Goal: Task Accomplishment & Management: Use online tool/utility

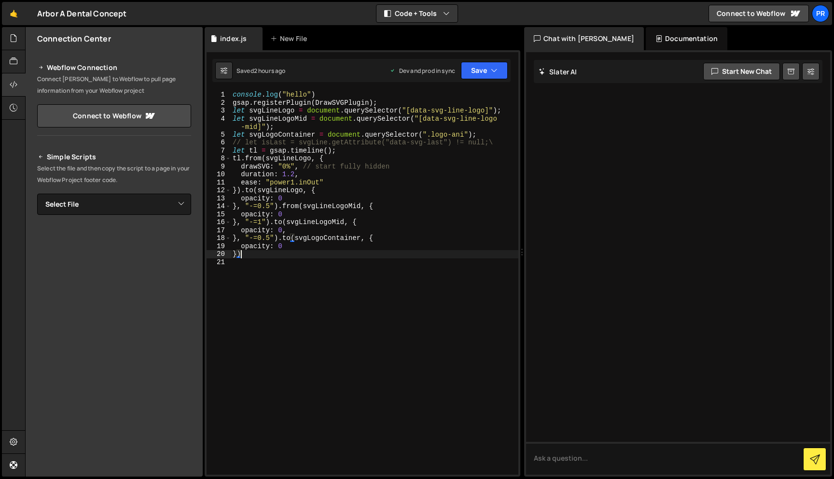
click at [313, 253] on div "console . log ( "hello" ) gsap . registerPlugin ( DrawSVGPlugin ) ; let svgLine…" at bounding box center [375, 291] width 288 height 400
click at [493, 133] on div "console . log ( "hello" ) gsap . registerPlugin ( DrawSVGPlugin ) ; let svgLine…" at bounding box center [375, 291] width 288 height 400
type textarea "let svgLogoContainer = document.querySelector(".logo-ani");"
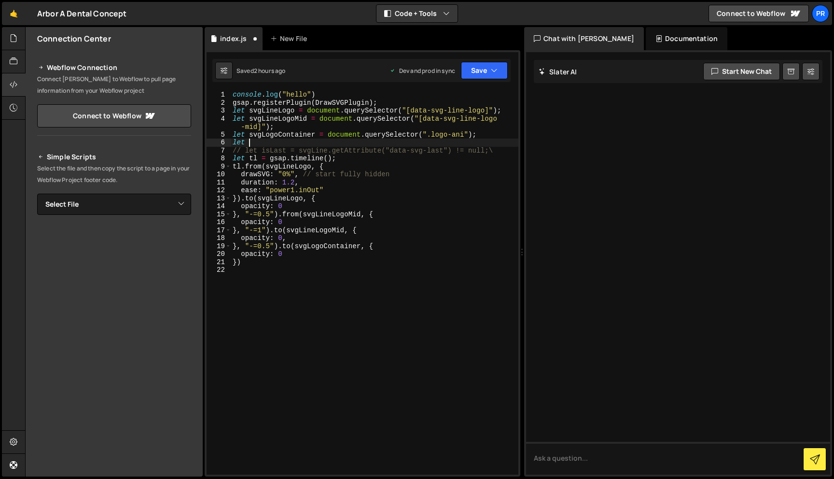
scroll to position [0, 0]
paste textarea "for-mask-ani"
type textarea "let maskAni = document.querySelector(".for-mask-ani")"
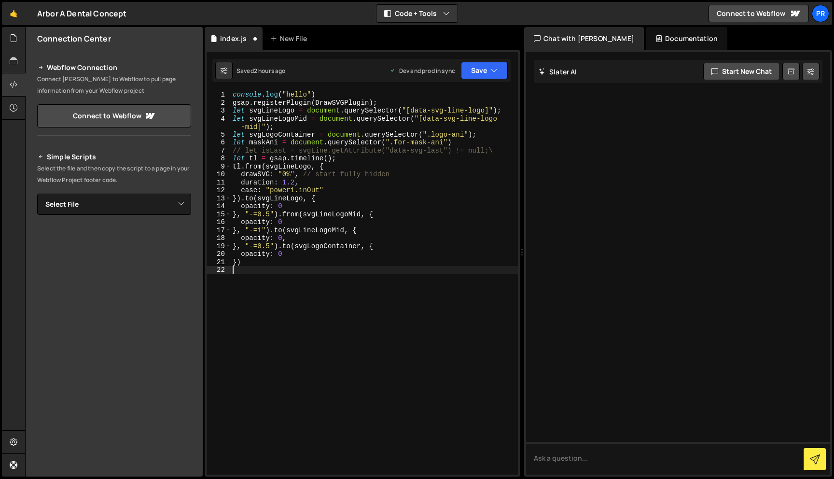
click at [419, 281] on div "console . log ( "hello" ) gsap . registerPlugin ( DrawSVGPlugin ) ; let svgLine…" at bounding box center [375, 291] width 288 height 400
click at [260, 259] on div "console . log ( "hello" ) gsap . registerPlugin ( DrawSVGPlugin ) ; let svgLine…" at bounding box center [375, 291] width 288 height 400
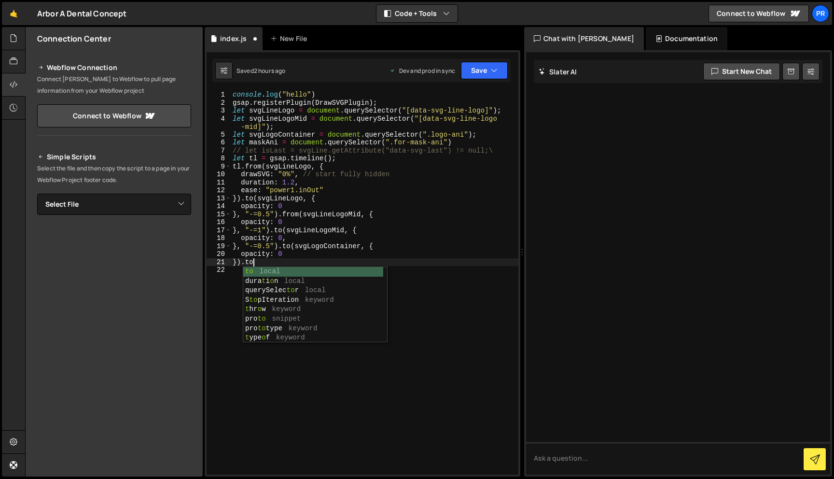
scroll to position [0, 1]
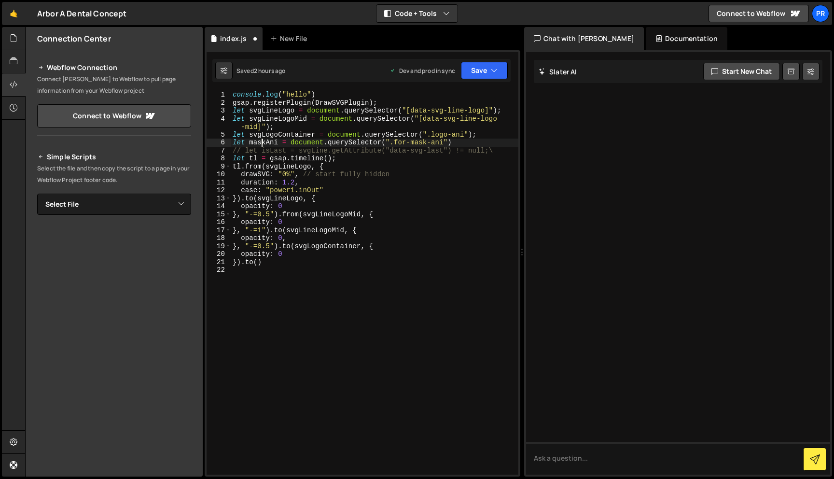
click at [261, 144] on div "console . log ( "hello" ) gsap . registerPlugin ( DrawSVGPlugin ) ; let svgLine…" at bounding box center [375, 291] width 288 height 400
click at [257, 263] on div "console . log ( "hello" ) gsap . registerPlugin ( DrawSVGPlugin ) ; let svgLine…" at bounding box center [375, 291] width 288 height 400
paste textarea "maskAni"
type textarea "}).to(maskAni, {})"
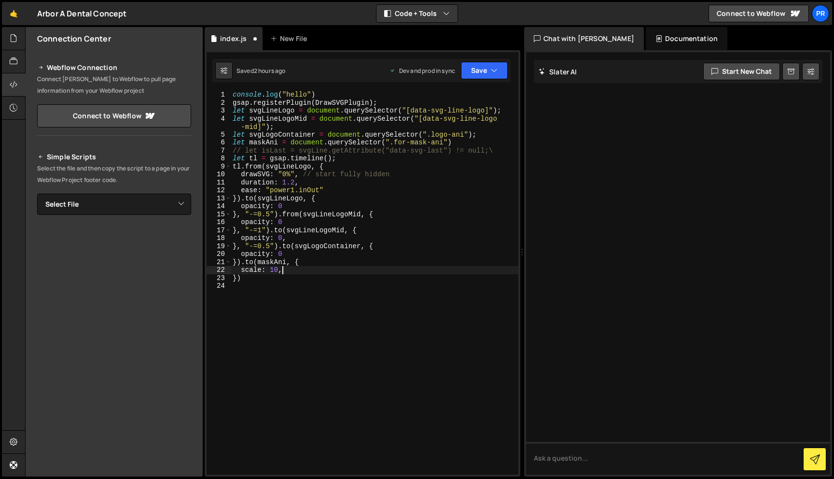
scroll to position [0, 3]
type textarea "scale: 10,"
click at [478, 72] on button "Save" at bounding box center [484, 70] width 47 height 17
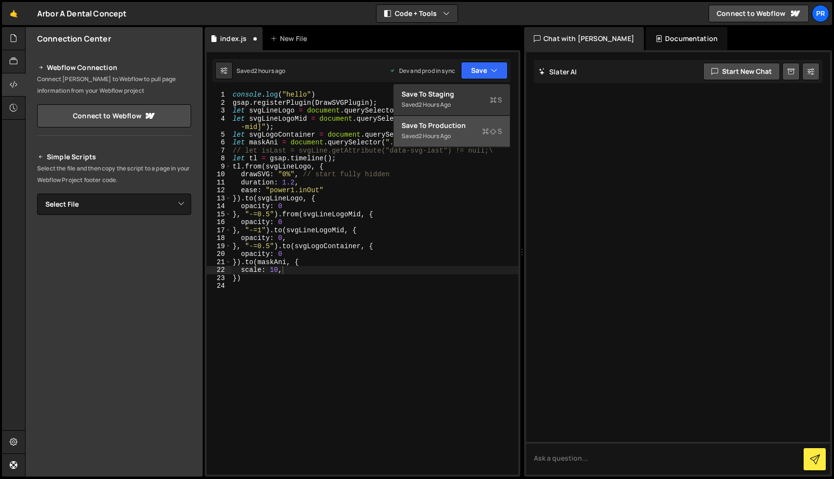
click at [447, 139] on div "2 hours ago" at bounding box center [435, 136] width 32 height 8
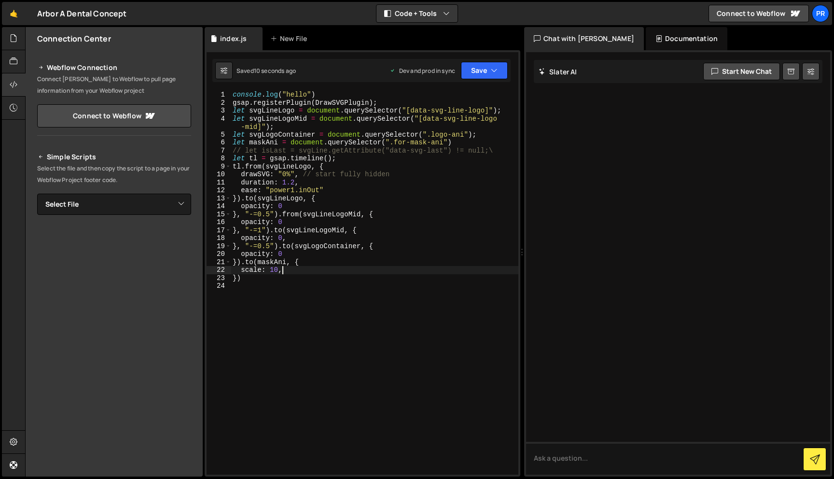
click at [294, 274] on div "console . log ( "hello" ) gsap . registerPlugin ( DrawSVGPlugin ) ; let svgLine…" at bounding box center [375, 291] width 288 height 400
click at [502, 60] on div "Saved 14 seconds ago Dev and prod in sync Upgrade to Edit Save Save to Staging …" at bounding box center [361, 70] width 298 height 23
click at [489, 69] on button "Save" at bounding box center [484, 70] width 47 height 17
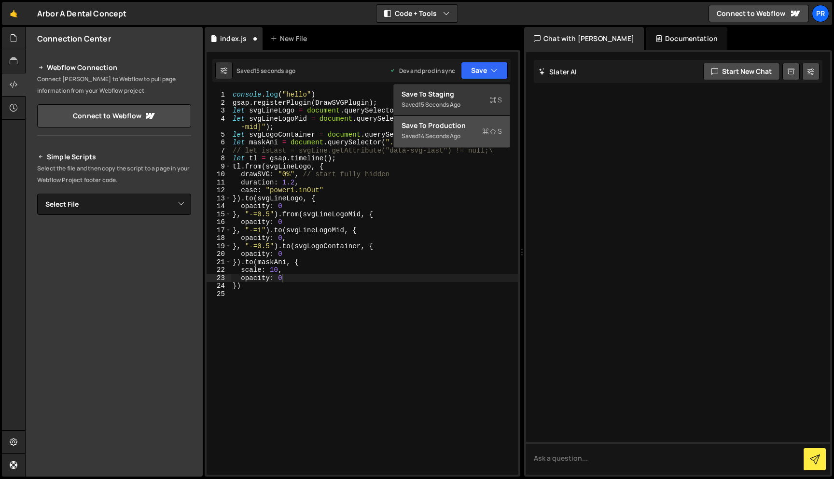
click at [451, 122] on div "Save to Production S" at bounding box center [452, 126] width 100 height 10
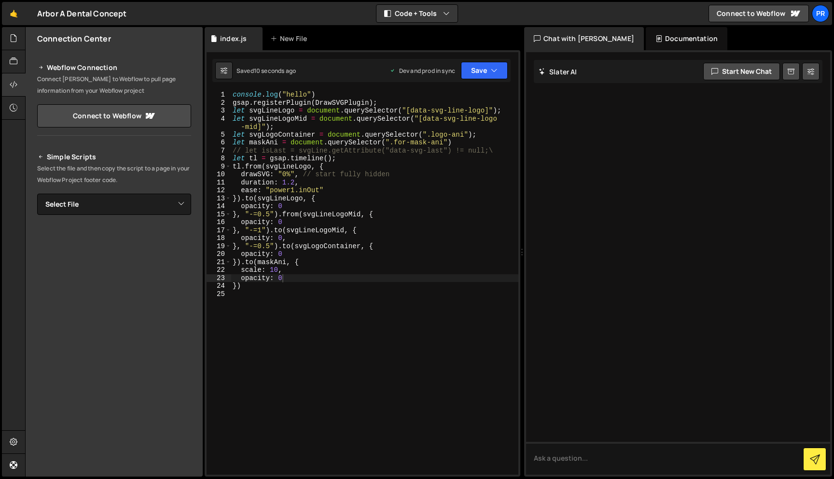
click at [302, 277] on div "console . log ( "hello" ) gsap . registerPlugin ( DrawSVGPlugin ) ; let svgLine…" at bounding box center [375, 291] width 288 height 400
click at [237, 283] on div "console . log ( "hello" ) gsap . registerPlugin ( DrawSVGPlugin ) ; let svgLine…" at bounding box center [375, 291] width 288 height 400
drag, startPoint x: 274, startPoint y: 245, endPoint x: 244, endPoint y: 245, distance: 30.4
click at [244, 245] on div "console . log ( "hello" ) gsap . registerPlugin ( DrawSVGPlugin ) ; let svgLine…" at bounding box center [375, 291] width 288 height 400
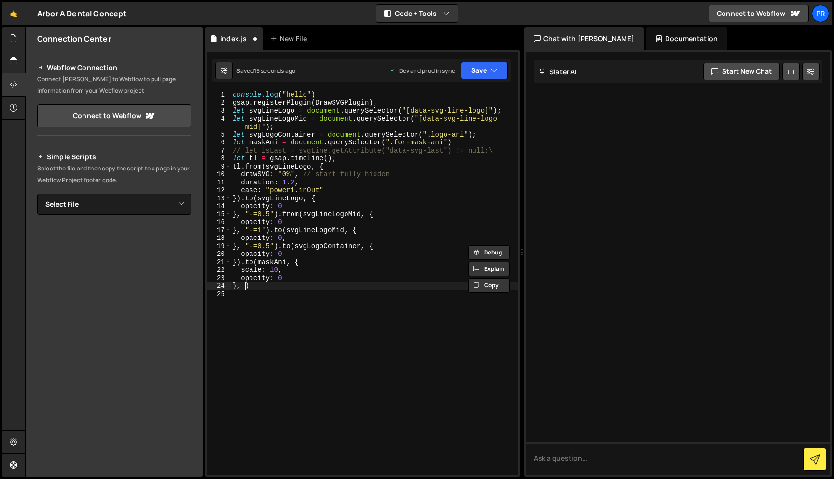
click at [244, 285] on div "console . log ( "hello" ) gsap . registerPlugin ( DrawSVGPlugin ) ; let svgLine…" at bounding box center [375, 291] width 288 height 400
paste textarea ""-=0.5""
click at [484, 67] on button "Save" at bounding box center [484, 70] width 47 height 17
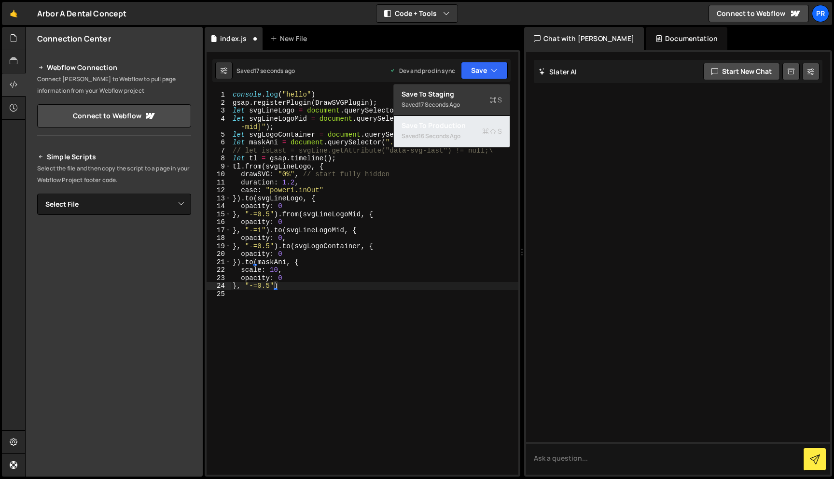
click at [461, 136] on div "16 seconds ago" at bounding box center [440, 136] width 42 height 8
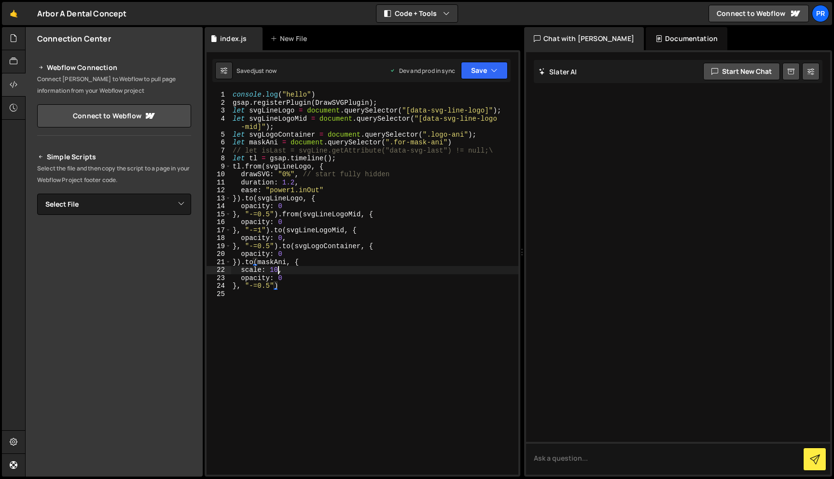
click at [279, 273] on div "console . log ( "hello" ) gsap . registerPlugin ( DrawSVGPlugin ) ; let svgLine…" at bounding box center [375, 291] width 288 height 400
click at [272, 286] on div "console . log ( "hello" ) gsap . registerPlugin ( DrawSVGPlugin ) ; let svgLine…" at bounding box center [375, 291] width 288 height 400
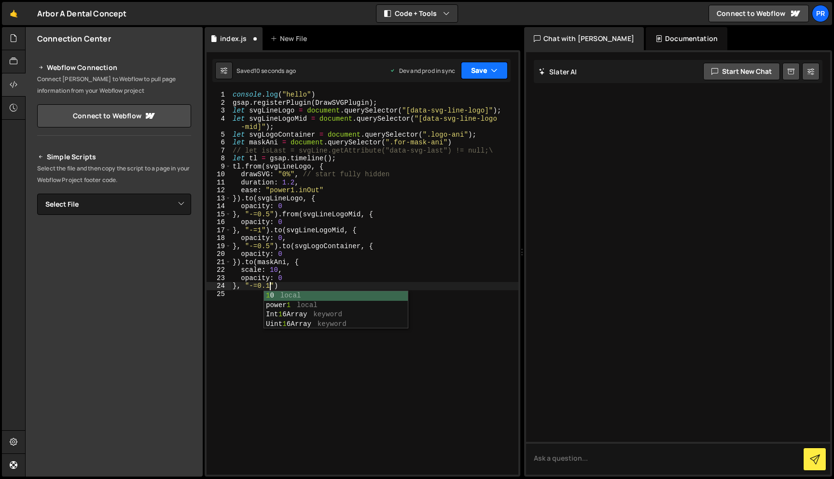
click at [484, 72] on button "Save" at bounding box center [484, 70] width 47 height 17
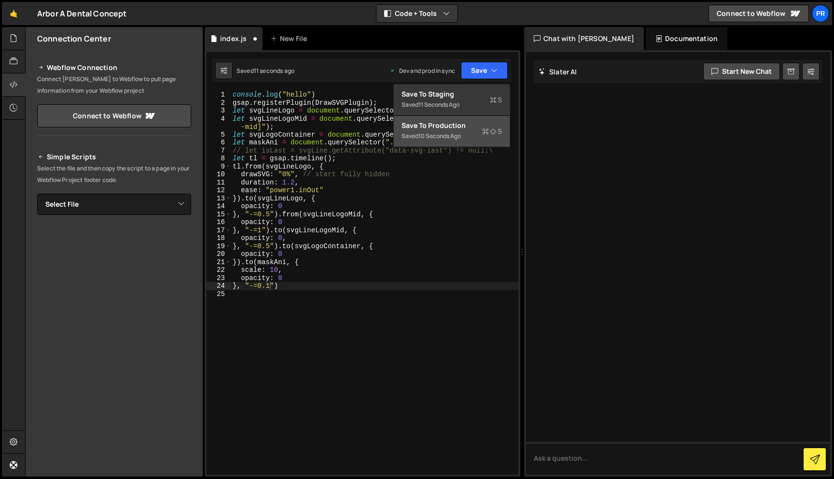
click at [472, 123] on div "Save to Production S" at bounding box center [452, 126] width 100 height 10
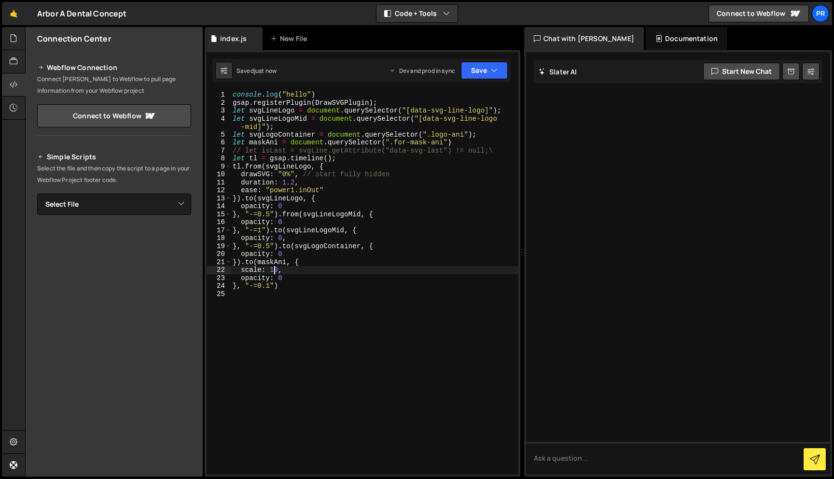
click at [276, 270] on div "console . log ( "hello" ) gsap . registerPlugin ( DrawSVGPlugin ) ; let svgLine…" at bounding box center [375, 291] width 288 height 400
click at [482, 70] on button "Save" at bounding box center [484, 70] width 47 height 17
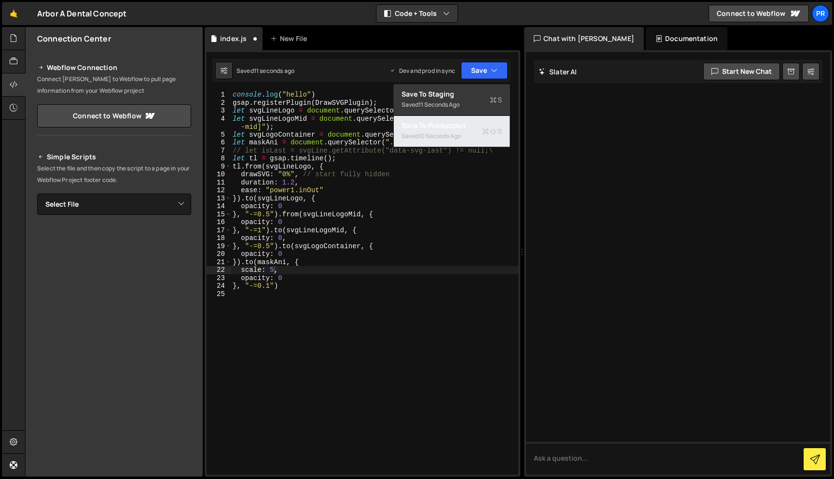
click at [447, 138] on div "10 seconds ago" at bounding box center [440, 136] width 42 height 8
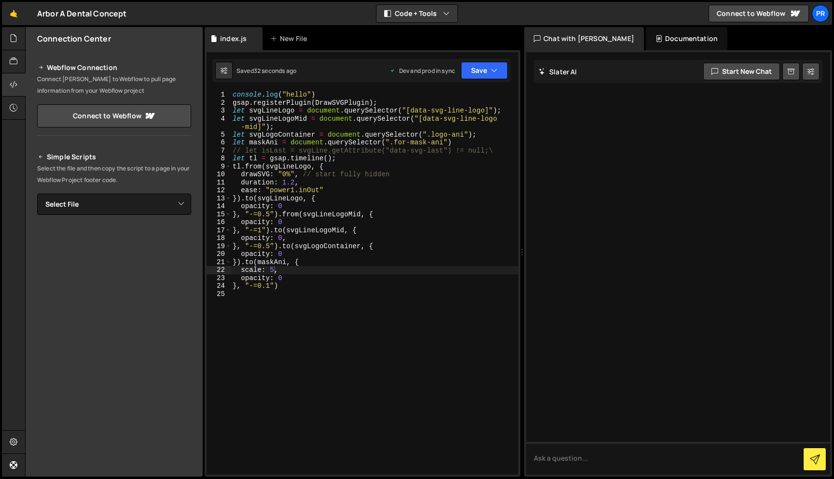
type textarea "// let isLast = svgLine.getAttribute("data-svg-last") != null;\"
click at [500, 150] on div "console . log ( "hello" ) gsap . registerPlugin ( DrawSVGPlugin ) ; let svgLine…" at bounding box center [375, 291] width 288 height 400
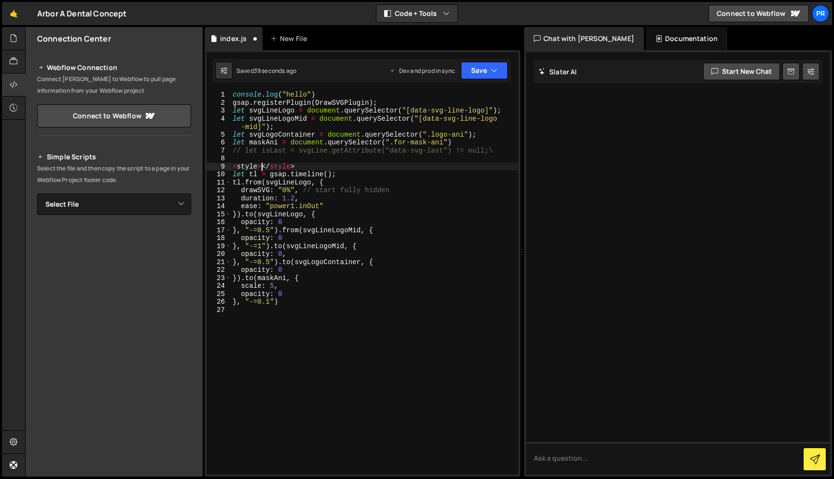
scroll to position [0, 0]
type textarea "</style>"
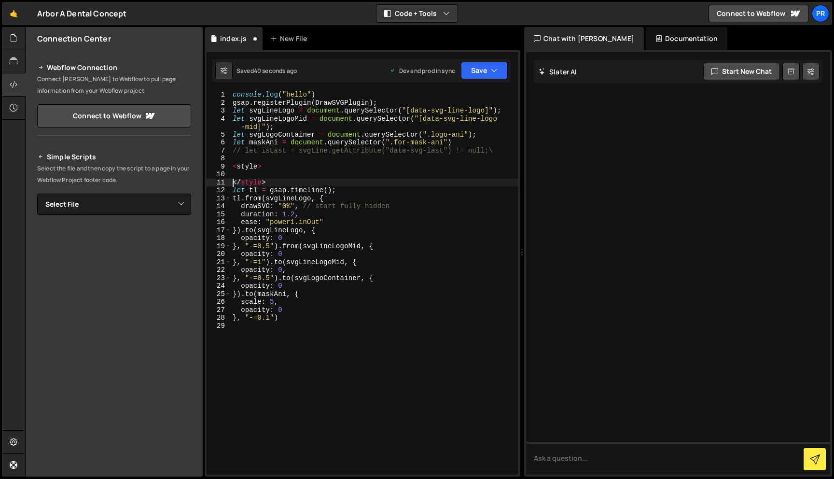
scroll to position [0, 0]
drag, startPoint x: 489, startPoint y: 111, endPoint x: 408, endPoint y: 111, distance: 81.1
click at [408, 111] on div "console . log ( "hello" ) gsap . registerPlugin ( DrawSVGPlugin ) ; let svgLine…" at bounding box center [375, 291] width 288 height 400
type textarea "let svgLineLogo = document.querySelector("[data-svg-line-logo]");"
click at [256, 172] on div "console . log ( "hello" ) gsap . registerPlugin ( DrawSVGPlugin ) ; let svgLine…" at bounding box center [375, 291] width 288 height 400
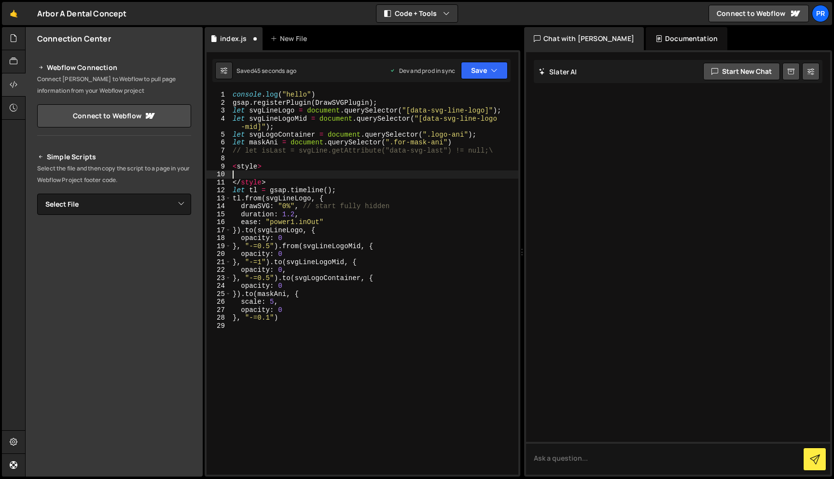
paste textarea "[data-svg-line-logo]"
type textarea "[data-svg-line-logo] {}"
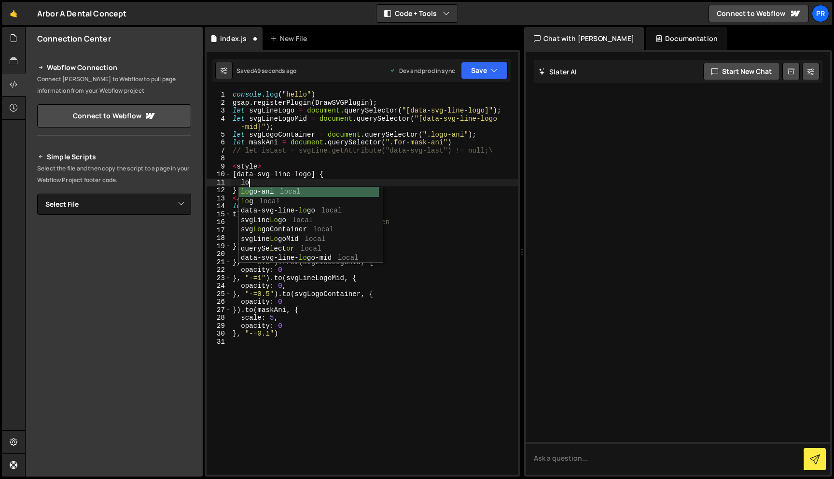
type textarea "l"
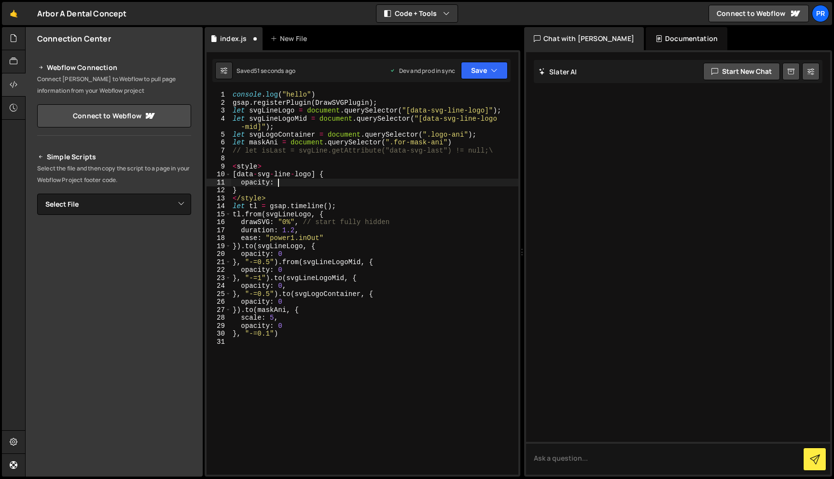
scroll to position [0, 3]
drag, startPoint x: 262, startPoint y: 126, endPoint x: 419, endPoint y: 121, distance: 157.9
click at [419, 121] on div "console . log ( "hello" ) gsap . registerPlugin ( DrawSVGPlugin ) ; let svgLine…" at bounding box center [375, 291] width 288 height 400
click at [294, 178] on div "console . log ( "hello" ) gsap . registerPlugin ( DrawSVGPlugin ) ; let svgLine…" at bounding box center [375, 291] width 288 height 400
click at [315, 174] on div "console . log ( "hello" ) gsap . registerPlugin ( DrawSVGPlugin ) ; let svgLine…" at bounding box center [375, 291] width 288 height 400
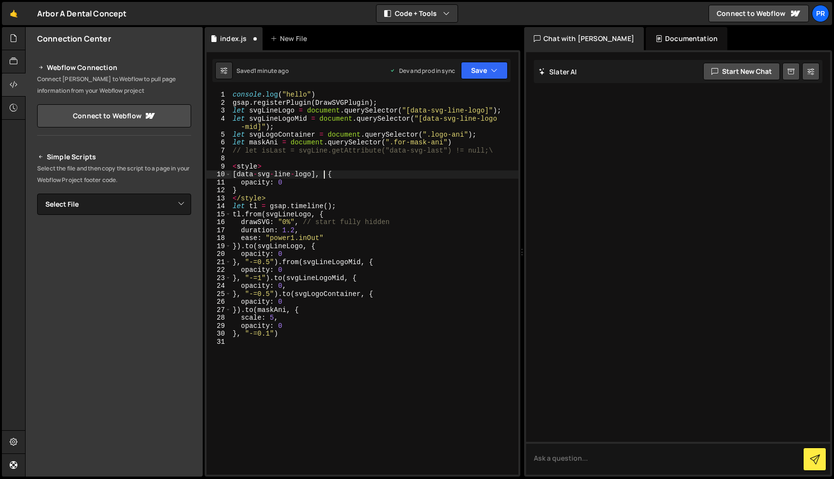
paste textarea "[data-svg-line-logo-mid]"
click at [492, 76] on button "Save" at bounding box center [484, 70] width 47 height 17
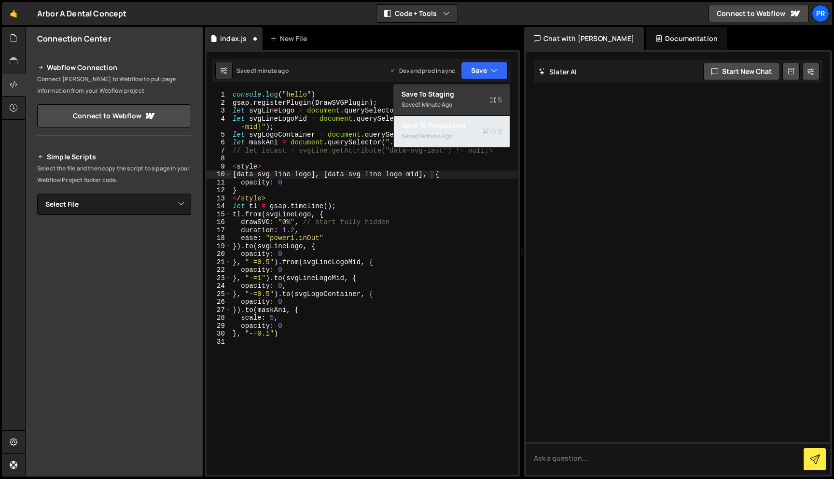
click at [469, 137] on div "Saved 1 minute ago" at bounding box center [452, 136] width 100 height 12
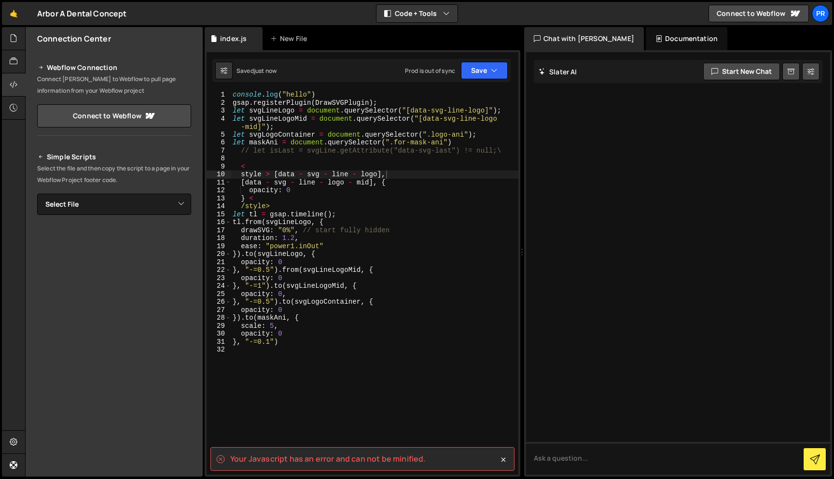
scroll to position [0, 2]
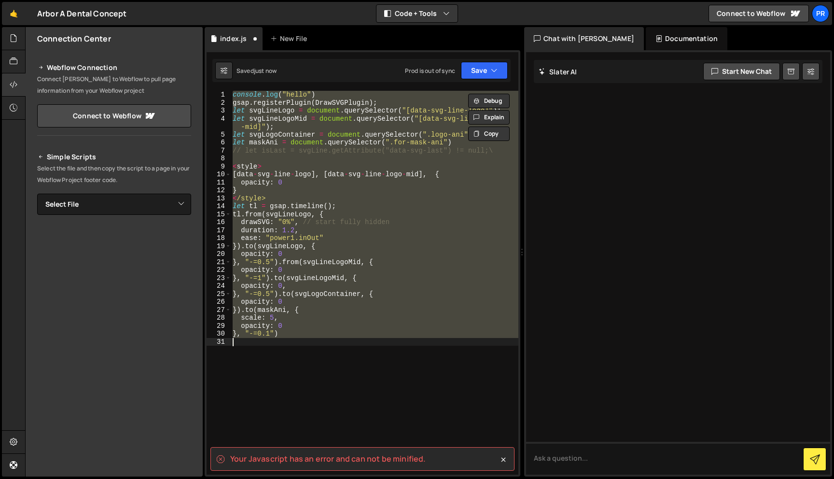
click at [263, 191] on div "console . log ( "hello" ) gsap . registerPlugin ( DrawSVGPlugin ) ; let svgLine…" at bounding box center [375, 283] width 288 height 384
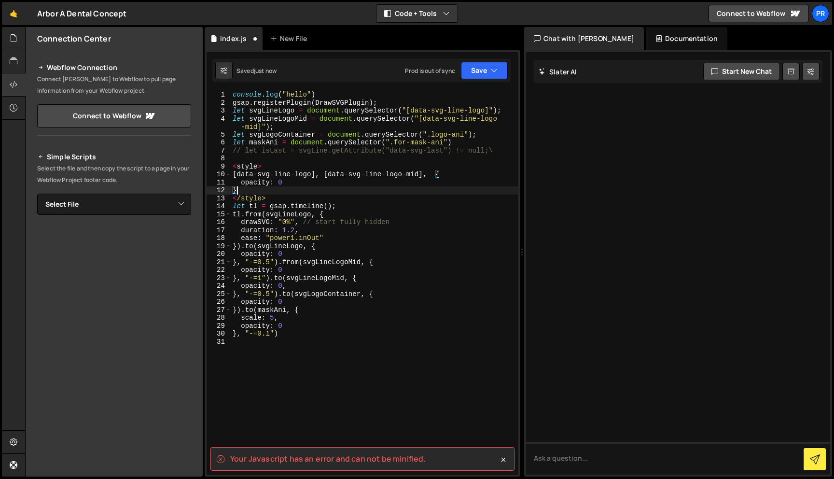
click at [263, 191] on div "console . log ( "hello" ) gsap . registerPlugin ( DrawSVGPlugin ) ; let svgLine…" at bounding box center [375, 291] width 288 height 400
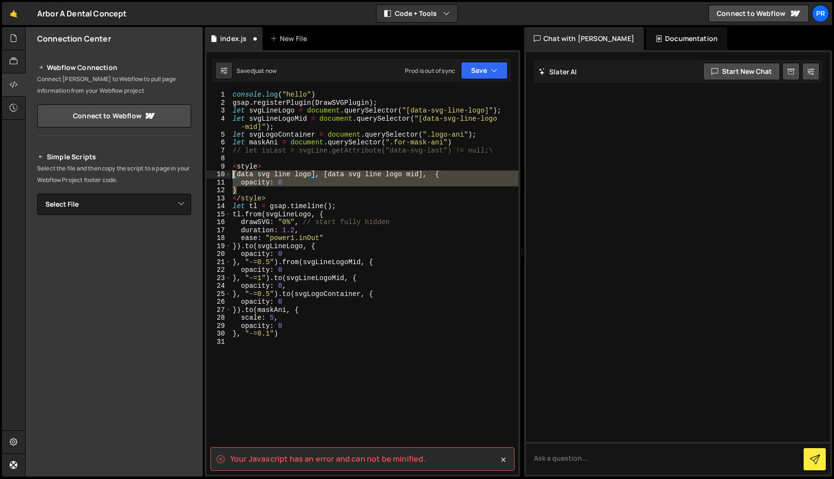
drag, startPoint x: 263, startPoint y: 191, endPoint x: 215, endPoint y: 175, distance: 50.2
click at [215, 175] on div "} 1 2 3 4 5 6 7 8 9 10 11 12 13 14 15 16 17 18 19 20 21 22 23 24 25 26 27 28 29…" at bounding box center [363, 283] width 312 height 384
type textarea "[data-svg-line-logo], [data-svg-line-logo-mid], { opacity: 0"
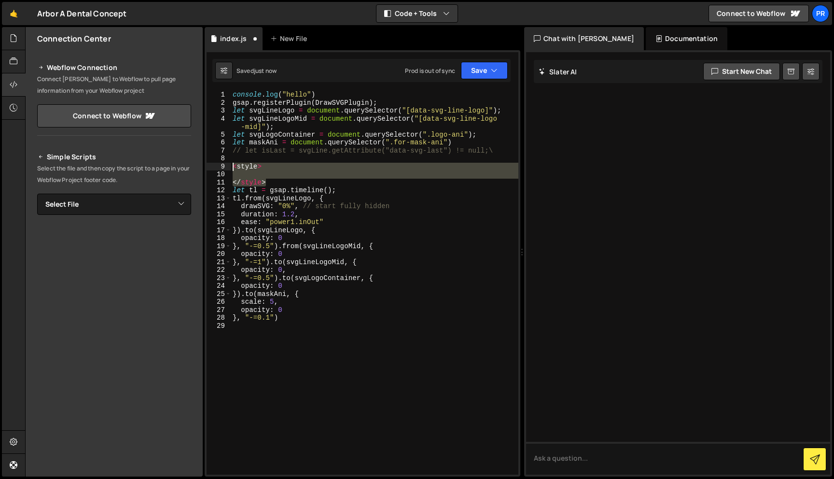
drag, startPoint x: 270, startPoint y: 180, endPoint x: 203, endPoint y: 163, distance: 69.2
click at [203, 164] on div "Files New File Javascript files 0 index.js 0 CSS files Copy share link Edit Fil…" at bounding box center [429, 252] width 809 height 450
type textarea "<style>"
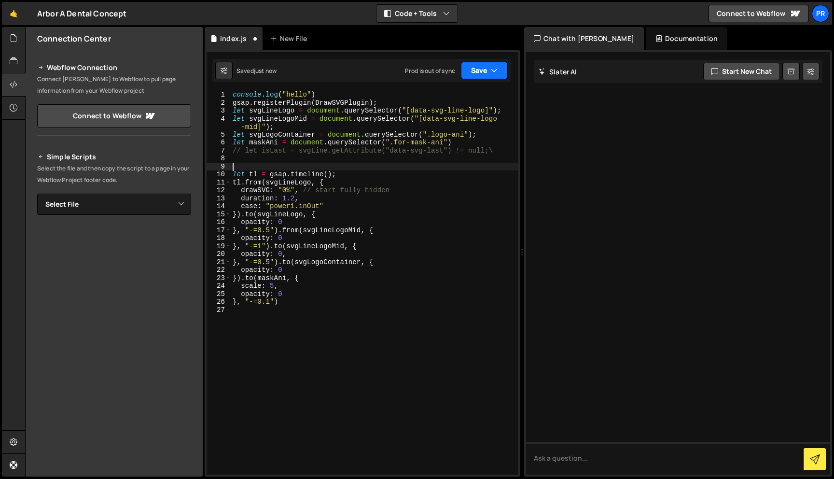
click at [483, 70] on button "Save" at bounding box center [484, 70] width 47 height 17
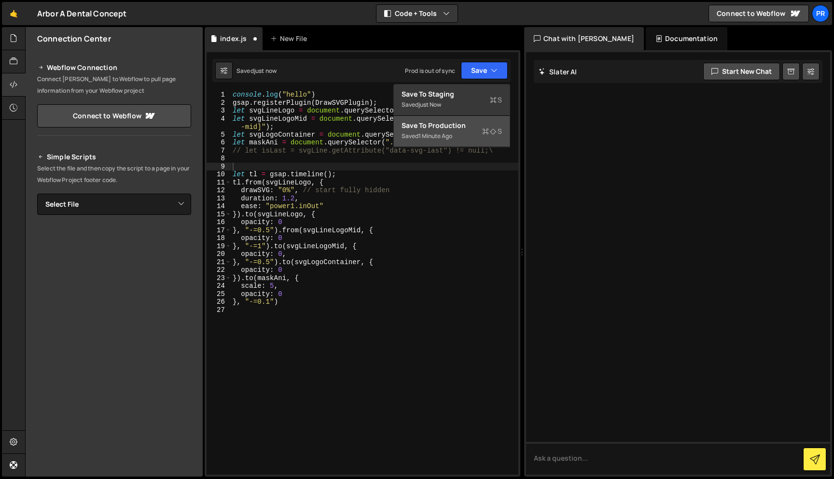
click at [464, 134] on div "Saved 1 minute ago" at bounding box center [452, 136] width 100 height 12
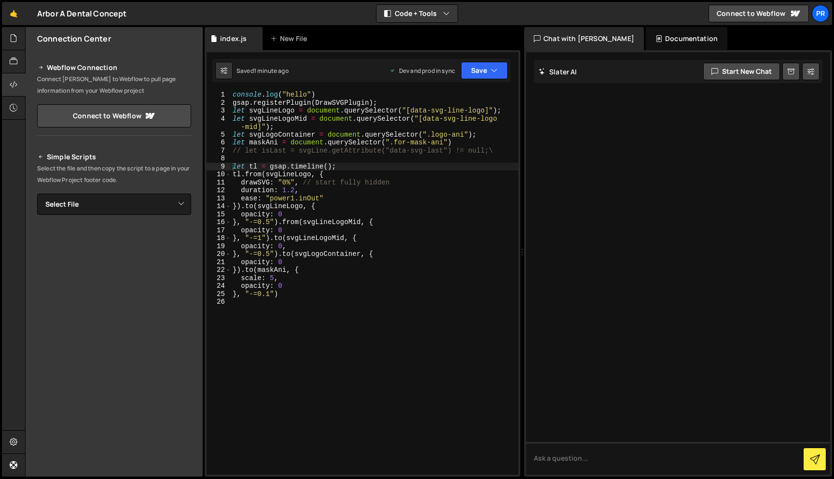
click at [438, 121] on div "console . log ( "hello" ) gsap . registerPlugin ( DrawSVGPlugin ) ; let svgLine…" at bounding box center [375, 291] width 288 height 400
click at [402, 103] on div "console . log ( "hello" ) gsap . registerPlugin ( DrawSVGPlugin ) ; let svgLine…" at bounding box center [375, 291] width 288 height 400
click at [510, 111] on div "console . log ( "hello" ) gsap . registerPlugin ( DrawSVGPlugin ) ; let svgLine…" at bounding box center [375, 291] width 288 height 400
drag, startPoint x: 510, startPoint y: 111, endPoint x: 193, endPoint y: 111, distance: 317.1
click at [193, 112] on div "Files New File Javascript files 0 index.js 0 CSS files Copy share link Edit Fil…" at bounding box center [429, 252] width 809 height 450
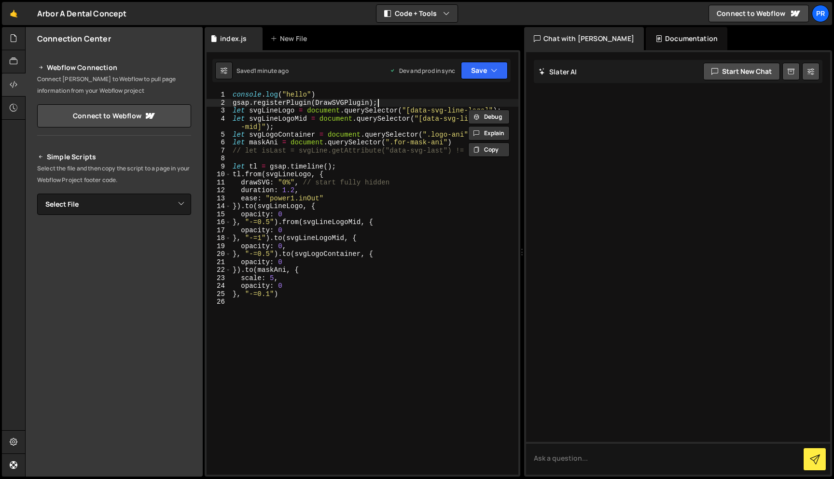
click at [379, 100] on div "console . log ( "hello" ) gsap . registerPlugin ( DrawSVGPlugin ) ; let svgLine…" at bounding box center [375, 291] width 288 height 400
type textarea "gsap.registerPlugin(DrawSVGPlugin);"
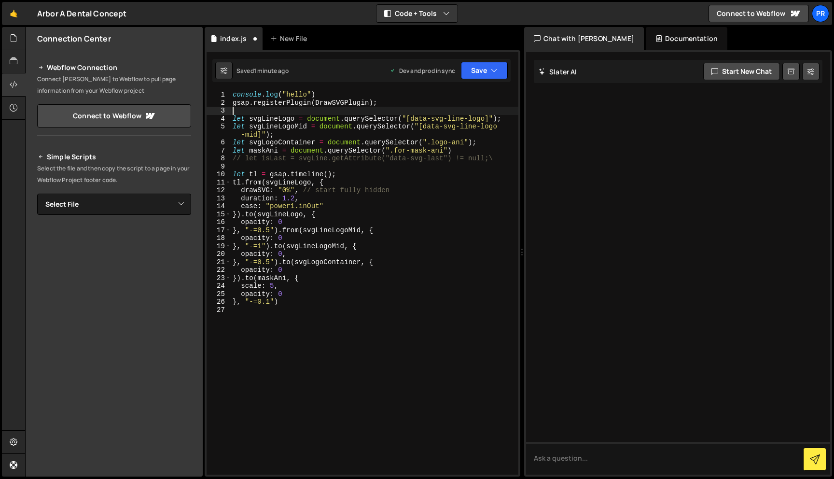
paste textarea "let svgLineLogo = document.querySelector("[data-svg-line-logo]");"
drag, startPoint x: 489, startPoint y: 112, endPoint x: 407, endPoint y: 111, distance: 82.5
click at [407, 111] on div "console . log ( "hello" ) gsap . registerPlugin ( DrawSVGPlugin ) ; let svgLine…" at bounding box center [375, 291] width 288 height 400
drag, startPoint x: 279, startPoint y: 111, endPoint x: 259, endPoint y: 111, distance: 20.8
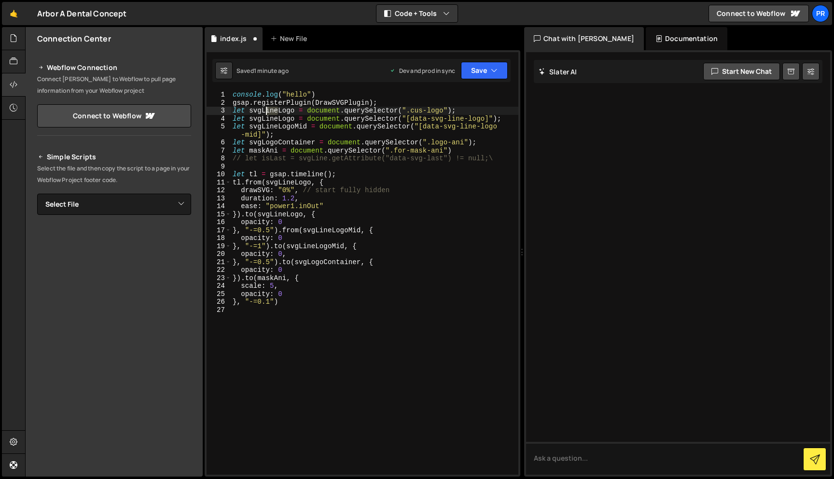
click at [259, 111] on div "console . log ( "hello" ) gsap . registerPlugin ( DrawSVGPlugin ) ; let svgLine…" at bounding box center [375, 291] width 288 height 400
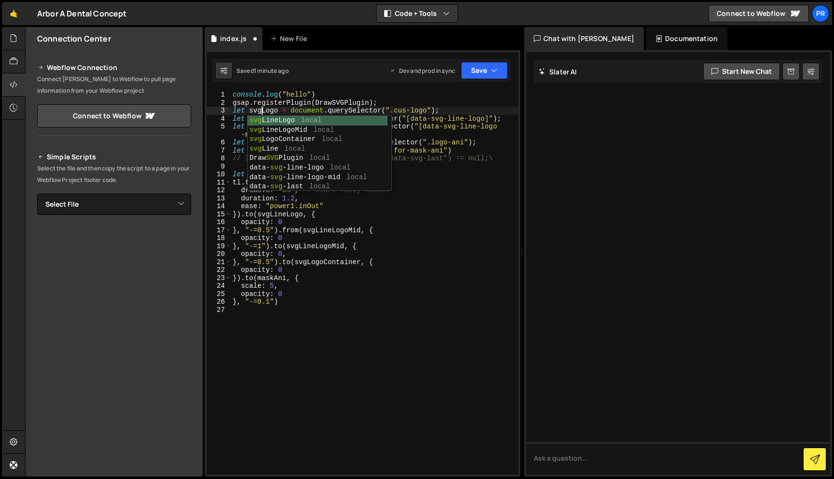
scroll to position [0, 2]
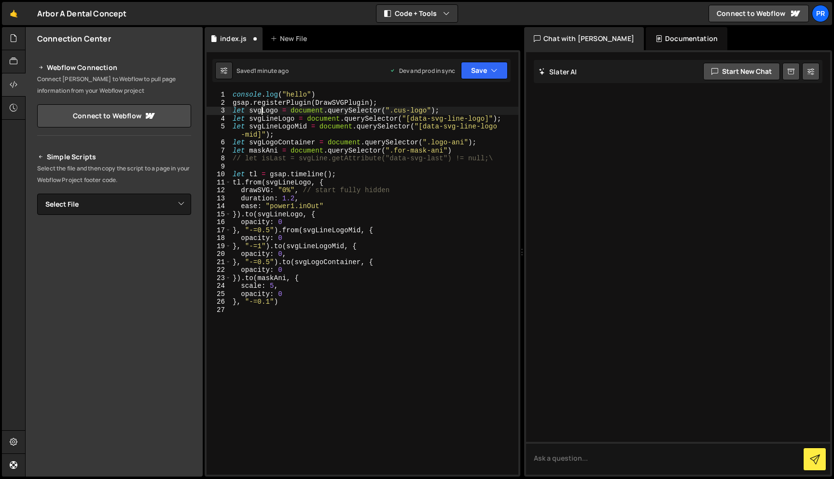
click at [262, 109] on div "console . log ( "hello" ) gsap . registerPlugin ( DrawSVGPlugin ) ; let svgLogo…" at bounding box center [375, 291] width 288 height 400
click at [330, 179] on div "console . log ( "hello" ) gsap . registerPlugin ( DrawSVGPlugin ) ; let svgLogo…" at bounding box center [375, 291] width 288 height 400
click at [350, 177] on div "console . log ( "hello" ) gsap . registerPlugin ( DrawSVGPlugin ) ; let svgLogo…" at bounding box center [375, 291] width 288 height 400
type textarea "let tl = gsap.timeline();"
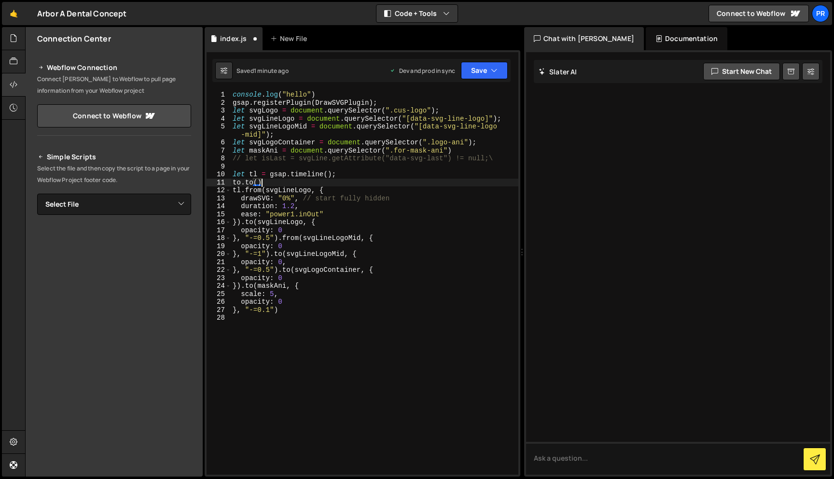
scroll to position [0, 1]
paste textarea "svgLogo"
type textarea "[DOMAIN_NAME](svgLogo, {})"
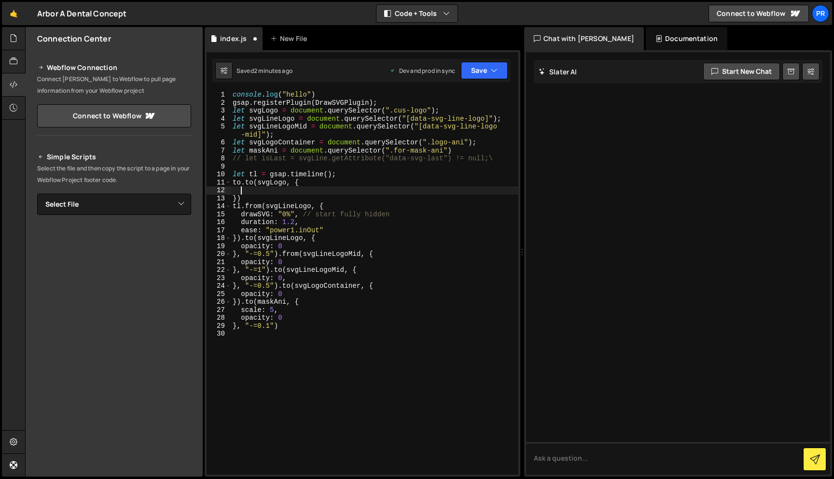
scroll to position [0, 0]
type textarea "opacity: 1,"
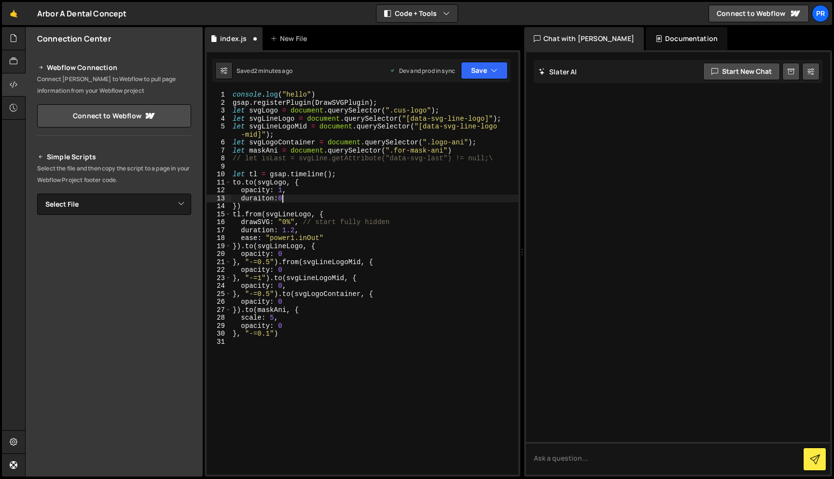
scroll to position [0, 3]
drag, startPoint x: 242, startPoint y: 215, endPoint x: 242, endPoint y: 206, distance: 9.7
click at [242, 206] on div "console . log ( "hello" ) gsap . registerPlugin ( DrawSVGPlugin ) ; let svgLogo…" at bounding box center [375, 291] width 288 height 400
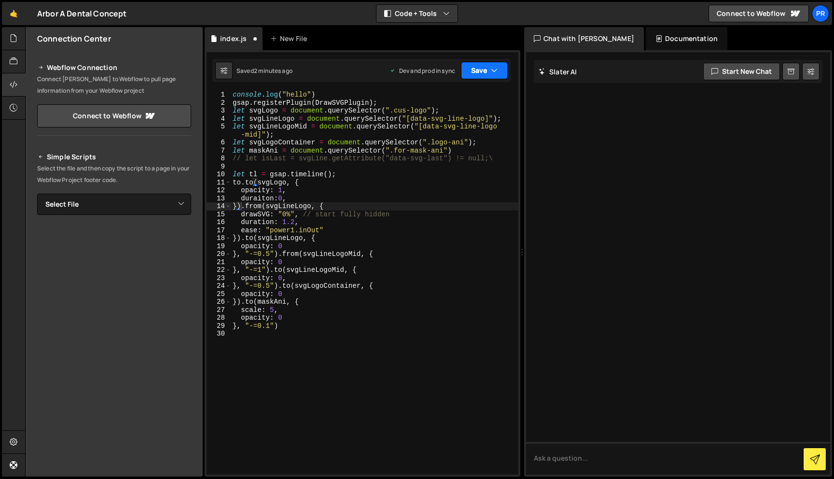
click at [485, 65] on button "Save" at bounding box center [484, 70] width 47 height 17
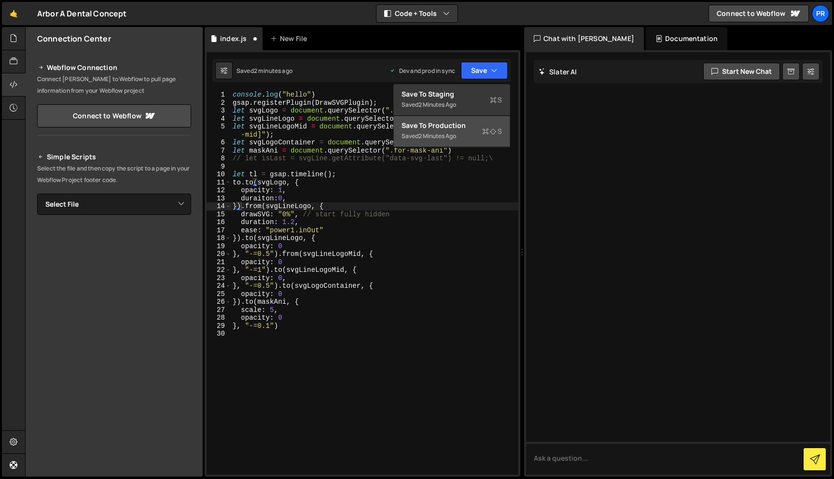
click at [461, 132] on div "Saved 2 minutes ago" at bounding box center [452, 136] width 100 height 12
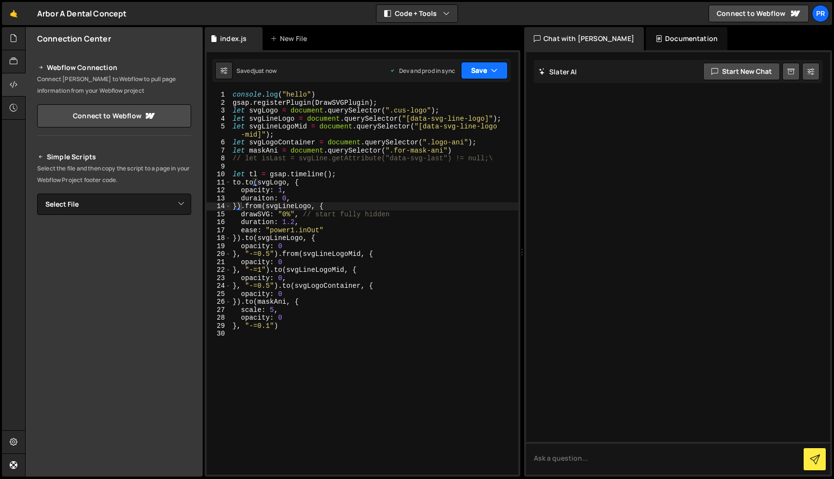
click at [482, 75] on button "Save" at bounding box center [484, 70] width 47 height 17
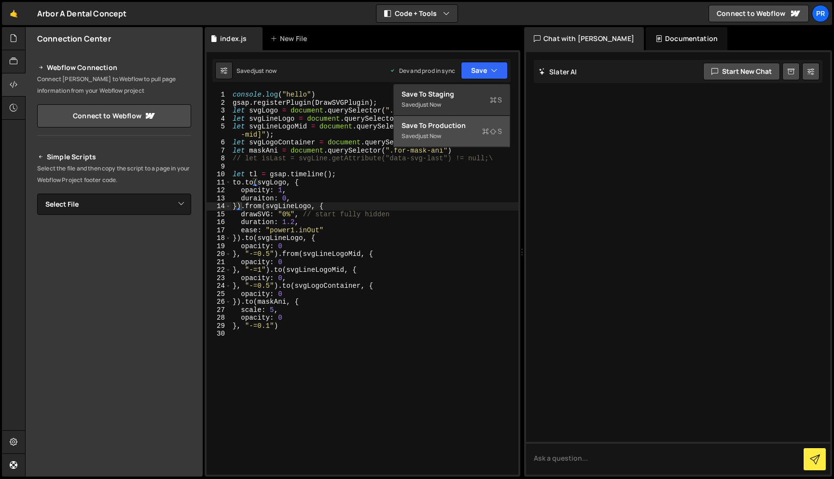
click at [466, 133] on div "Saved just now" at bounding box center [452, 136] width 100 height 12
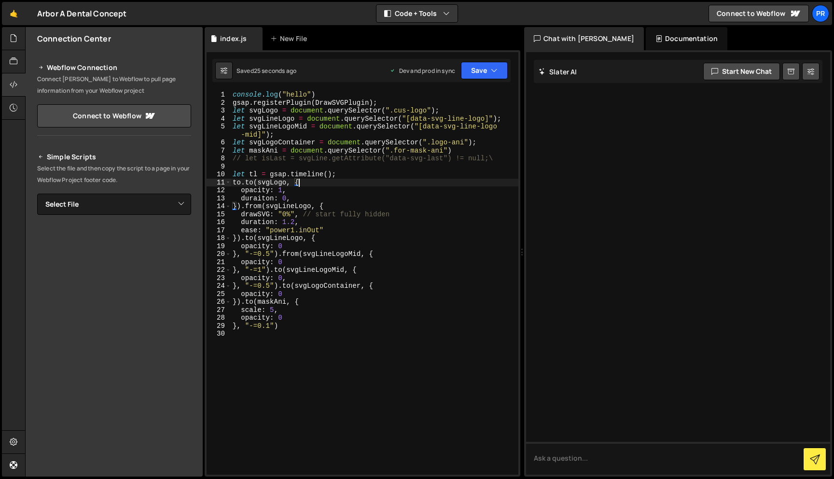
click at [325, 185] on div "console . log ( "hello" ) gsap . registerPlugin ( DrawSVGPlugin ) ; let svgLogo…" at bounding box center [375, 291] width 288 height 400
click at [281, 183] on div "console . log ( "hello" ) gsap . registerPlugin ( DrawSVGPlugin ) ; let svgLogo…" at bounding box center [375, 291] width 288 height 400
click at [270, 114] on div "console . log ( "hello" ) gsap . registerPlugin ( DrawSVGPlugin ) ; let svgLogo…" at bounding box center [375, 291] width 288 height 400
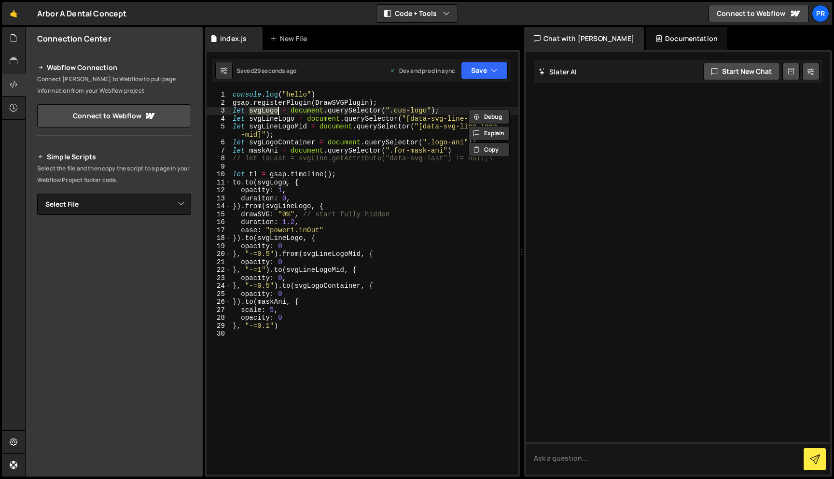
click at [370, 183] on div "console . log ( "hello" ) gsap . registerPlugin ( DrawSVGPlugin ) ; let svgLogo…" at bounding box center [375, 291] width 288 height 400
click at [239, 183] on div "console . log ( "hello" ) gsap . registerPlugin ( DrawSVGPlugin ) ; let svgLogo…" at bounding box center [375, 291] width 288 height 400
click at [494, 71] on icon "button" at bounding box center [494, 71] width 7 height 10
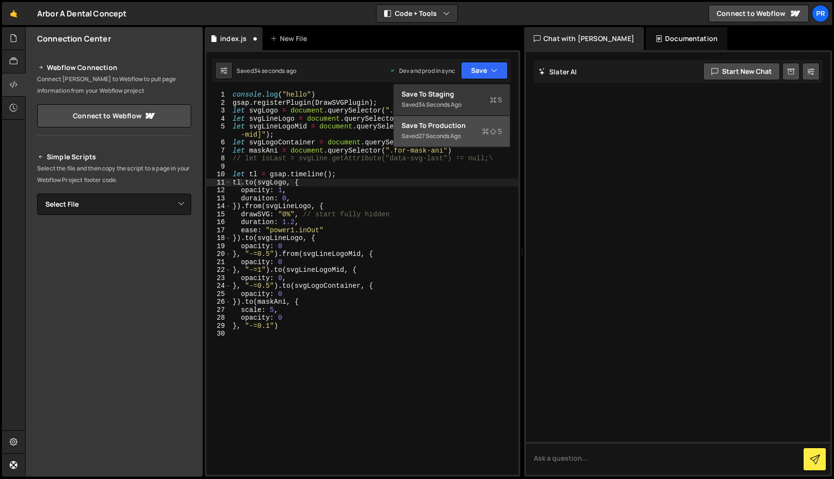
click at [433, 145] on button "Save to Production S Saved 27 seconds ago" at bounding box center [452, 131] width 116 height 31
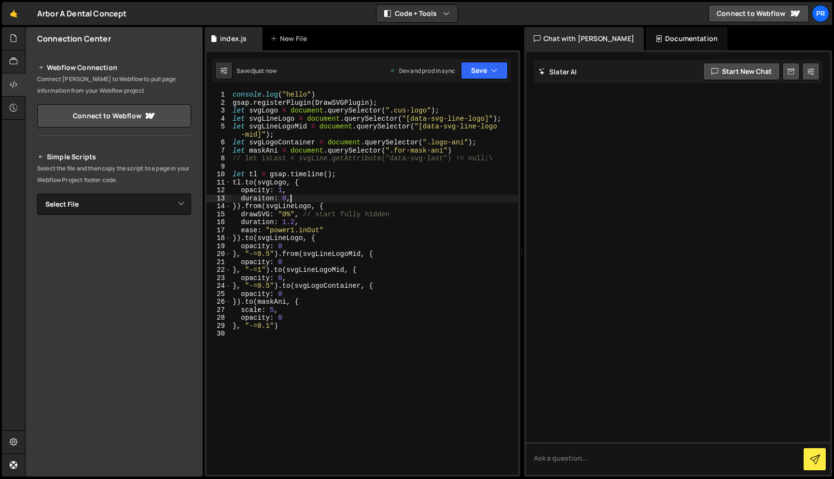
click at [294, 195] on div "console . log ( "hello" ) gsap . registerPlugin ( DrawSVGPlugin ) ; let svgLogo…" at bounding box center [375, 291] width 288 height 400
click at [262, 196] on div "console . log ( "hello" ) gsap . registerPlugin ( DrawSVGPlugin ) ; let svgLogo…" at bounding box center [375, 291] width 288 height 400
click at [486, 84] on div "duration: 0, 1 2 3 4 5 6 7 8 9 10 11 12 13 14 15 16 17 18 19 20 21 22 23 24 25 …" at bounding box center [363, 263] width 316 height 426
click at [489, 75] on button "Save" at bounding box center [484, 70] width 47 height 17
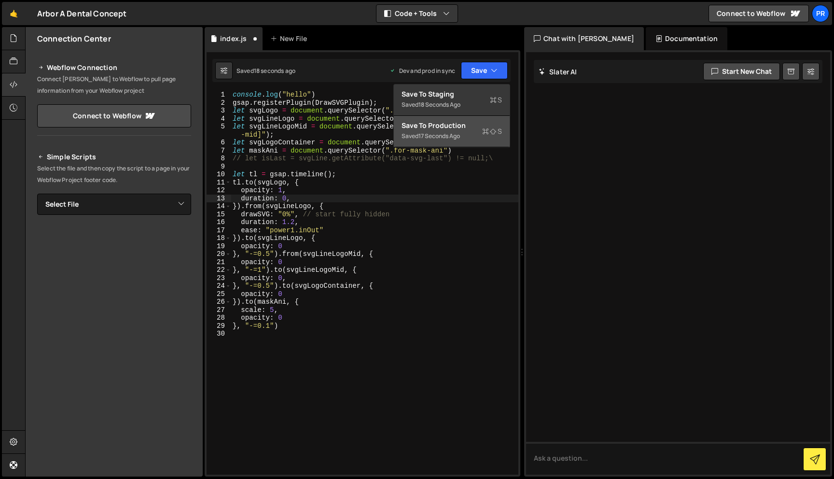
click at [461, 120] on button "Save to Production S Saved 17 seconds ago" at bounding box center [452, 131] width 116 height 31
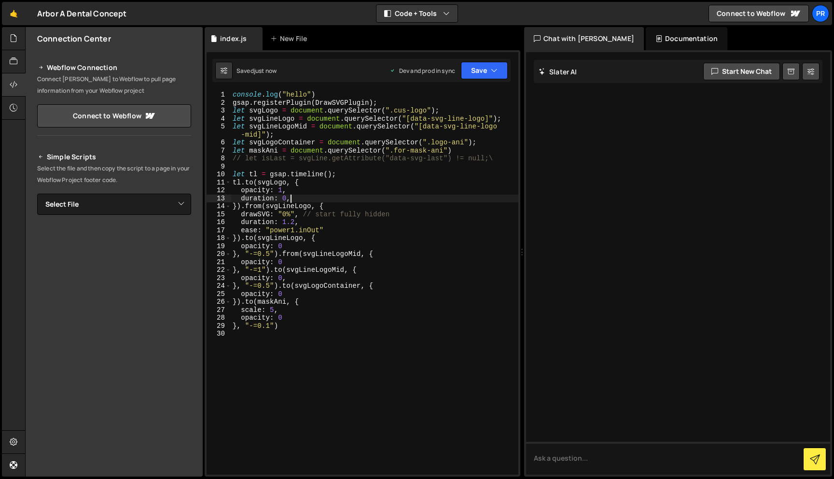
click at [292, 197] on div "console . log ( "hello" ) gsap . registerPlugin ( DrawSVGPlugin ) ; let svgLogo…" at bounding box center [375, 291] width 288 height 400
drag, startPoint x: 434, startPoint y: 112, endPoint x: 291, endPoint y: 110, distance: 143.4
click at [291, 110] on div "console . log ( "hello" ) gsap . registerPlugin ( DrawSVGPlugin ) ; let svgLogo…" at bounding box center [375, 291] width 288 height 400
click at [406, 213] on div "console . log ( "hello" ) gsap . registerPlugin ( DrawSVGPlugin ) ; let svgLogo…" at bounding box center [375, 291] width 288 height 400
drag, startPoint x: 293, startPoint y: 199, endPoint x: 202, endPoint y: 199, distance: 90.8
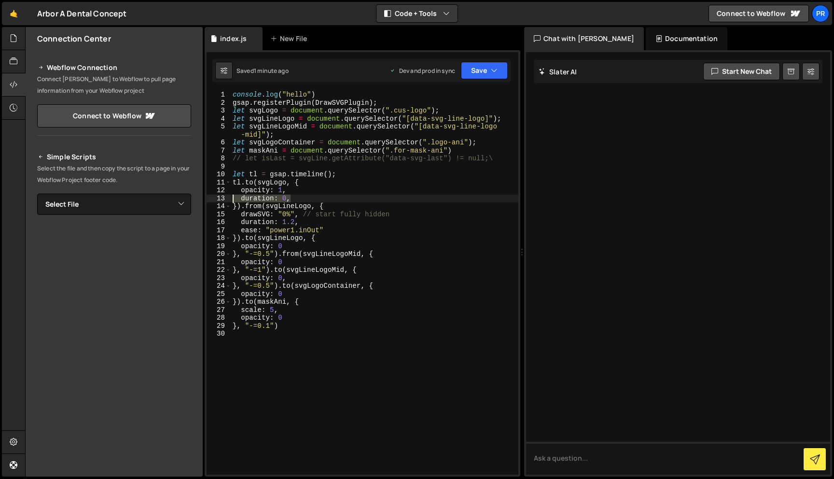
click at [202, 199] on div "Files New File Javascript files 0 index.js 0 CSS files Copy share link Edit Fil…" at bounding box center [429, 252] width 809 height 450
type textarea "duration: 0,"
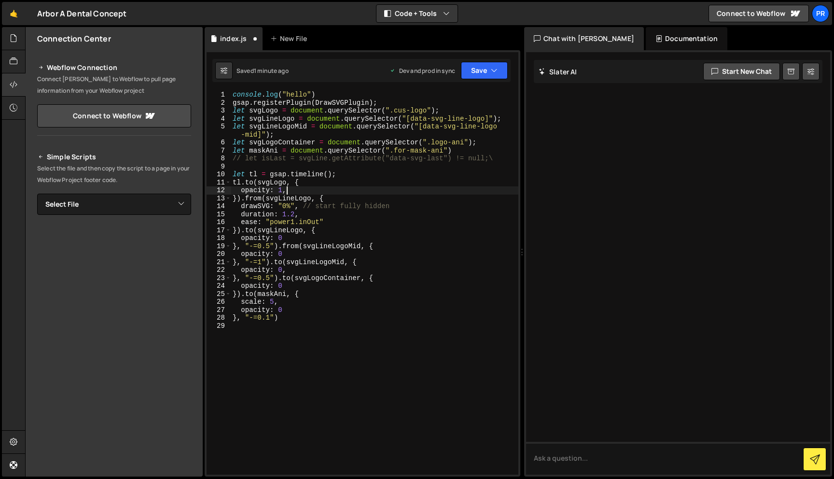
click at [266, 111] on div "console . log ( "hello" ) gsap . registerPlugin ( DrawSVGPlugin ) ; let svgLogo…" at bounding box center [375, 291] width 288 height 400
click at [498, 67] on button "Save" at bounding box center [484, 70] width 47 height 17
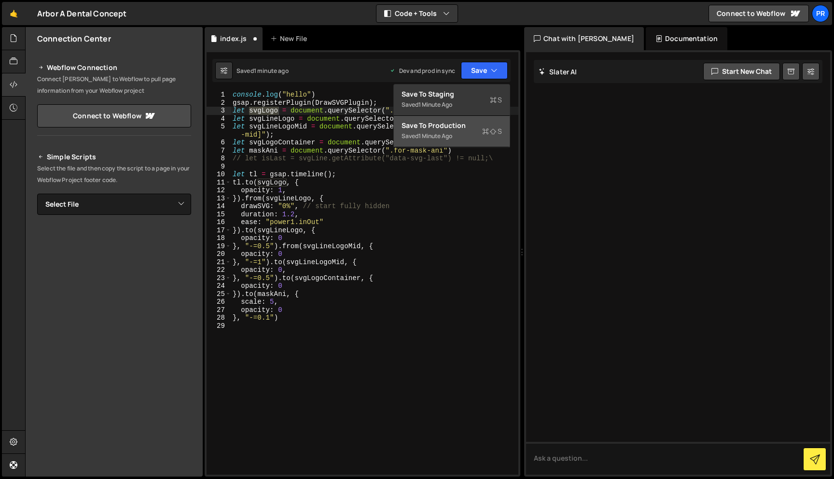
click at [461, 144] on button "Save to Production S Saved 1 minute ago" at bounding box center [452, 131] width 116 height 31
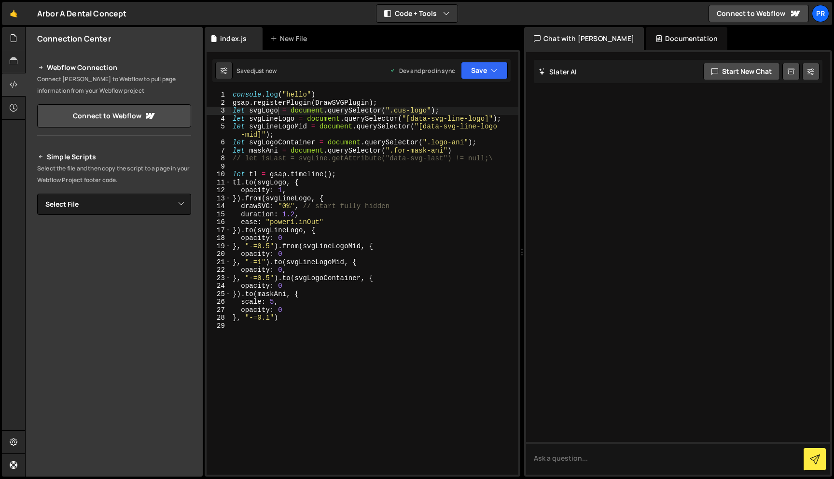
type textarea "let tl = gsap.timeline();"
click at [336, 174] on div "console . log ( "hello" ) gsap . registerPlugin ( DrawSVGPlugin ) ; let svgLogo…" at bounding box center [375, 291] width 288 height 400
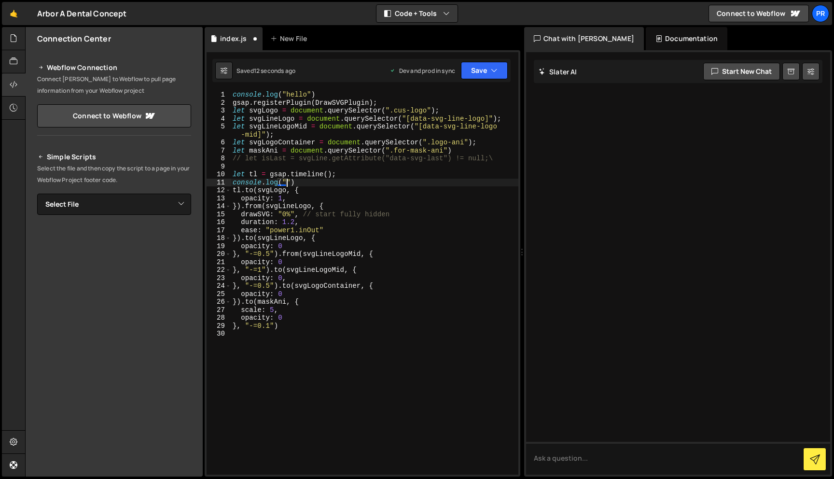
scroll to position [0, 4]
paste textarea "duration: 0,"
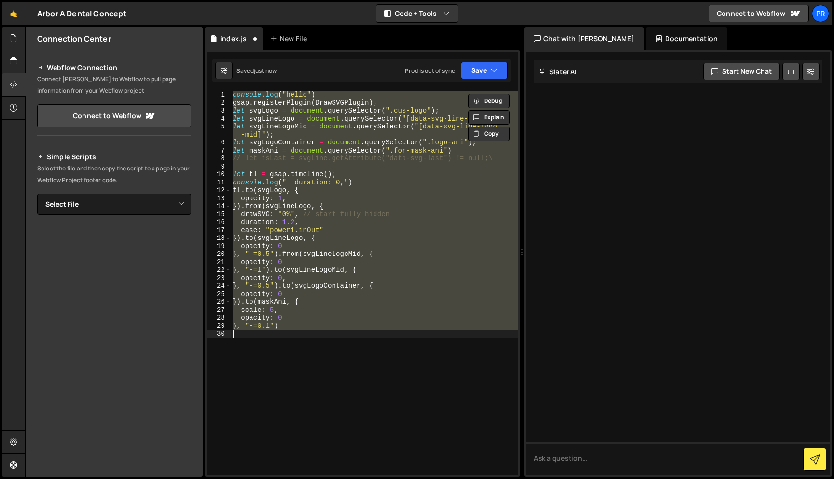
scroll to position [0, 2]
type textarea "}, "-=0.1")"
click at [367, 332] on div "console . log ( "hello" ) gsap . registerPlugin ( DrawSVGPlugin ) ; let svgLogo…" at bounding box center [375, 283] width 288 height 384
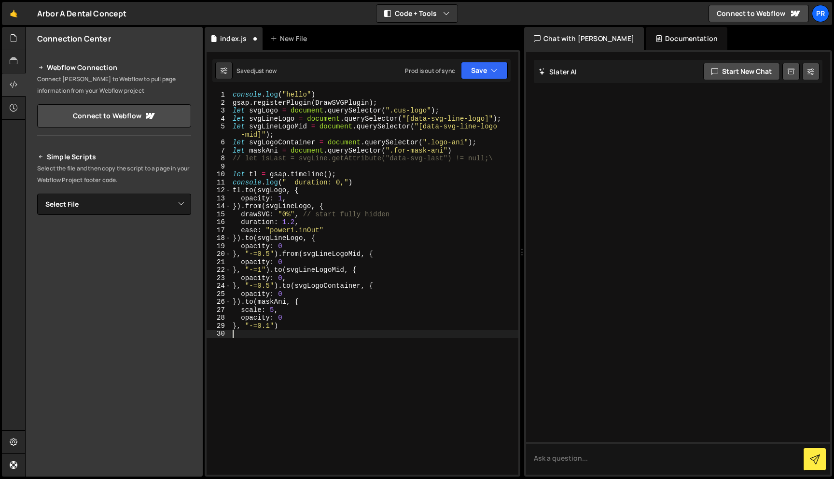
scroll to position [0, 0]
click at [285, 201] on div "console . log ( "hello" ) gsap . registerPlugin ( DrawSVGPlugin ) ; let svgLogo…" at bounding box center [375, 291] width 288 height 400
click at [373, 227] on div "console . log ( "hello" ) gsap . registerPlugin ( DrawSVGPlugin ) ; let svgLogo…" at bounding box center [375, 291] width 288 height 400
click at [333, 186] on div "console . log ( "hello" ) gsap . registerPlugin ( DrawSVGPlugin ) ; let svgLogo…" at bounding box center [375, 291] width 288 height 400
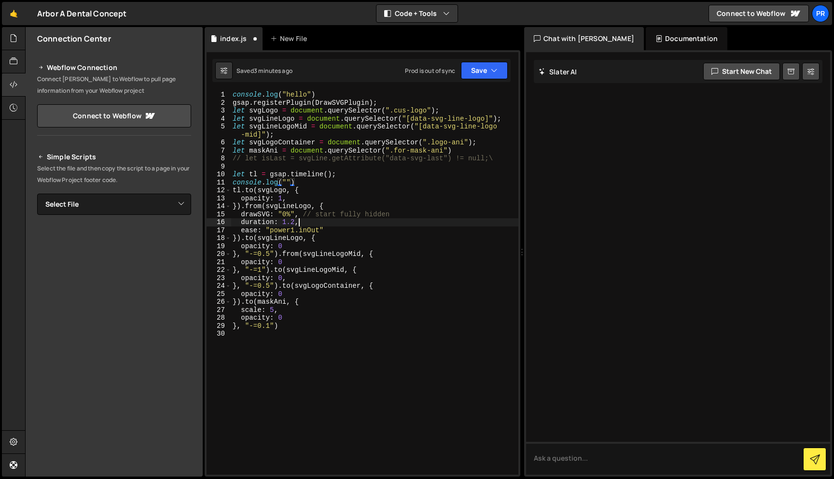
click at [363, 223] on div "console . log ( "hello" ) gsap . registerPlugin ( DrawSVGPlugin ) ; let svgLogo…" at bounding box center [375, 291] width 288 height 400
click at [333, 195] on div "console . log ( "hello" ) gsap . registerPlugin ( DrawSVGPlugin ) ; let svgLogo…" at bounding box center [375, 291] width 288 height 400
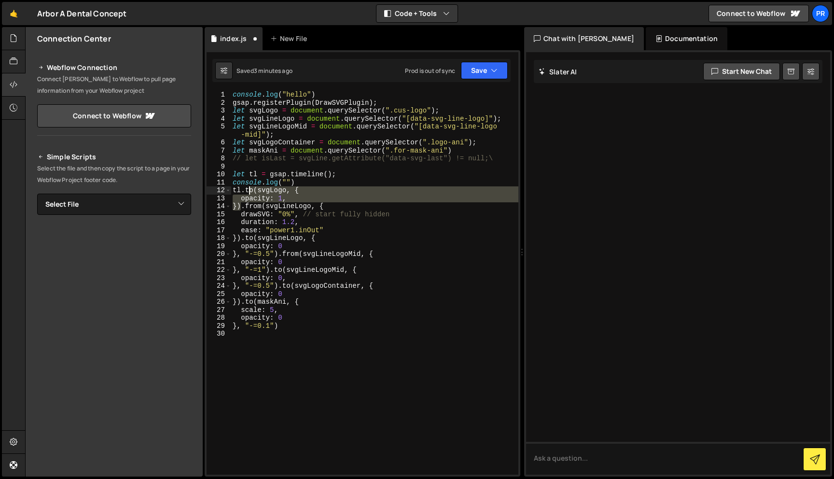
drag, startPoint x: 240, startPoint y: 208, endPoint x: 248, endPoint y: 191, distance: 18.1
click at [248, 191] on div "console . log ( "hello" ) gsap . registerPlugin ( DrawSVGPlugin ) ; let svgLogo…" at bounding box center [375, 291] width 288 height 400
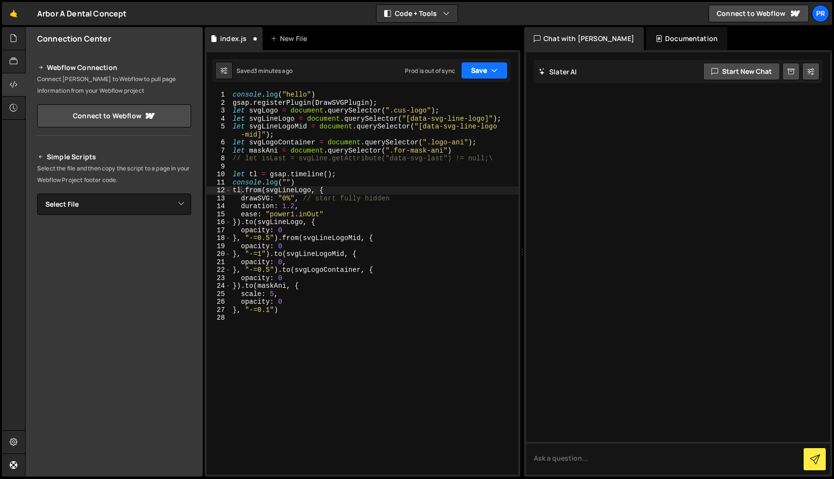
click at [487, 79] on button "Save" at bounding box center [484, 70] width 47 height 17
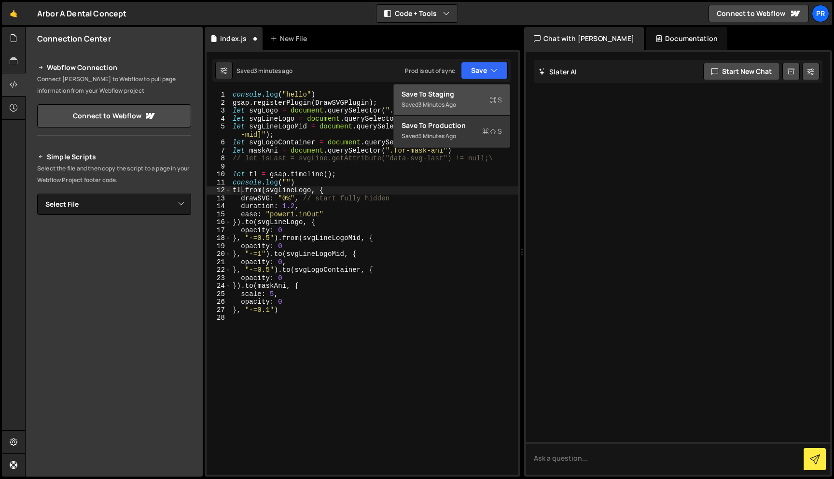
click at [473, 101] on div "Saved 3 minutes ago" at bounding box center [452, 105] width 100 height 12
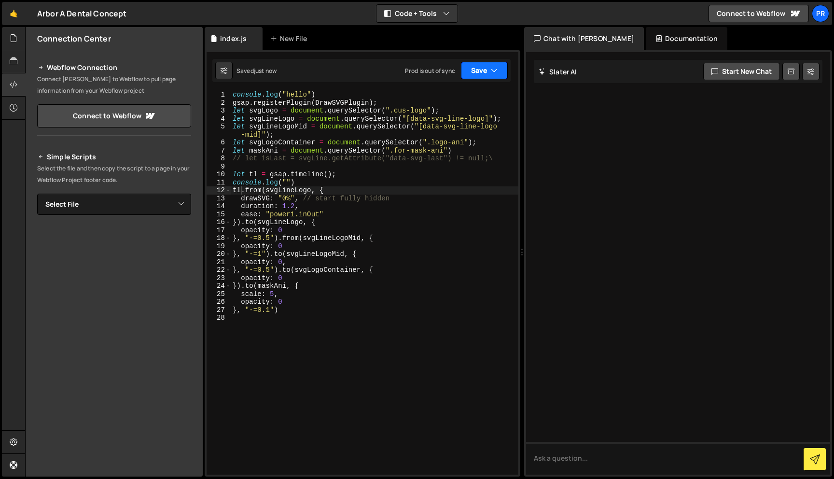
click at [488, 78] on button "Save" at bounding box center [484, 70] width 47 height 17
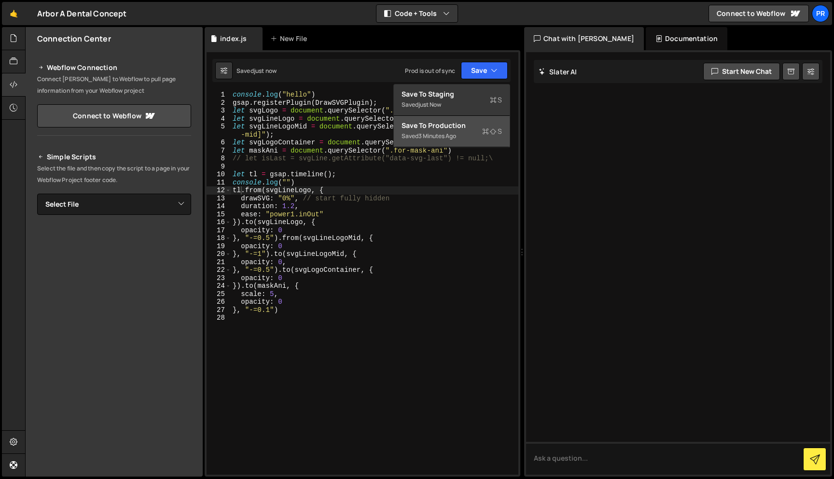
click at [464, 133] on div "Saved 3 minutes ago" at bounding box center [452, 136] width 100 height 12
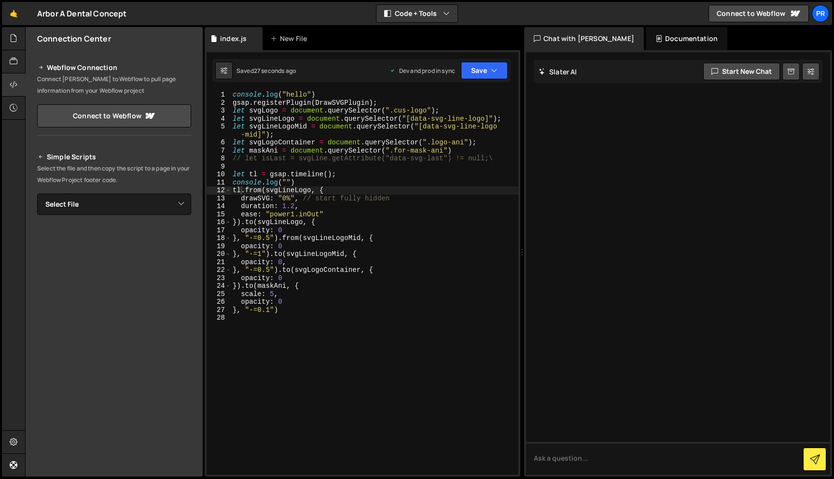
click at [382, 122] on div "console . log ( "hello" ) gsap . registerPlugin ( DrawSVGPlugin ) ; let svgLogo…" at bounding box center [375, 291] width 288 height 400
click at [277, 116] on div "console . log ( "hello" ) gsap . registerPlugin ( DrawSVGPlugin ) ; let svgLogo…" at bounding box center [375, 291] width 288 height 400
click at [292, 230] on div "console . log ( "hello" ) gsap . registerPlugin ( DrawSVGPlugin ) ; let svgLogo…" at bounding box center [375, 291] width 288 height 400
click at [248, 224] on div "console . log ( "hello" ) gsap . registerPlugin ( DrawSVGPlugin ) ; let svgLogo…" at bounding box center [375, 291] width 288 height 400
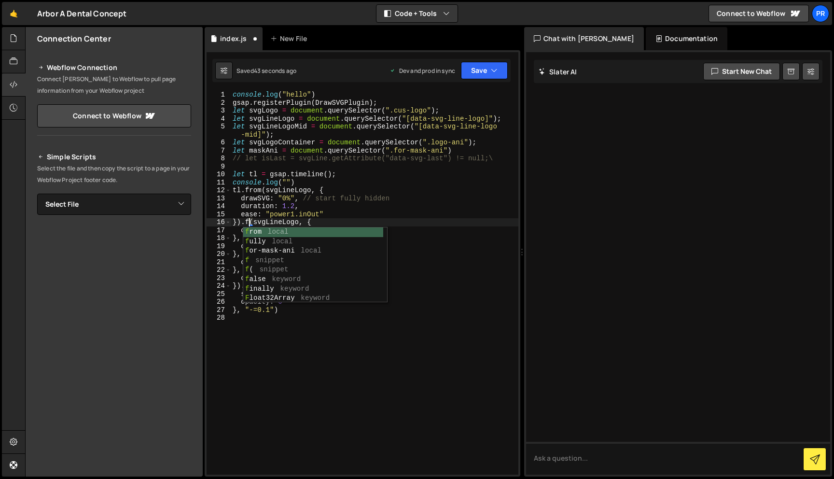
scroll to position [0, 1]
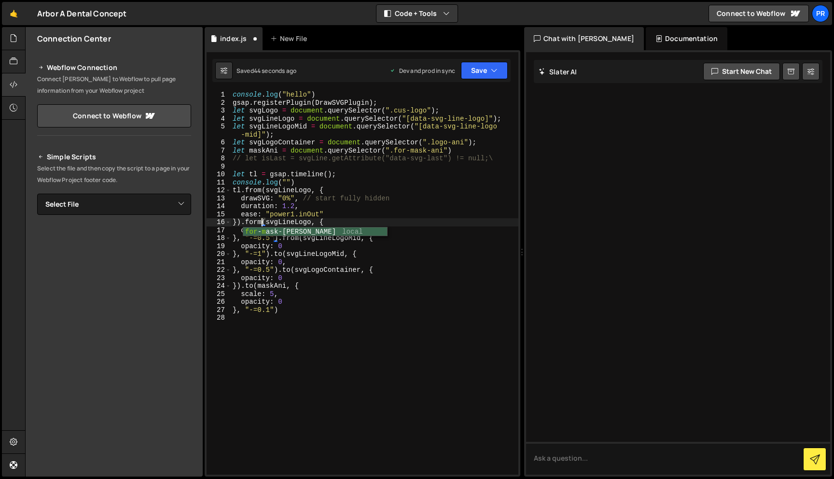
click at [335, 186] on div "console . log ( "hello" ) gsap . registerPlugin ( DrawSVGPlugin ) ; let svgLogo…" at bounding box center [375, 291] width 288 height 400
click at [281, 231] on div "console . log ( "hello" ) gsap . registerPlugin ( DrawSVGPlugin ) ; let svgLogo…" at bounding box center [375, 291] width 288 height 400
click at [307, 202] on div "console . log ( "hello" ) gsap . registerPlugin ( DrawSVGPlugin ) ; let svgLogo…" at bounding box center [375, 291] width 288 height 400
click at [284, 248] on div "console . log ( "hello" ) gsap . registerPlugin ( DrawSVGPlugin ) ; let svgLogo…" at bounding box center [375, 291] width 288 height 400
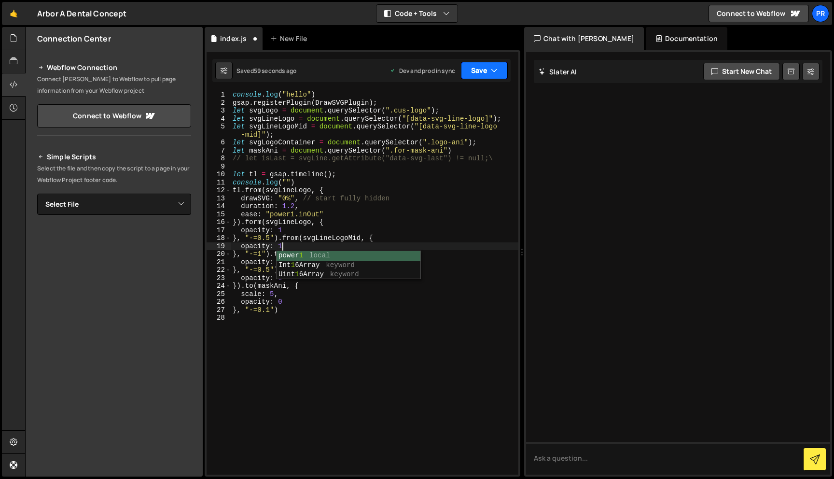
click at [487, 76] on button "Save" at bounding box center [484, 70] width 47 height 17
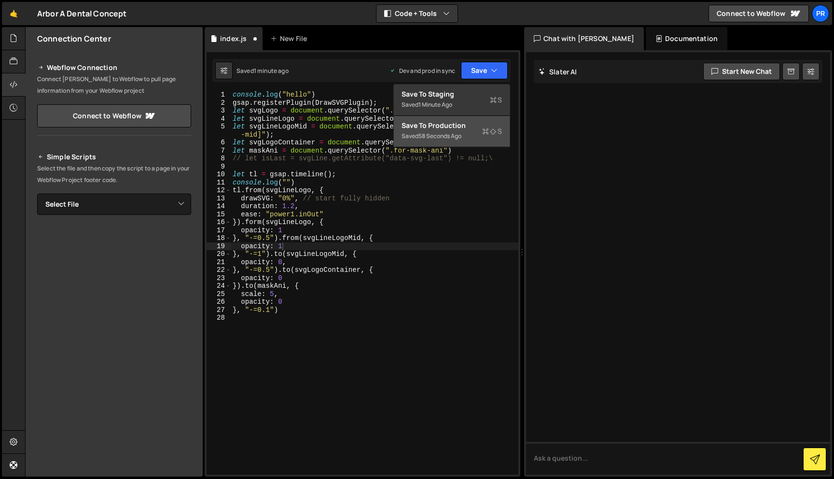
click at [444, 143] on button "Save to Production S Saved 58 seconds ago" at bounding box center [452, 131] width 116 height 31
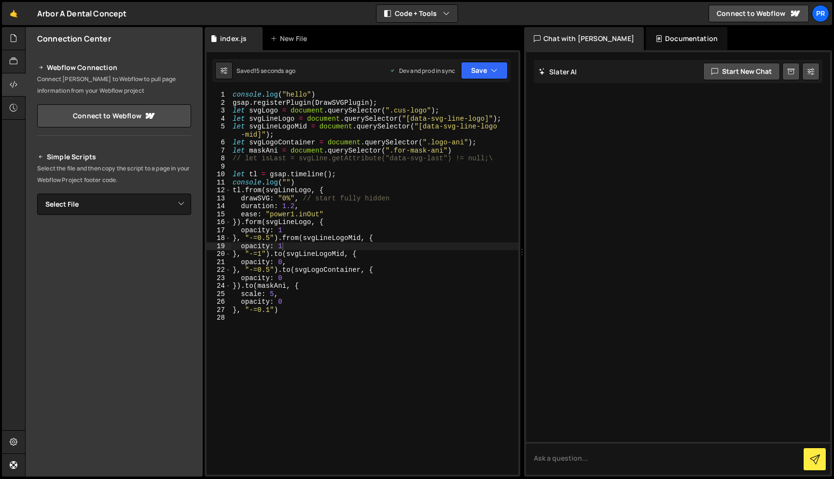
click at [339, 175] on div "console . log ( "hello" ) gsap . registerPlugin ( DrawSVGPlugin ) ; let svgLogo…" at bounding box center [375, 291] width 288 height 400
drag, startPoint x: 307, startPoint y: 184, endPoint x: 194, endPoint y: 184, distance: 112.5
click at [194, 184] on div "Files New File Javascript files 0 index.js 0 CSS files Copy share link Edit Fil…" at bounding box center [429, 252] width 809 height 450
type textarea "console.log("")"
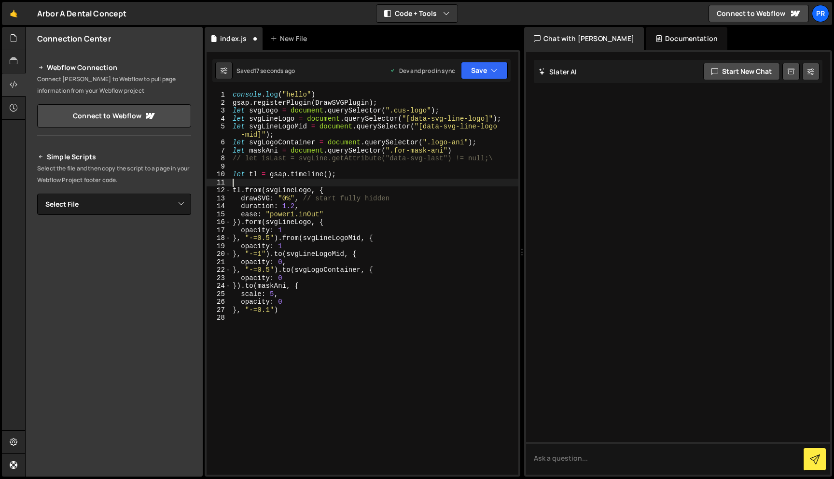
click at [254, 222] on div "console . log ( "hello" ) gsap . registerPlugin ( DrawSVGPlugin ) ; let svgLogo…" at bounding box center [375, 291] width 288 height 400
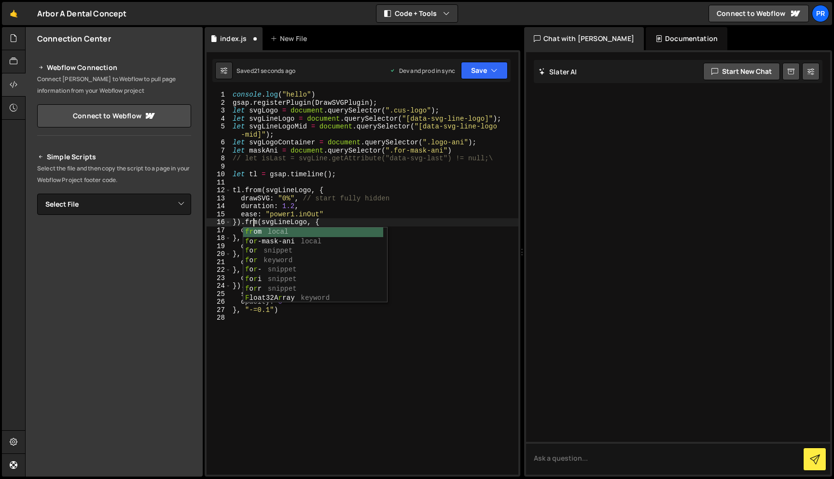
scroll to position [0, 1]
click at [485, 67] on button "Save" at bounding box center [484, 70] width 47 height 17
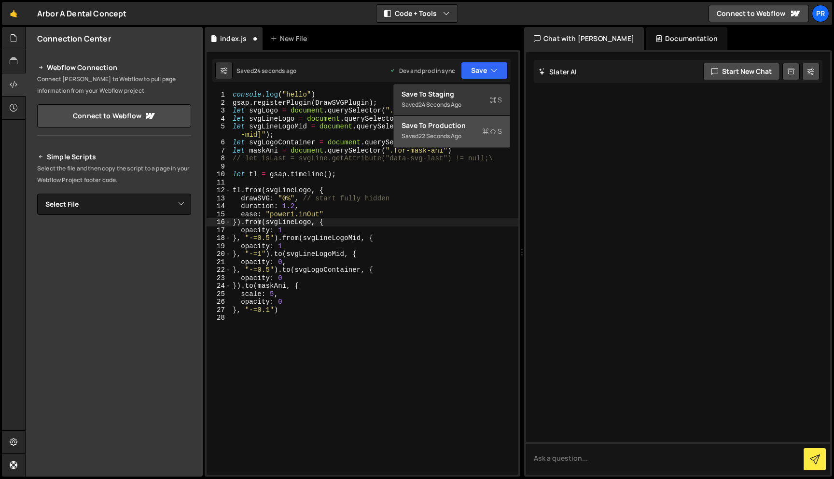
click at [456, 140] on div "Saved 22 seconds ago" at bounding box center [452, 136] width 100 height 12
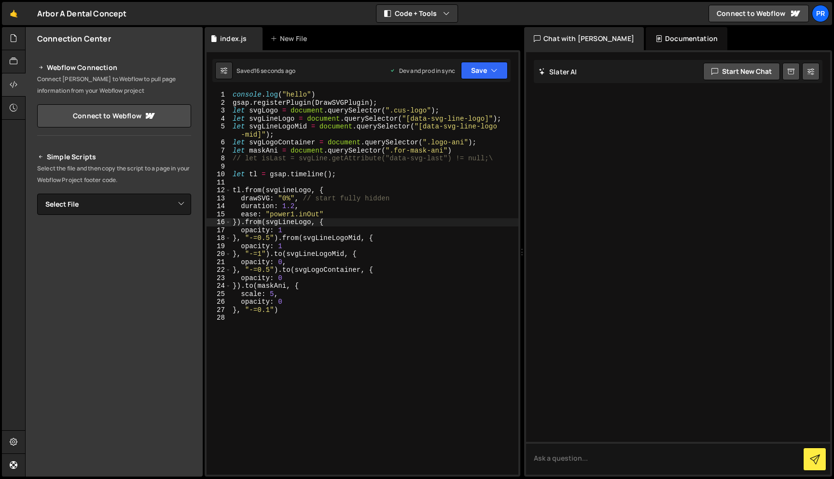
click at [345, 209] on div "console . log ( "hello" ) gsap . registerPlugin ( DrawSVGPlugin ) ; let svgLogo…" at bounding box center [375, 291] width 288 height 400
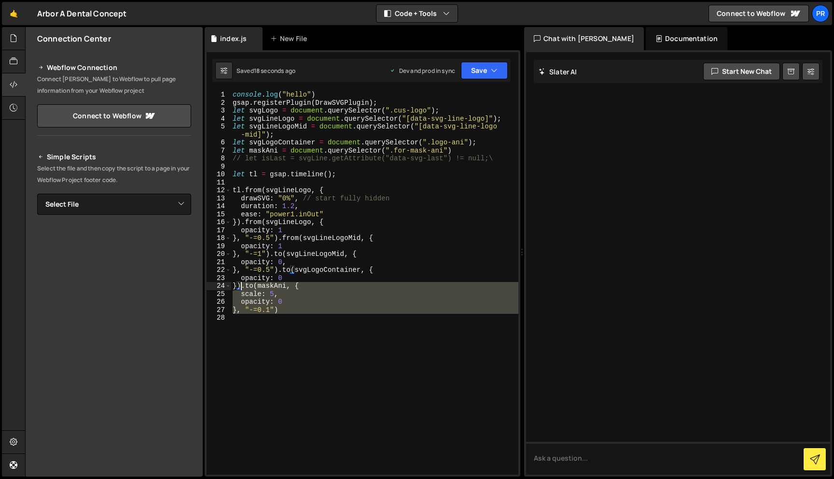
drag, startPoint x: 296, startPoint y: 316, endPoint x: 242, endPoint y: 288, distance: 60.5
click at [242, 288] on div "console . log ( "hello" ) gsap . registerPlugin ( DrawSVGPlugin ) ; let svgLogo…" at bounding box center [375, 291] width 288 height 400
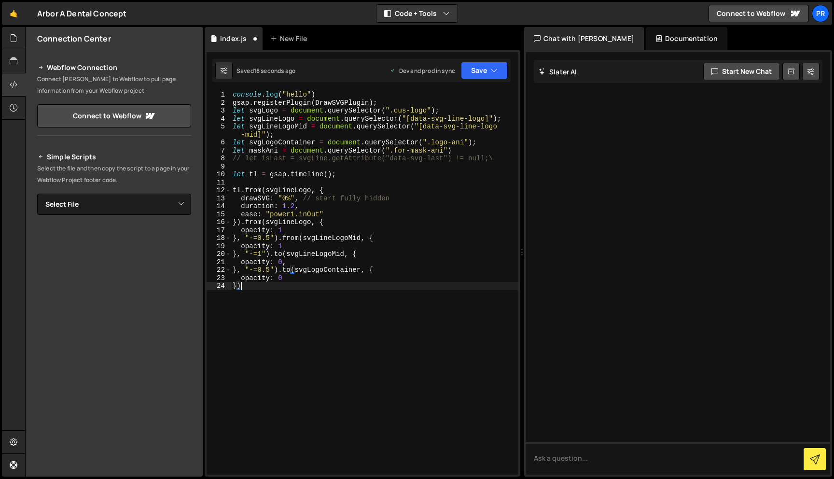
scroll to position [0, 0]
click at [497, 70] on icon "button" at bounding box center [494, 71] width 7 height 10
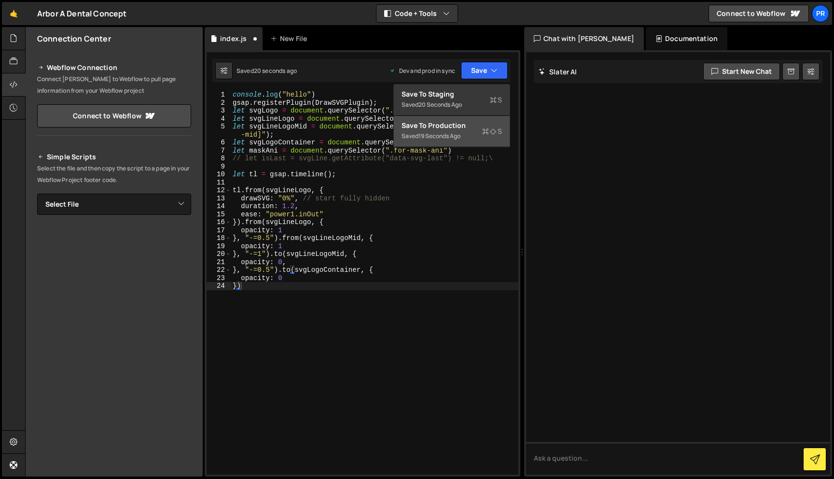
click at [478, 126] on div "Save to Production S" at bounding box center [452, 126] width 100 height 10
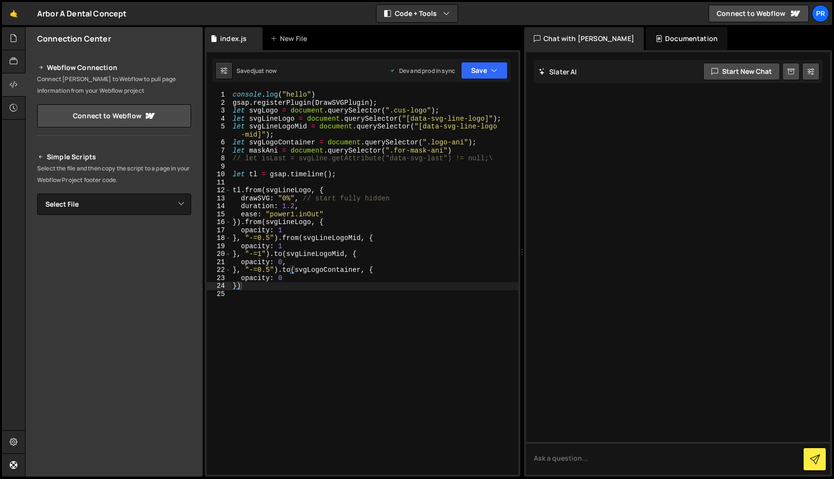
click at [340, 223] on div "console . log ( "hello" ) gsap . registerPlugin ( DrawSVGPlugin ) ; let svgLogo…" at bounding box center [375, 291] width 288 height 400
click at [291, 248] on div "console . log ( "hello" ) gsap . registerPlugin ( DrawSVGPlugin ) ; let svgLogo…" at bounding box center [375, 291] width 288 height 400
click at [270, 239] on div "console . log ( "hello" ) gsap . registerPlugin ( DrawSVGPlugin ) ; let svgLogo…" at bounding box center [375, 291] width 288 height 400
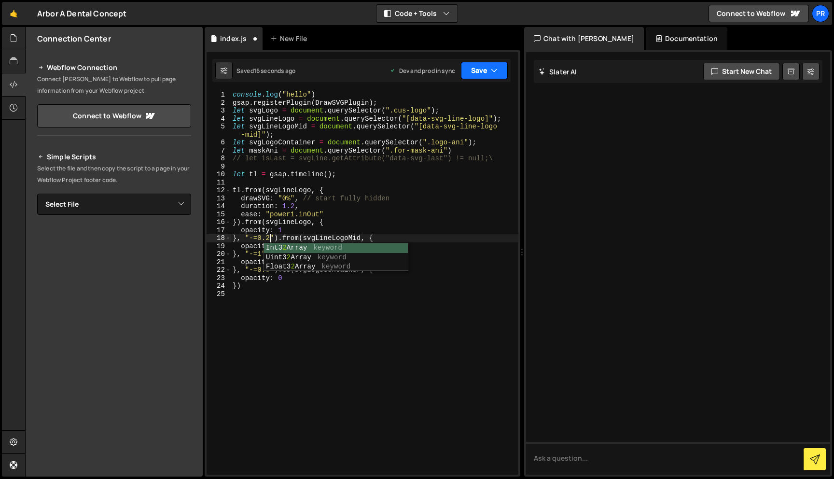
click at [493, 75] on button "Save" at bounding box center [484, 70] width 47 height 17
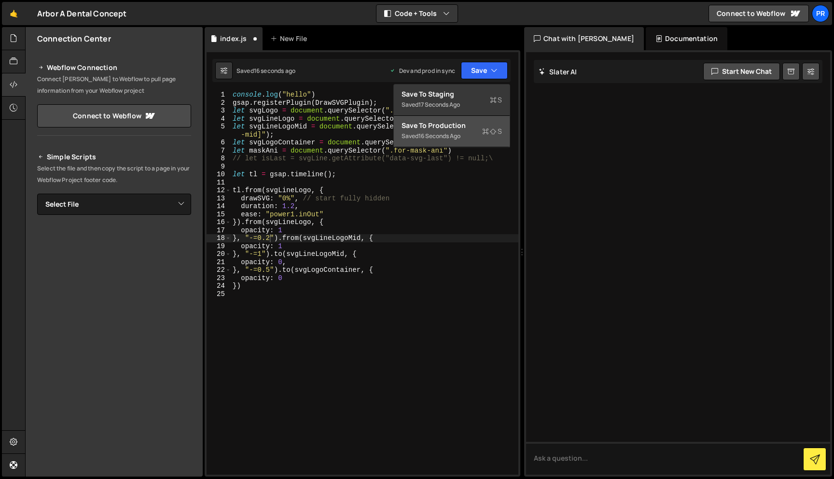
click at [451, 137] on div "16 seconds ago" at bounding box center [440, 136] width 42 height 8
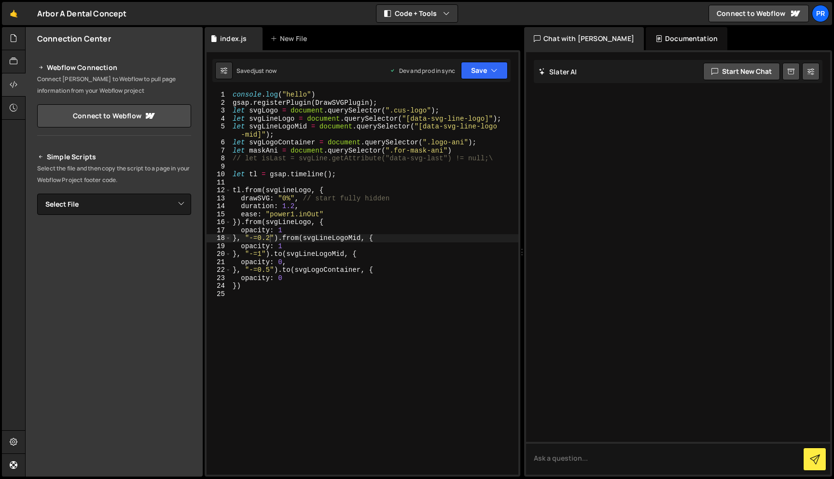
click at [275, 241] on div "console . log ( "hello" ) gsap . registerPlugin ( DrawSVGPlugin ) ; let svgLogo…" at bounding box center [375, 291] width 288 height 400
click at [472, 77] on button "Save" at bounding box center [484, 70] width 47 height 17
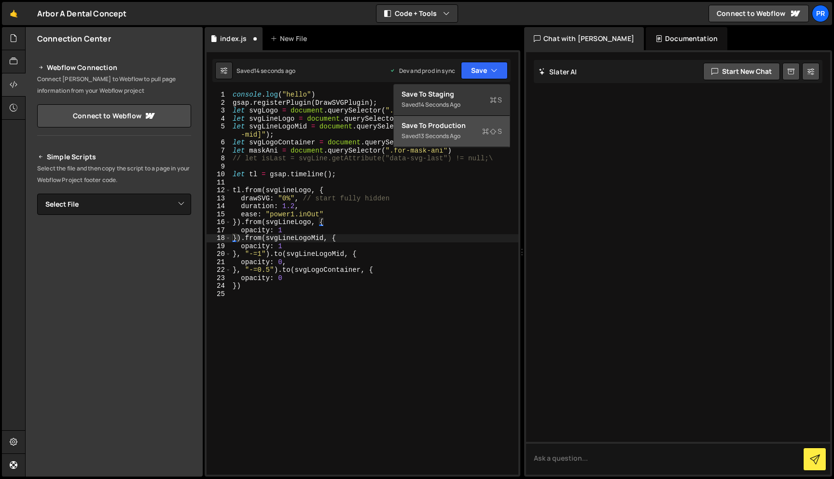
click at [443, 139] on div "13 seconds ago" at bounding box center [440, 136] width 42 height 8
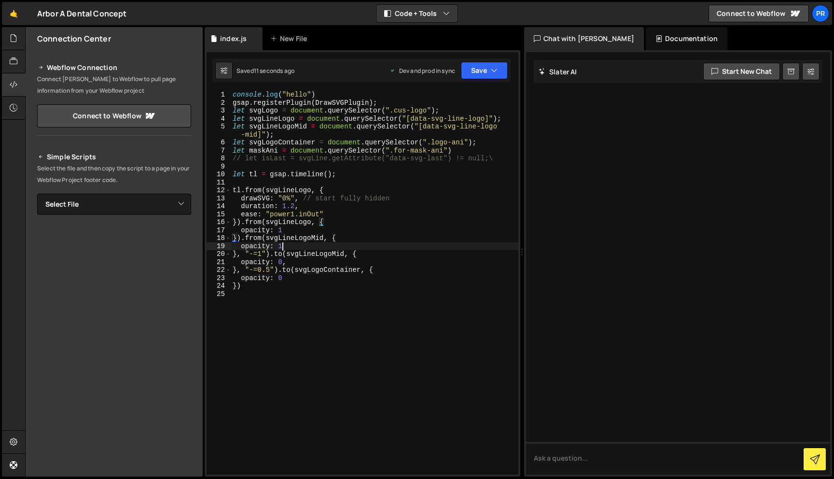
click at [335, 247] on div "console . log ( "hello" ) gsap . registerPlugin ( DrawSVGPlugin ) ; let svgLogo…" at bounding box center [375, 291] width 288 height 400
click at [303, 233] on div "console . log ( "hello" ) gsap . registerPlugin ( DrawSVGPlugin ) ; let svgLogo…" at bounding box center [375, 291] width 288 height 400
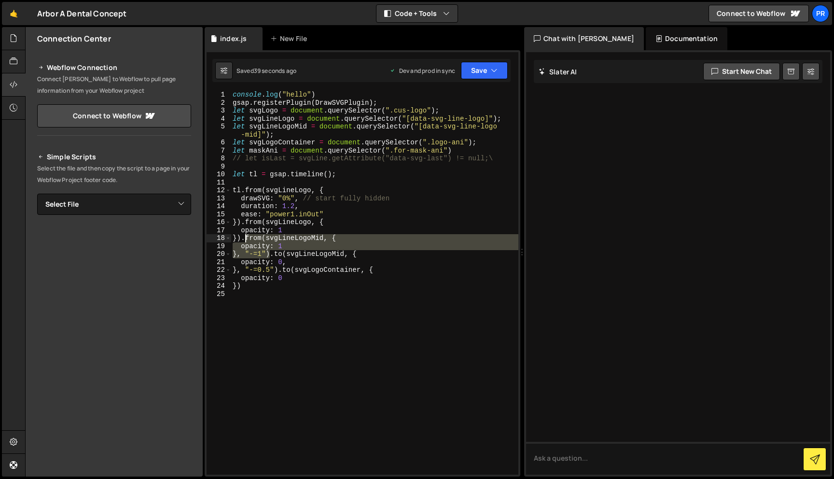
drag, startPoint x: 271, startPoint y: 253, endPoint x: 244, endPoint y: 240, distance: 30.4
click at [244, 240] on div "console . log ( "hello" ) gsap . registerPlugin ( DrawSVGPlugin ) ; let svgLogo…" at bounding box center [375, 291] width 288 height 400
click at [331, 223] on div "console . log ( "hello" ) gsap . registerPlugin ( DrawSVGPlugin ) ; let svgLogo…" at bounding box center [375, 291] width 288 height 400
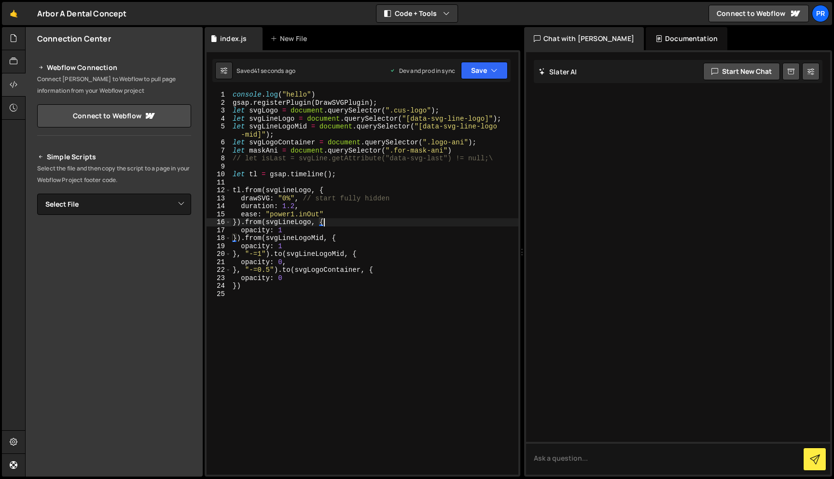
scroll to position [0, 0]
click at [494, 76] on button "Save" at bounding box center [484, 70] width 47 height 17
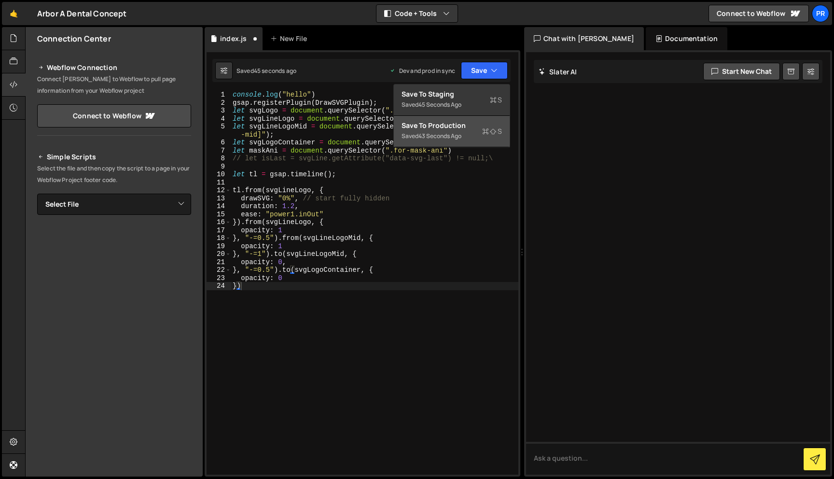
click at [458, 128] on div "Save to Production S" at bounding box center [452, 126] width 100 height 10
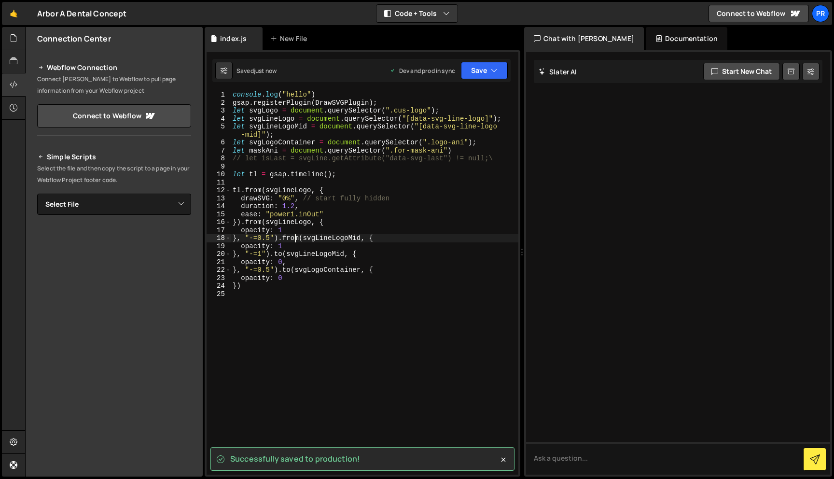
click at [295, 236] on div "console . log ( "hello" ) gsap . registerPlugin ( DrawSVGPlugin ) ; let svgLogo…" at bounding box center [375, 291] width 288 height 400
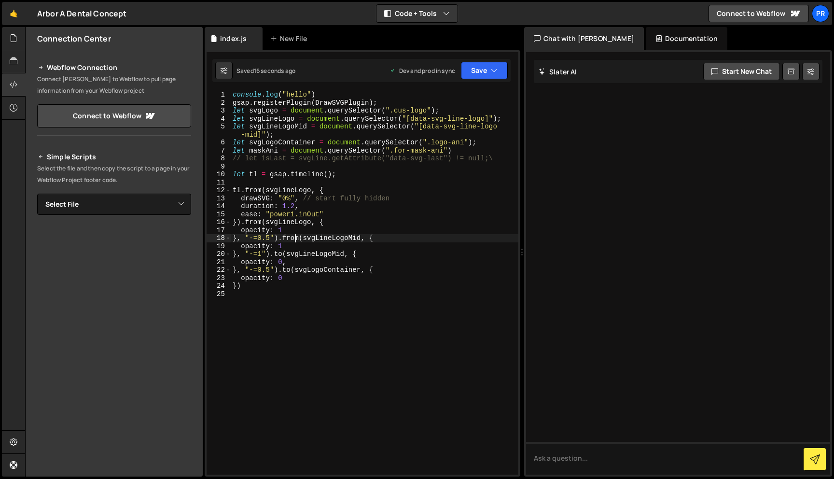
click at [320, 230] on div "console . log ( "hello" ) gsap . registerPlugin ( DrawSVGPlugin ) ; let svgLogo…" at bounding box center [375, 291] width 288 height 400
click at [314, 229] on div "console . log ( "hello" ) gsap . registerPlugin ( DrawSVGPlugin ) ; let svgLogo…" at bounding box center [375, 291] width 288 height 400
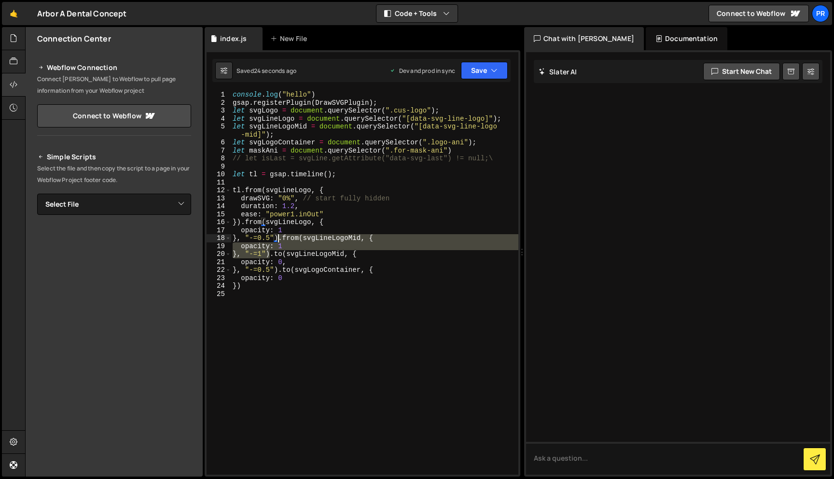
drag, startPoint x: 269, startPoint y: 254, endPoint x: 279, endPoint y: 241, distance: 16.2
click at [279, 241] on div "console . log ( "hello" ) gsap . registerPlugin ( DrawSVGPlugin ) ; let svgLogo…" at bounding box center [375, 291] width 288 height 400
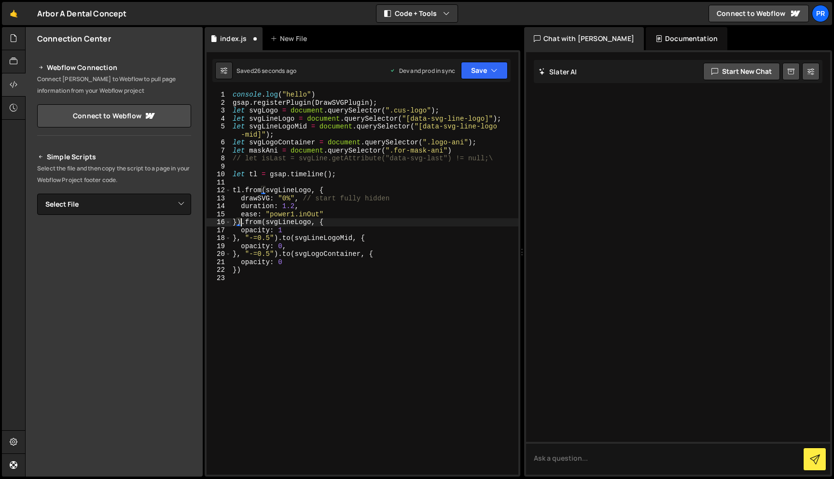
click at [242, 223] on div "console . log ( "hello" ) gsap . registerPlugin ( DrawSVGPlugin ) ; let svgLogo…" at bounding box center [375, 291] width 288 height 400
paste textarea ", "-=1""
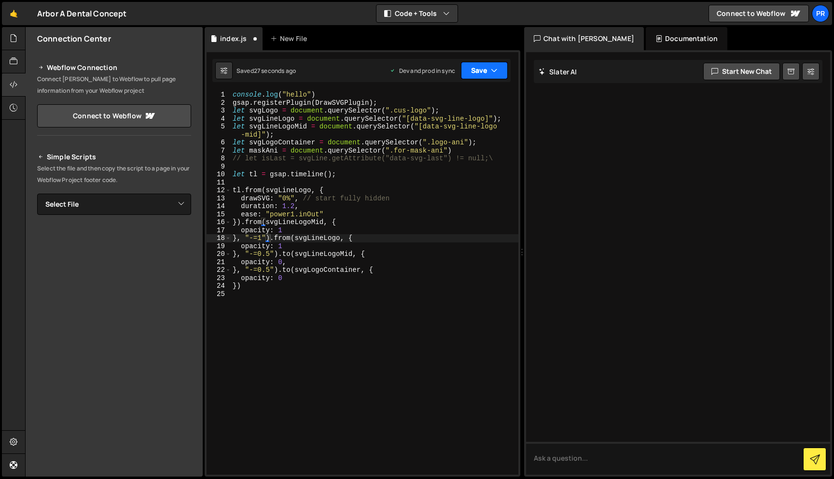
click at [480, 70] on button "Save" at bounding box center [484, 70] width 47 height 17
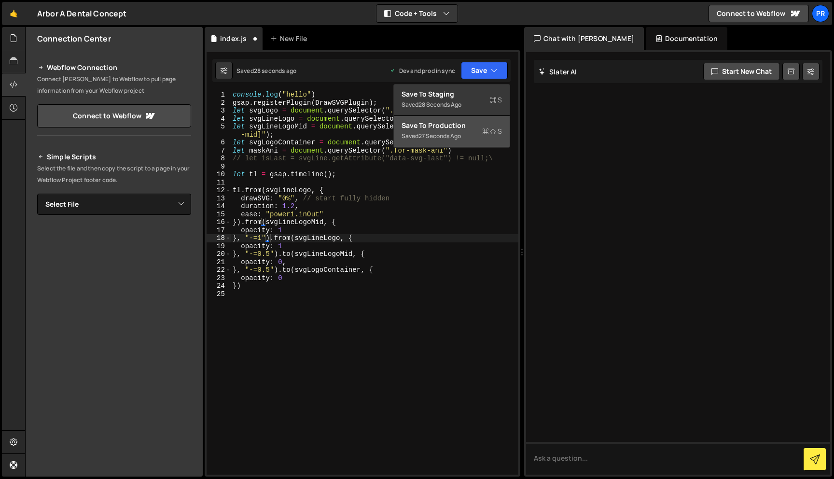
click at [456, 125] on div "Save to Production S" at bounding box center [452, 126] width 100 height 10
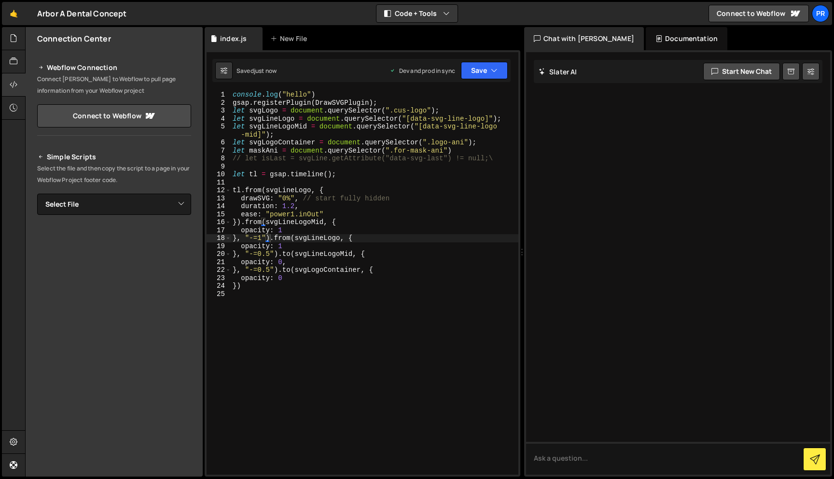
click at [338, 215] on div "console . log ( "hello" ) gsap . registerPlugin ( DrawSVGPlugin ) ; let svgLogo…" at bounding box center [375, 291] width 288 height 400
click at [318, 227] on div "console . log ( "hello" ) gsap . registerPlugin ( DrawSVGPlugin ) ; let svgLogo…" at bounding box center [375, 291] width 288 height 400
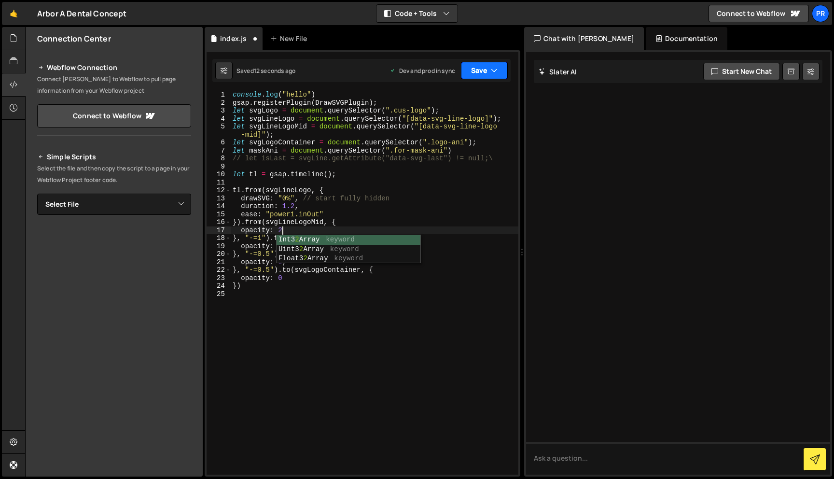
click at [477, 70] on button "Save" at bounding box center [484, 70] width 47 height 17
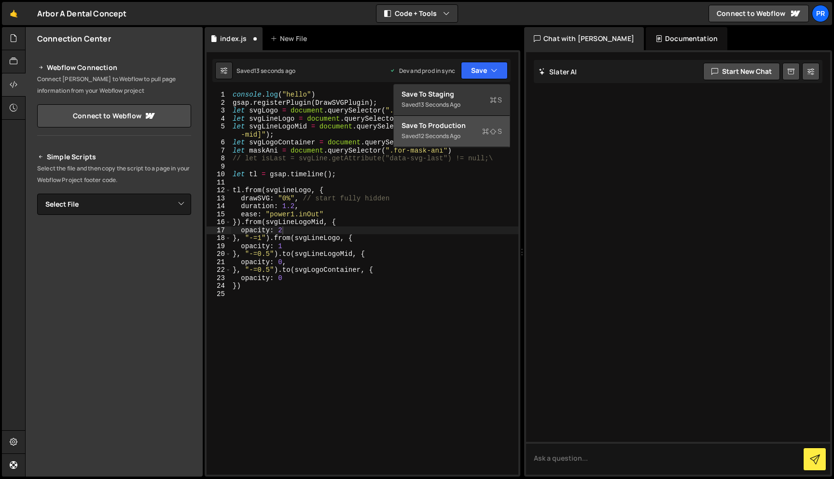
click at [442, 124] on div "Save to Production S" at bounding box center [452, 126] width 100 height 10
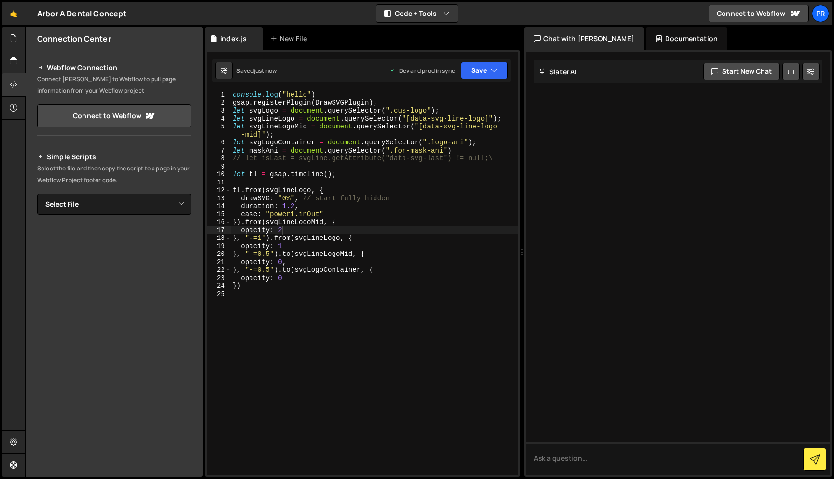
click at [284, 231] on div "console . log ( "hello" ) gsap . registerPlugin ( DrawSVGPlugin ) ; let svgLogo…" at bounding box center [375, 291] width 288 height 400
click at [476, 73] on button "Save" at bounding box center [484, 70] width 47 height 17
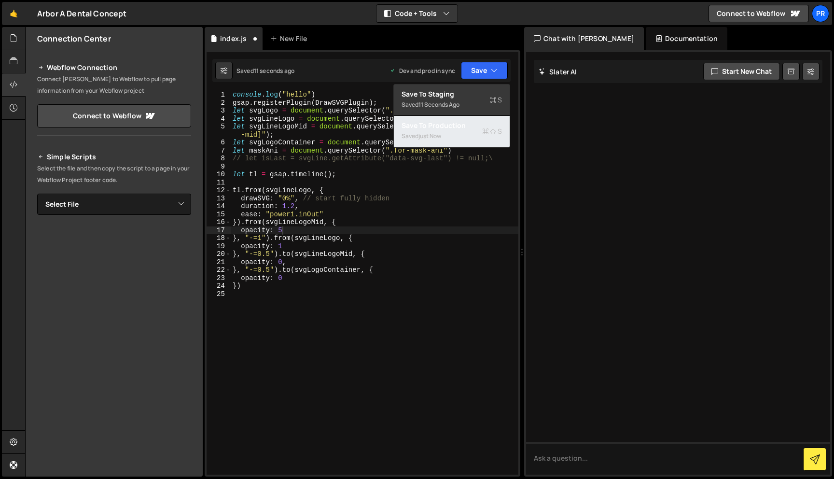
click at [441, 138] on div "just now" at bounding box center [430, 136] width 23 height 8
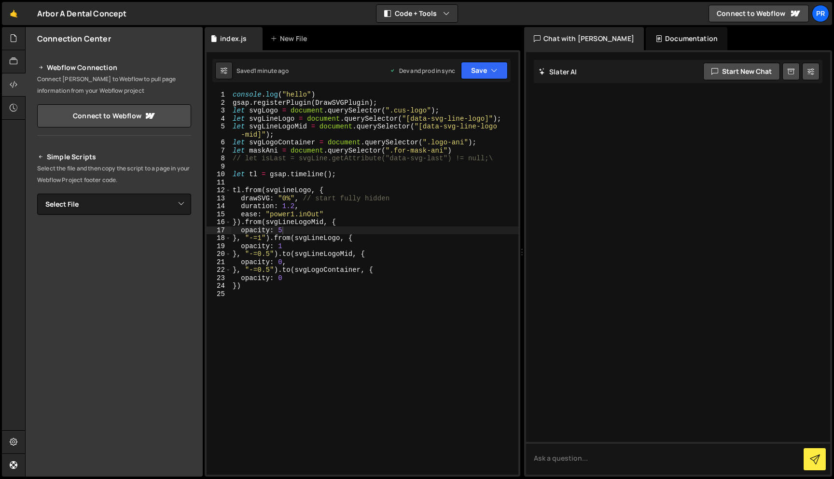
type textarea "duration: 1.2,"
click at [316, 209] on div "console . log ( "hello" ) gsap . registerPlugin ( DrawSVGPlugin ) ; let svgLogo…" at bounding box center [375, 291] width 288 height 400
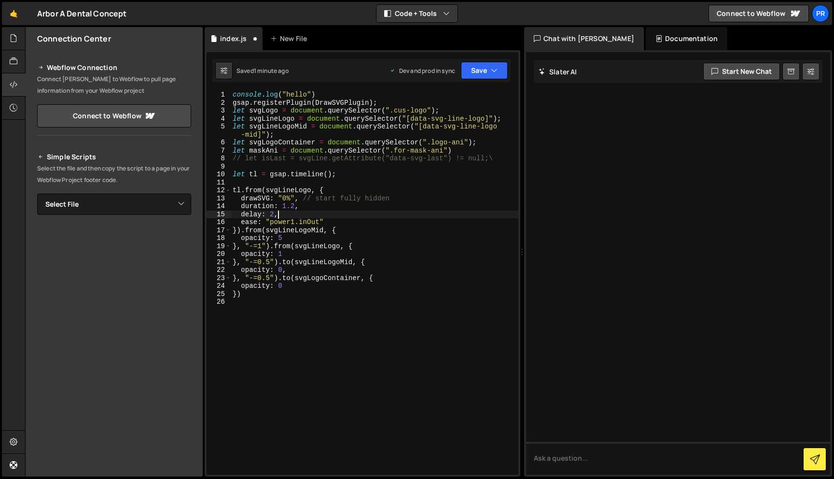
scroll to position [0, 2]
click at [488, 78] on button "Save" at bounding box center [484, 70] width 47 height 17
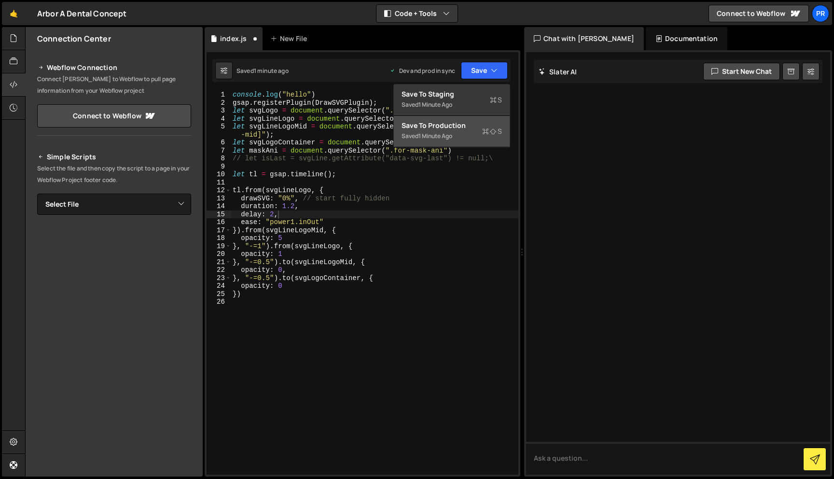
click at [455, 117] on button "Save to Production S Saved 1 minute ago" at bounding box center [452, 131] width 116 height 31
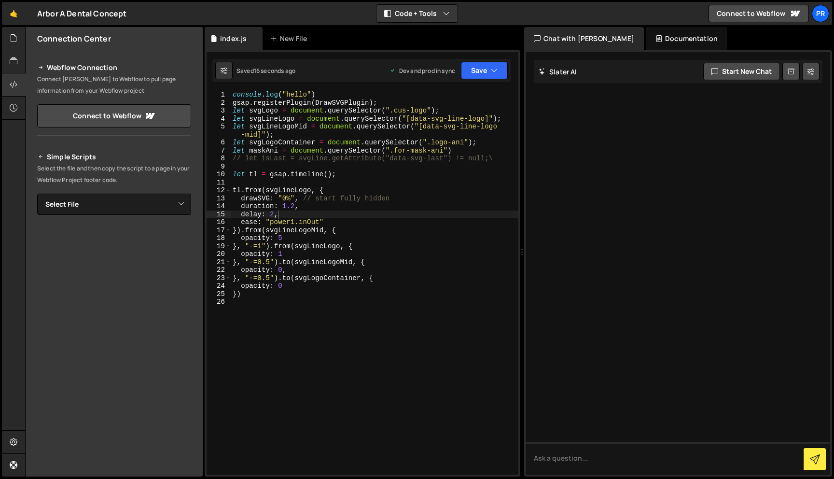
click at [385, 189] on div "console . log ( "hello" ) gsap . registerPlugin ( DrawSVGPlugin ) ; let svgLogo…" at bounding box center [375, 291] width 288 height 400
click at [282, 238] on div "console . log ( "hello" ) gsap . registerPlugin ( DrawSVGPlugin ) ; let svgLogo…" at bounding box center [375, 291] width 288 height 400
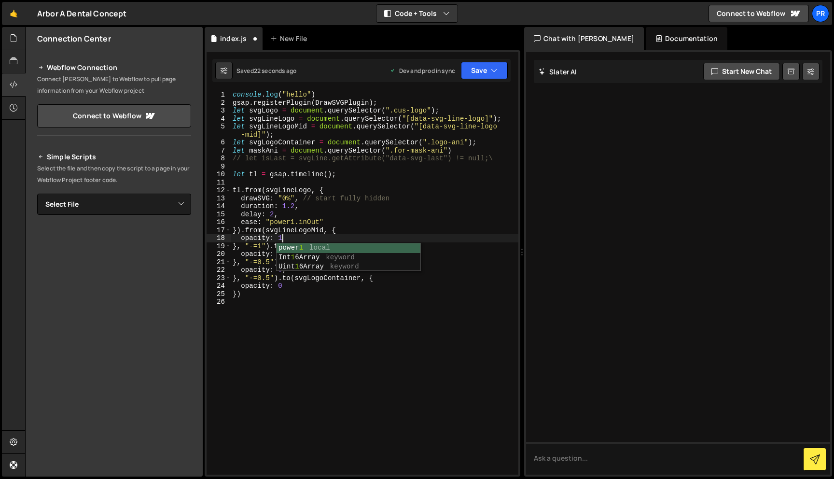
click at [383, 210] on div "console . log ( "hello" ) gsap . registerPlugin ( DrawSVGPlugin ) ; let svgLogo…" at bounding box center [375, 291] width 288 height 400
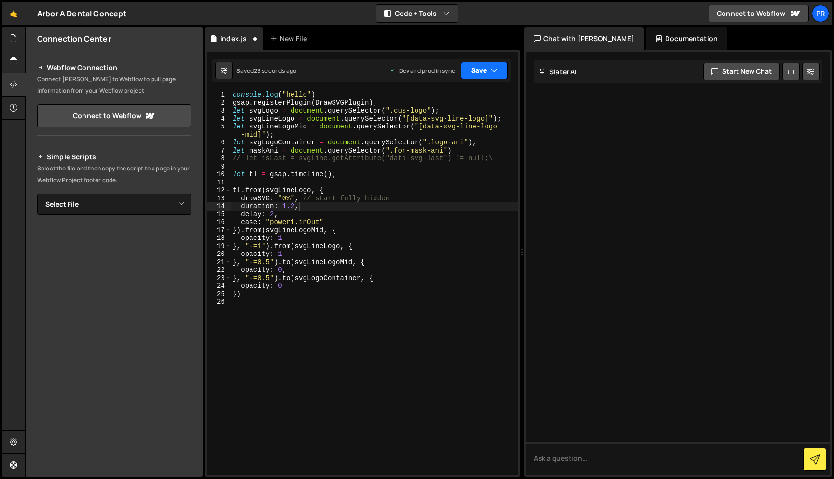
click at [492, 71] on icon "button" at bounding box center [494, 71] width 7 height 10
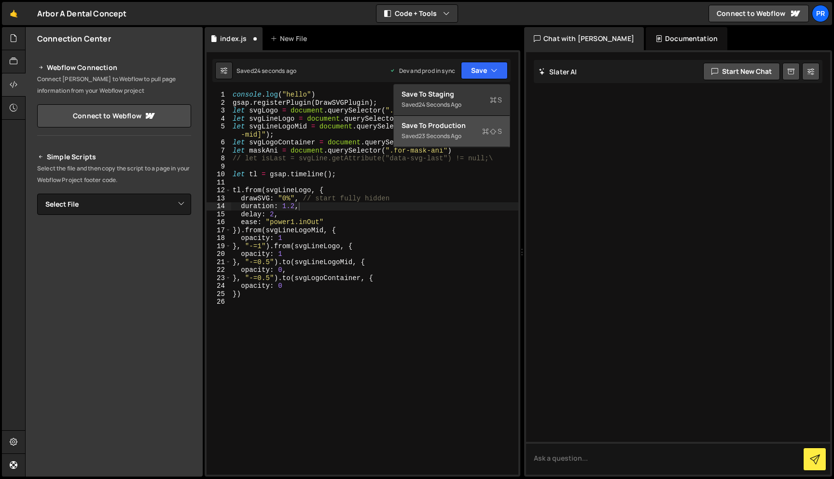
click at [459, 116] on button "Save to Production S Saved 23 seconds ago" at bounding box center [452, 131] width 116 height 31
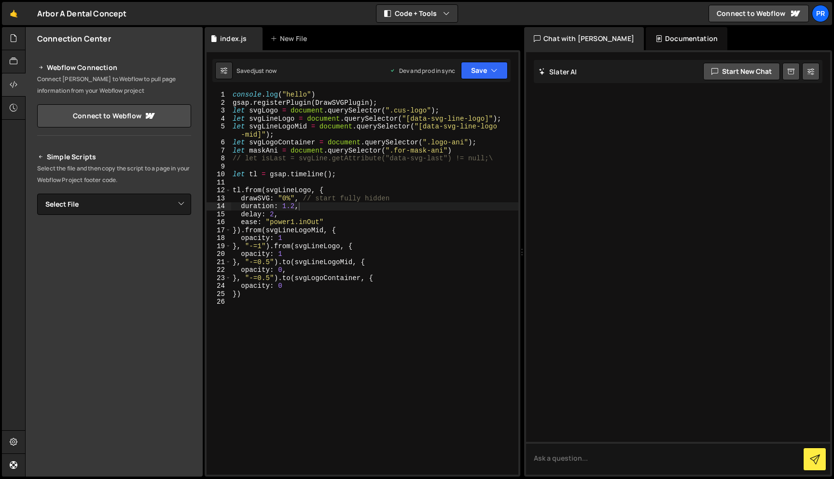
click at [321, 238] on div "console . log ( "hello" ) gsap . registerPlugin ( DrawSVGPlugin ) ; let svgLogo…" at bounding box center [375, 291] width 288 height 400
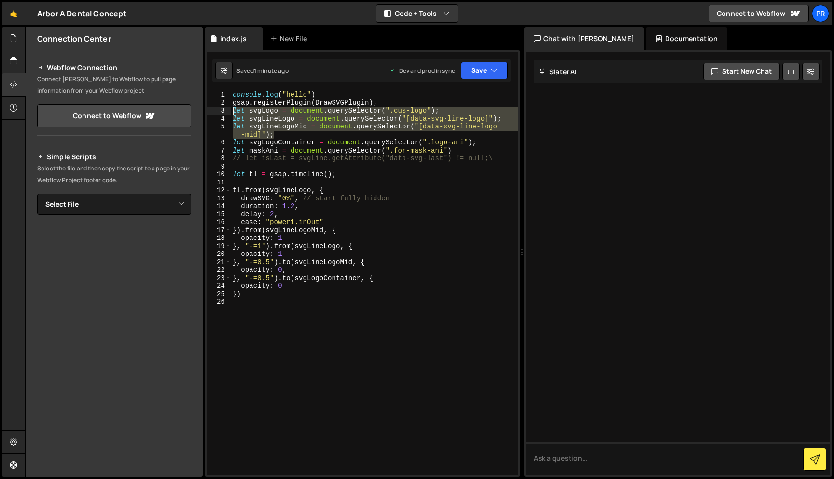
drag, startPoint x: 338, startPoint y: 136, endPoint x: 224, endPoint y: 110, distance: 116.9
click at [224, 110] on div "opacity: 1 1 2 3 4 5 6 7 8 9 10 11 12 13 14 15 16 17 18 19 20 21 22 23 24 25 26…" at bounding box center [363, 283] width 312 height 384
click at [399, 156] on div "console . log ( "hello" ) gsap . registerPlugin ( DrawSVGPlugin ) ; let svgLogo…" at bounding box center [375, 291] width 288 height 400
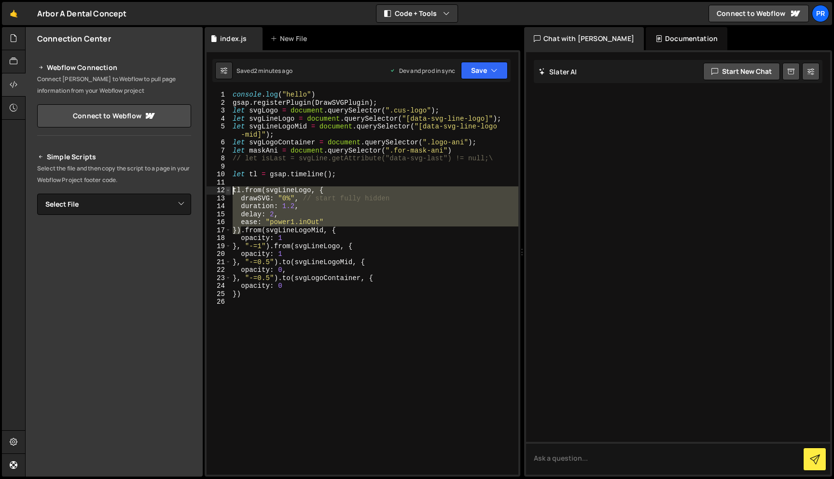
drag, startPoint x: 241, startPoint y: 229, endPoint x: 228, endPoint y: 191, distance: 39.7
click at [228, 191] on div "// let isLast = svgLine.getAttribute("data-svg-last") != null;\ 1 2 3 4 5 6 7 8…" at bounding box center [363, 283] width 312 height 384
click at [261, 232] on div "console . log ( "hello" ) gsap . registerPlugin ( DrawSVGPlugin ) ; let svgLogo…" at bounding box center [375, 291] width 288 height 400
drag, startPoint x: 243, startPoint y: 232, endPoint x: 244, endPoint y: 191, distance: 41.0
click at [244, 191] on div "console . log ( "hello" ) gsap . registerPlugin ( DrawSVGPlugin ) ; let svgLogo…" at bounding box center [375, 291] width 288 height 400
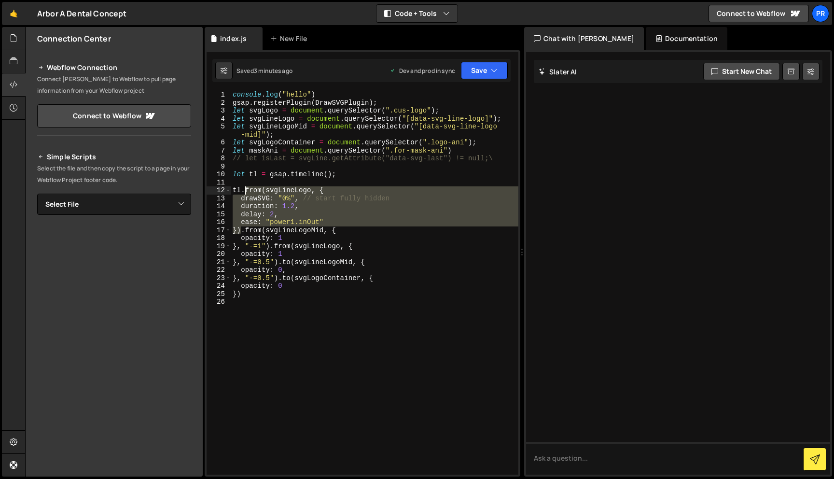
paste textarea "});.from(svgLineLogoMid, {"
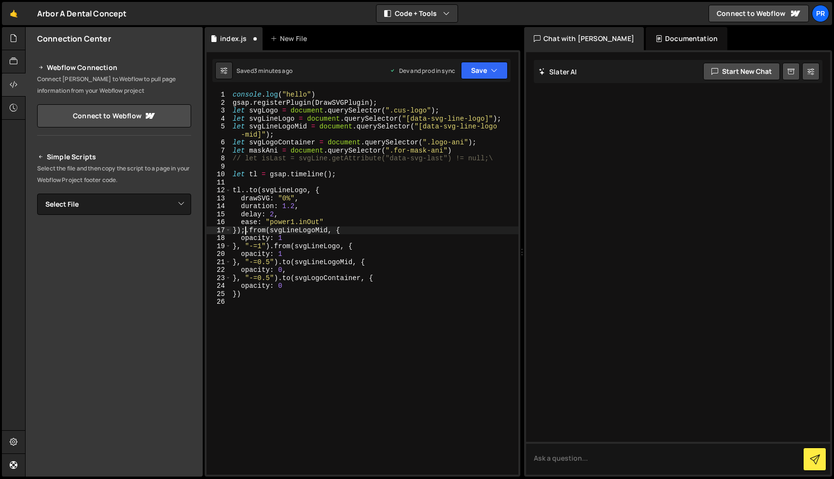
click at [250, 191] on div "console . log ( "hello" ) gsap . registerPlugin ( DrawSVGPlugin ) ; let svgLogo…" at bounding box center [375, 291] width 288 height 400
click at [245, 229] on div "console . log ( "hello" ) gsap . registerPlugin ( DrawSVGPlugin ) ; let svgLogo…" at bounding box center [375, 291] width 288 height 400
click at [484, 60] on div "Saved 3 minutes ago Dev and prod in sync Upgrade to Edit Save Save to Staging S…" at bounding box center [361, 70] width 298 height 23
click at [492, 69] on icon "button" at bounding box center [494, 71] width 7 height 10
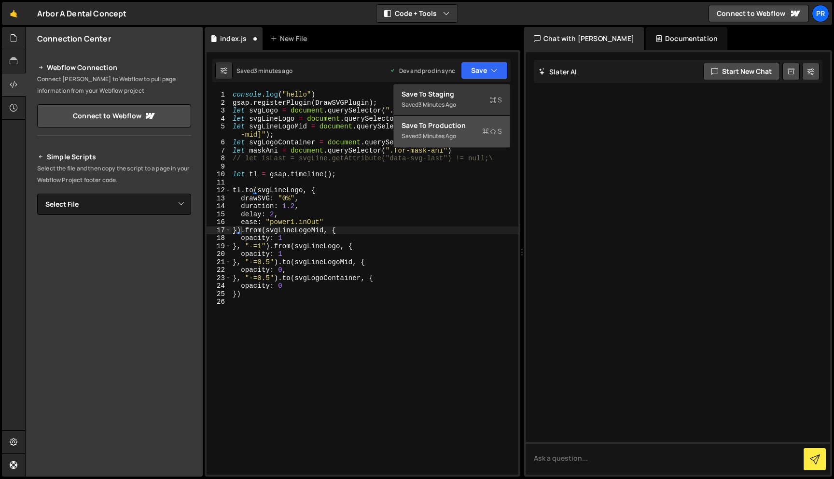
click at [475, 129] on div "Save to Production S" at bounding box center [452, 126] width 100 height 10
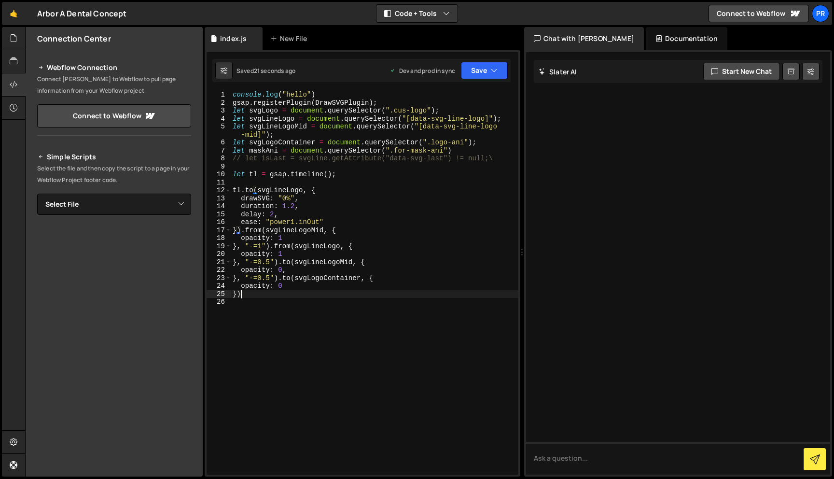
scroll to position [0, 0]
click at [270, 292] on div "console . log ( "hello" ) gsap . registerPlugin ( DrawSVGPlugin ) ; let svgLogo…" at bounding box center [375, 291] width 288 height 400
click at [254, 146] on div "console . log ( "hello" ) gsap . registerPlugin ( DrawSVGPlugin ) ; let svgLogo…" at bounding box center [375, 291] width 288 height 400
click at [260, 152] on div "console . log ( "hello" ) gsap . registerPlugin ( DrawSVGPlugin ) ; let svgLogo…" at bounding box center [375, 291] width 288 height 400
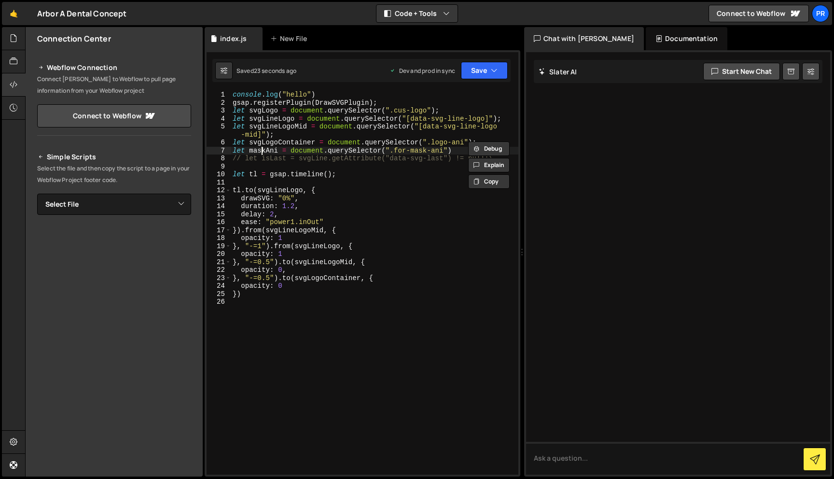
click at [260, 152] on div "console . log ( "hello" ) gsap . registerPlugin ( DrawSVGPlugin ) ; let svgLogo…" at bounding box center [375, 291] width 288 height 400
click at [259, 293] on div "console . log ( "hello" ) gsap . registerPlugin ( DrawSVGPlugin ) ; let svgLogo…" at bounding box center [375, 291] width 288 height 400
paste textarea "maskAni"
click at [242, 295] on div "console . log ( "hello" ) gsap . registerPlugin ( DrawSVGPlugin ) ; let svgLogo…" at bounding box center [375, 291] width 288 height 400
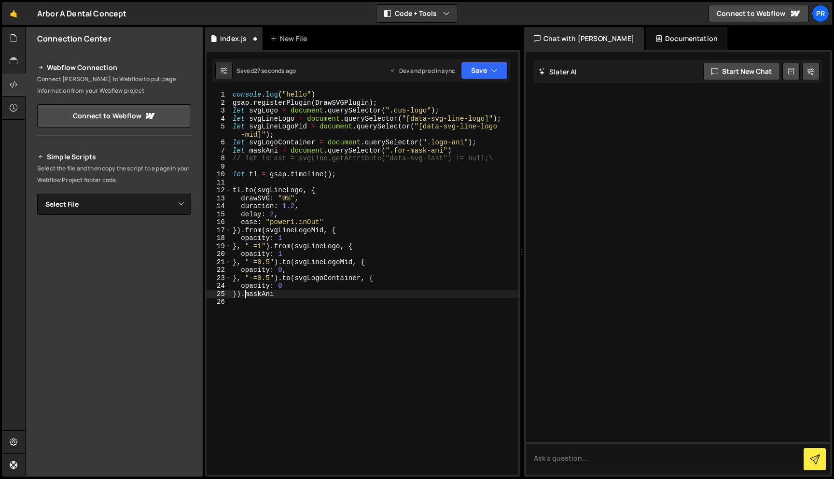
click at [291, 296] on div "console . log ( "hello" ) gsap . registerPlugin ( DrawSVGPlugin ) ; let svgLogo…" at bounding box center [375, 291] width 288 height 400
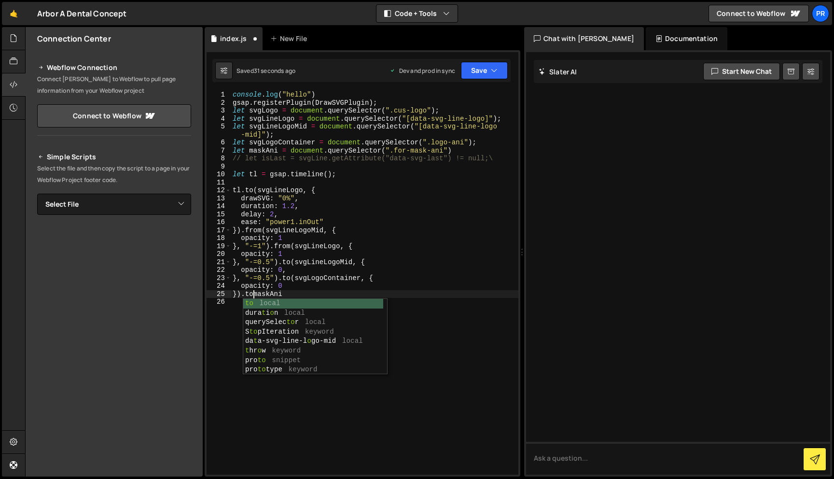
scroll to position [0, 1]
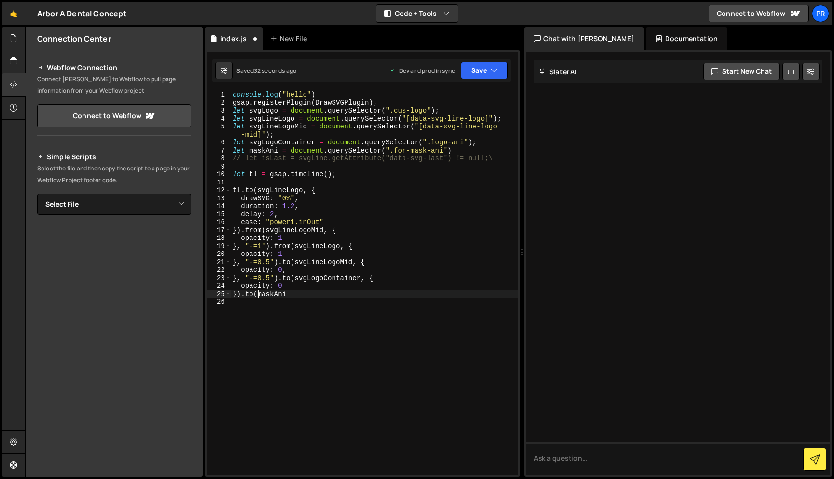
click at [318, 293] on div "console . log ( "hello" ) gsap . registerPlugin ( DrawSVGPlugin ) ; let svgLogo…" at bounding box center [375, 291] width 288 height 400
type textarea "}).to(maskAni, {})"
type textarea "scale: 5,"
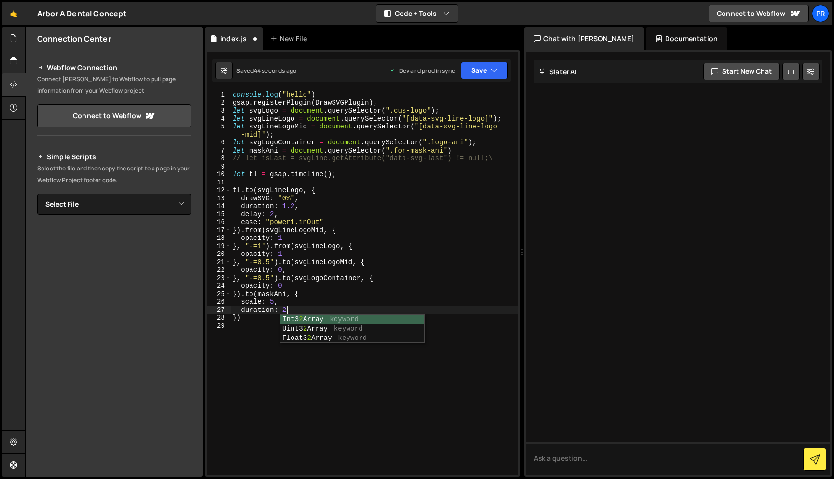
scroll to position [0, 3]
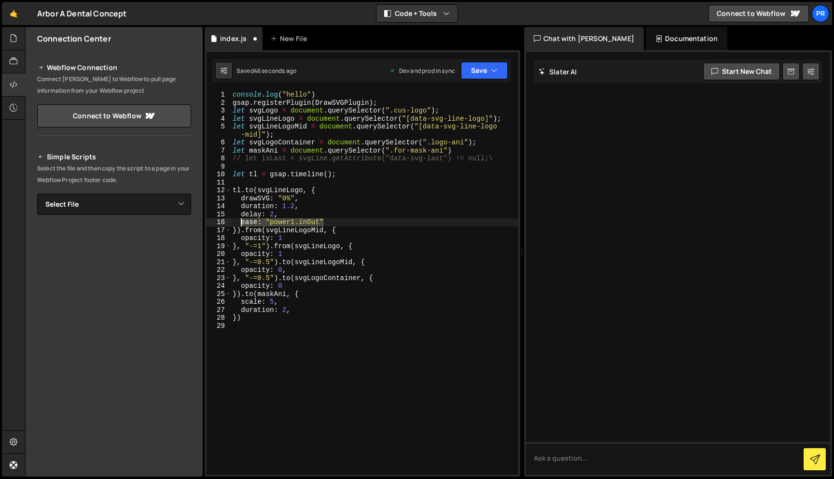
drag, startPoint x: 332, startPoint y: 223, endPoint x: 232, endPoint y: 223, distance: 99.9
click at [232, 223] on div "console . log ( "hello" ) gsap . registerPlugin ( DrawSVGPlugin ) ; let svgLogo…" at bounding box center [375, 291] width 288 height 400
click at [316, 316] on div "console . log ( "hello" ) gsap . registerPlugin ( DrawSVGPlugin ) ; let svgLogo…" at bounding box center [375, 291] width 288 height 400
type textarea "})"
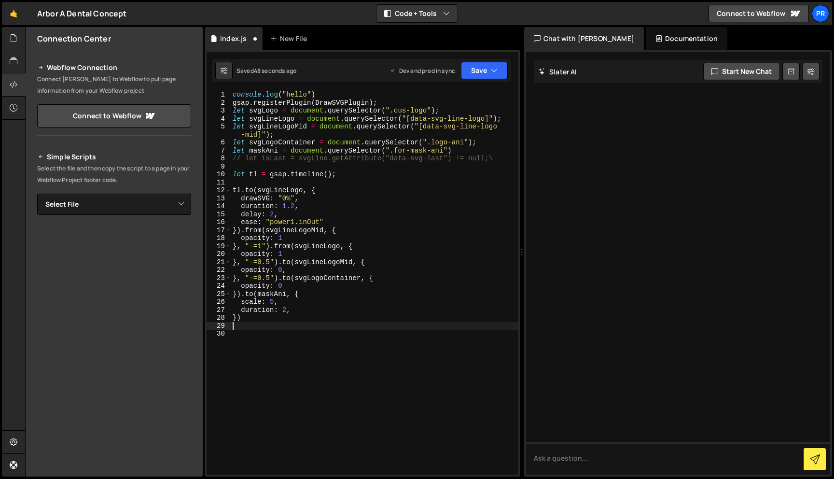
click at [312, 310] on div "console . log ( "hello" ) gsap . registerPlugin ( DrawSVGPlugin ) ; let svgLogo…" at bounding box center [375, 291] width 288 height 400
type textarea "duration: 2,"
paste textarea "ease: "power1.inOut""
click at [493, 75] on icon "button" at bounding box center [494, 71] width 7 height 10
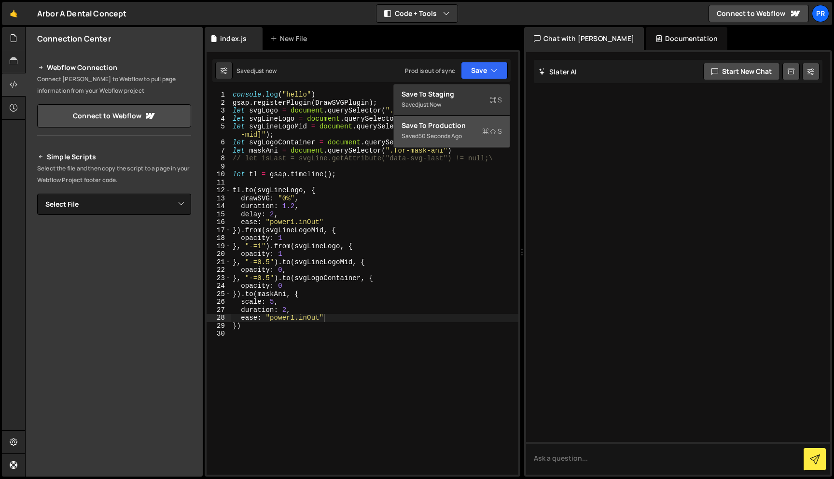
click at [474, 129] on div "Save to Production S" at bounding box center [452, 126] width 100 height 10
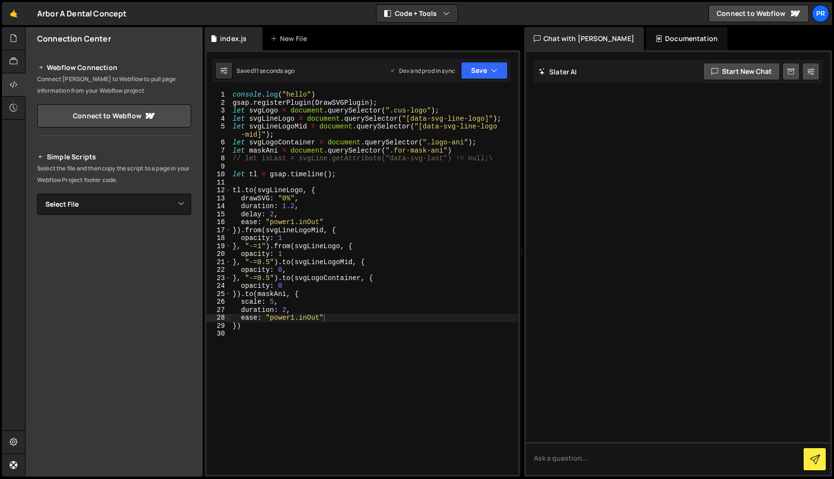
type textarea "duration: 2,"
click at [308, 312] on div "console . log ( "hello" ) gsap . registerPlugin ( DrawSVGPlugin ) ; let svgLogo…" at bounding box center [375, 291] width 288 height 400
click at [496, 72] on icon "button" at bounding box center [494, 71] width 7 height 10
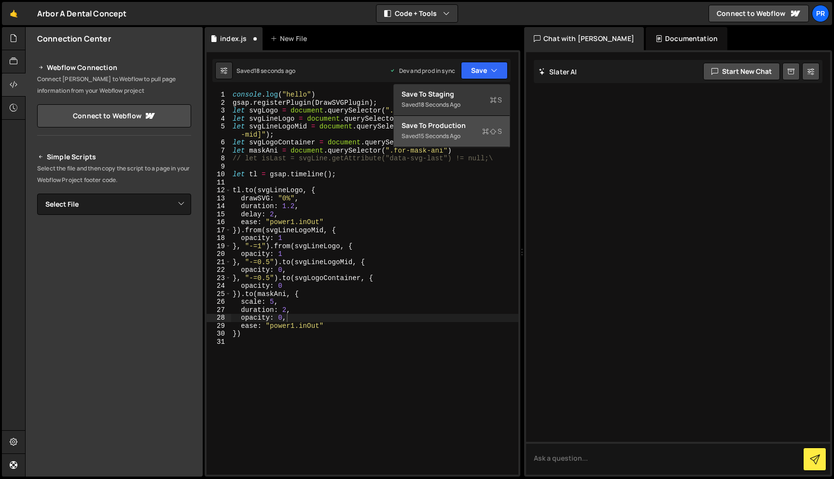
click at [471, 121] on div "Save to Production S" at bounding box center [452, 126] width 100 height 10
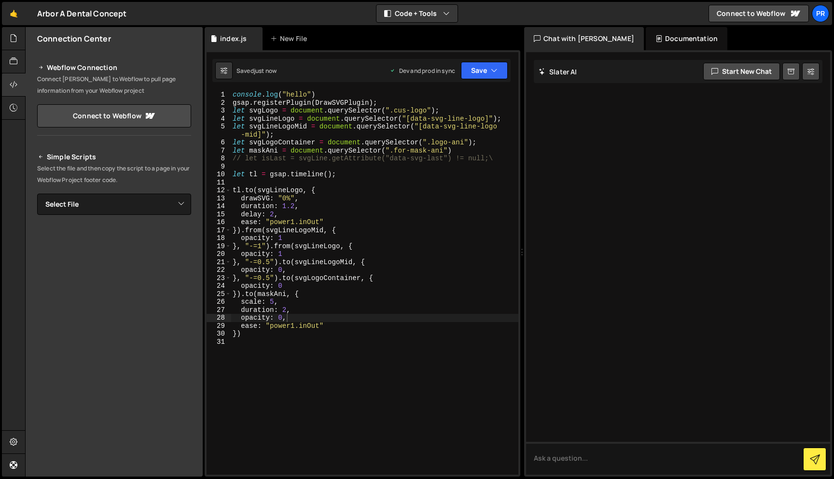
click at [299, 307] on div "console . log ( "hello" ) gsap . registerPlugin ( DrawSVGPlugin ) ; let svgLogo…" at bounding box center [375, 291] width 288 height 400
click at [286, 309] on div "console . log ( "hello" ) gsap . registerPlugin ( DrawSVGPlugin ) ; let svgLogo…" at bounding box center [375, 291] width 288 height 400
click at [242, 297] on div "console . log ( "hello" ) gsap . registerPlugin ( DrawSVGPlugin ) ; let svgLogo…" at bounding box center [375, 291] width 288 height 400
click at [237, 333] on div "console . log ( "hello" ) gsap . registerPlugin ( DrawSVGPlugin ) ; let svgLogo…" at bounding box center [375, 291] width 288 height 400
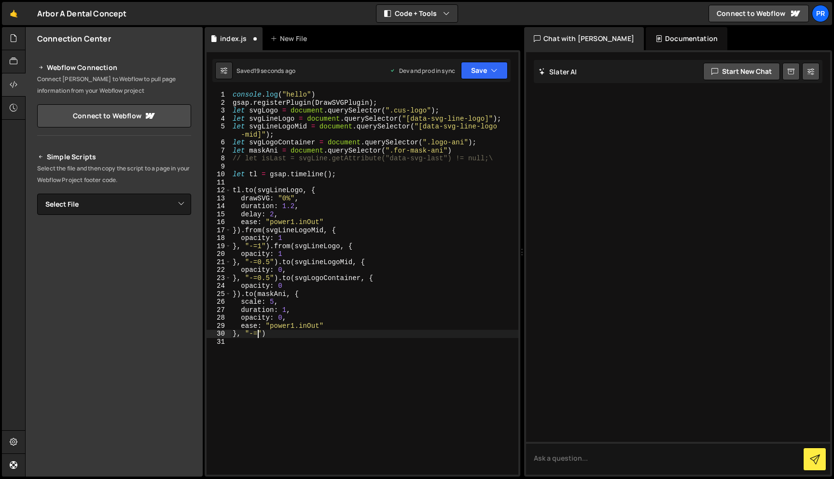
scroll to position [0, 1]
click at [290, 250] on div "console . log ( "hello" ) gsap . registerPlugin ( DrawSVGPlugin ) ; let svgLogo…" at bounding box center [375, 291] width 288 height 400
click at [275, 218] on div "console . log ( "hello" ) gsap . registerPlugin ( DrawSVGPlugin ) ; let svgLogo…" at bounding box center [375, 291] width 288 height 400
click at [478, 70] on button "Save" at bounding box center [484, 70] width 47 height 17
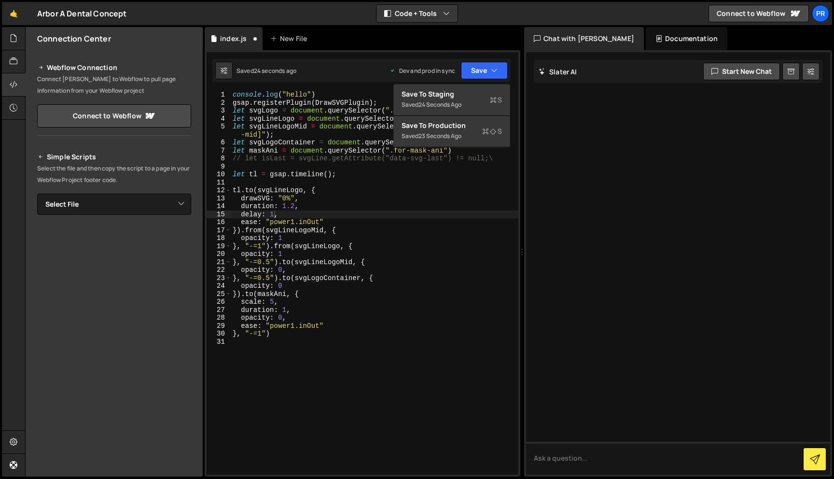
click at [312, 200] on div "console . log ( "hello" ) gsap . registerPlugin ( DrawSVGPlugin ) ; let svgLogo…" at bounding box center [375, 291] width 288 height 400
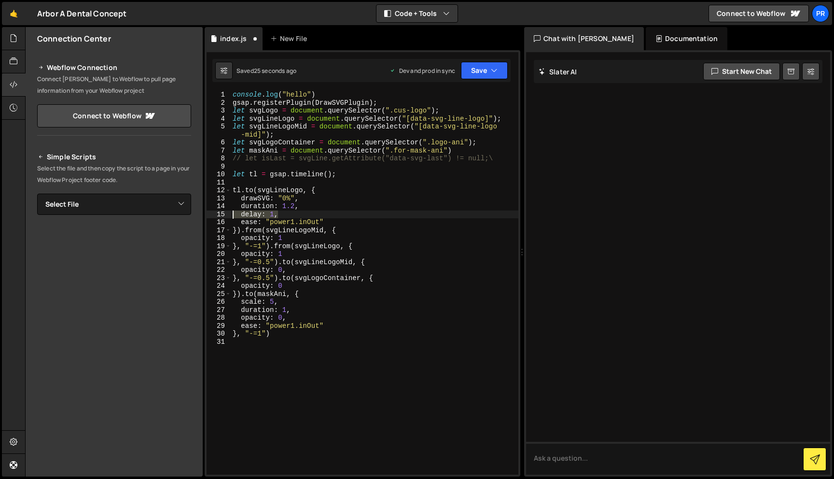
drag, startPoint x: 284, startPoint y: 218, endPoint x: 212, endPoint y: 218, distance: 71.4
click at [212, 218] on div "drawSVG: "0%", 1 2 3 4 5 6 7 8 9 10 11 12 13 14 15 16 17 18 19 20 21 22 23 24 2…" at bounding box center [363, 283] width 312 height 384
type textarea "delay: 1,"
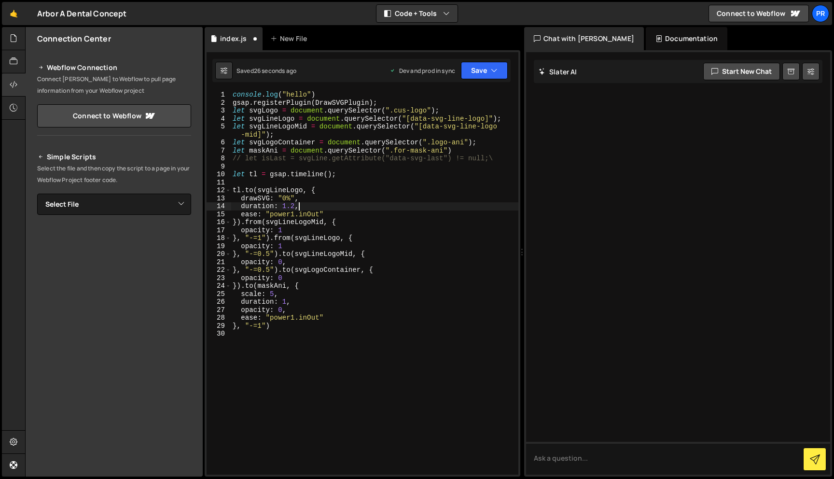
click at [295, 207] on div "console . log ( "hello" ) gsap . registerPlugin ( DrawSVGPlugin ) ; let svgLogo…" at bounding box center [375, 291] width 288 height 400
click at [478, 67] on button "Save" at bounding box center [484, 70] width 47 height 17
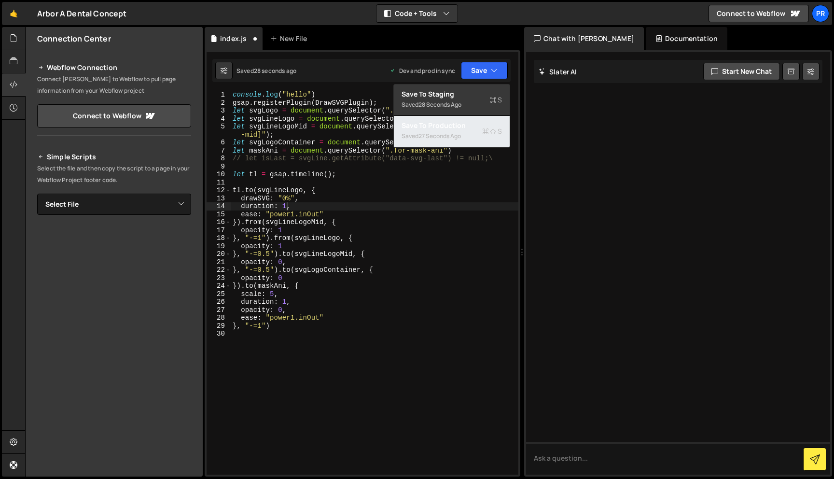
click at [456, 138] on div "27 seconds ago" at bounding box center [440, 136] width 42 height 8
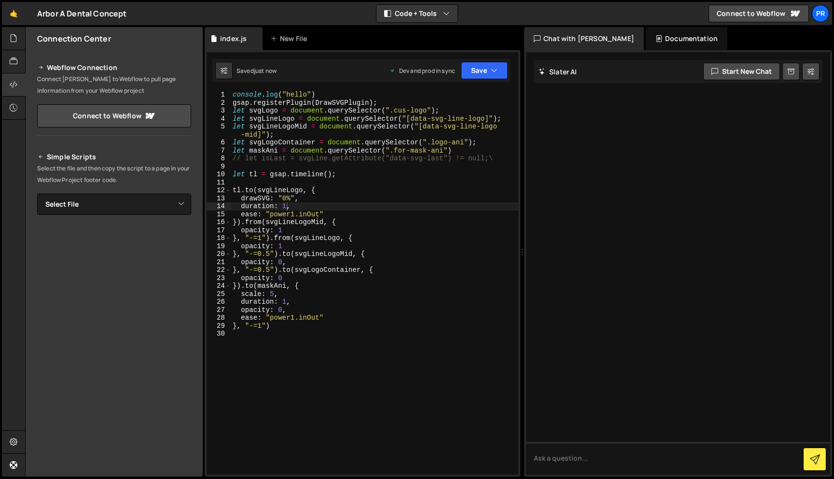
click at [293, 281] on div "console . log ( "hello" ) gsap . registerPlugin ( DrawSVGPlugin ) ; let svgLogo…" at bounding box center [375, 291] width 288 height 400
click at [262, 324] on div "console . log ( "hello" ) gsap . registerPlugin ( DrawSVGPlugin ) ; let svgLogo…" at bounding box center [375, 291] width 288 height 400
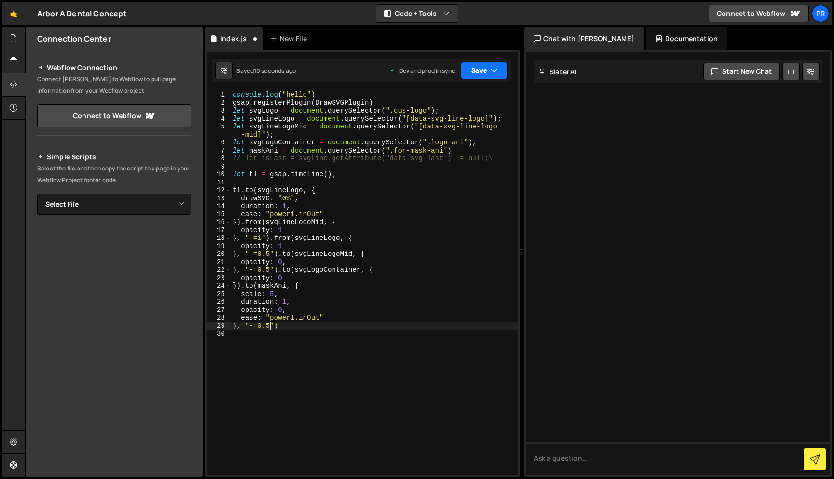
type textarea "}, "-=0.5")"
click at [476, 66] on button "Save" at bounding box center [484, 70] width 47 height 17
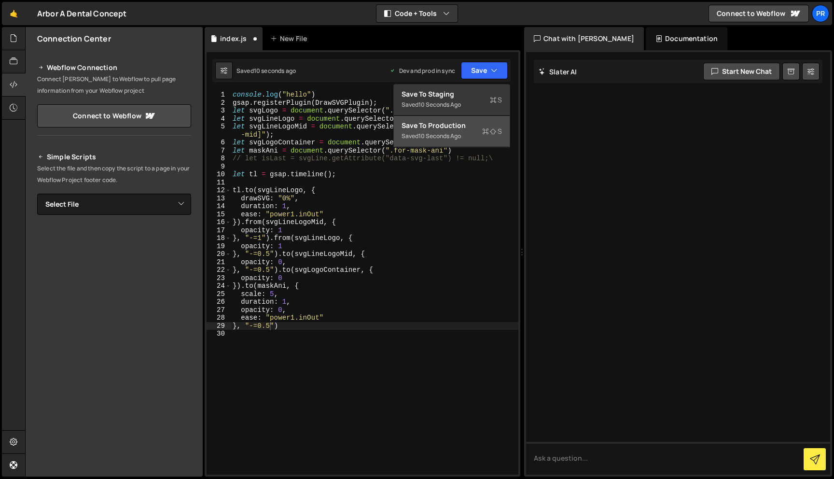
click at [463, 126] on div "Save to Production S" at bounding box center [452, 126] width 100 height 10
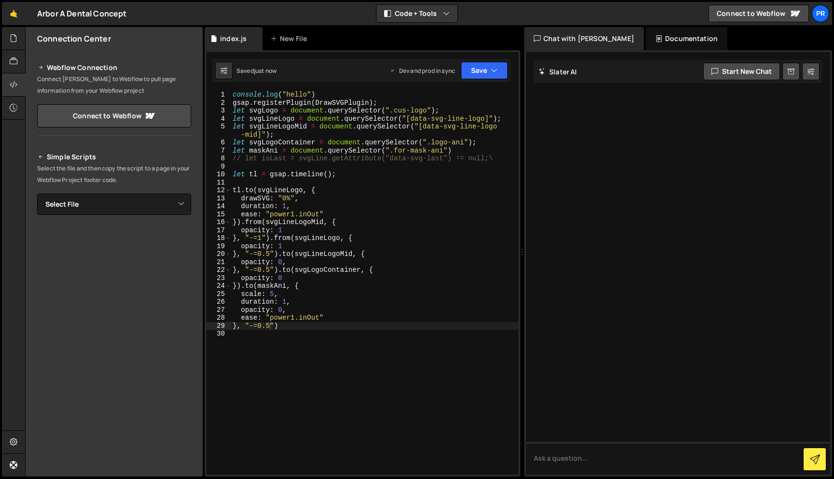
scroll to position [0, 0]
click at [307, 360] on div "console . log ( "hello" ) gsap . registerPlugin ( DrawSVGPlugin ) ; let svgLogo…" at bounding box center [375, 291] width 288 height 400
click at [288, 323] on div "console . log ( "hello" ) gsap . registerPlugin ( DrawSVGPlugin ) ; let svgLogo…" at bounding box center [375, 291] width 288 height 400
click at [293, 308] on div "console . log ( "hello" ) gsap . registerPlugin ( DrawSVGPlugin ) ; let svgLogo…" at bounding box center [375, 291] width 288 height 400
type textarea "opacity: 0,"
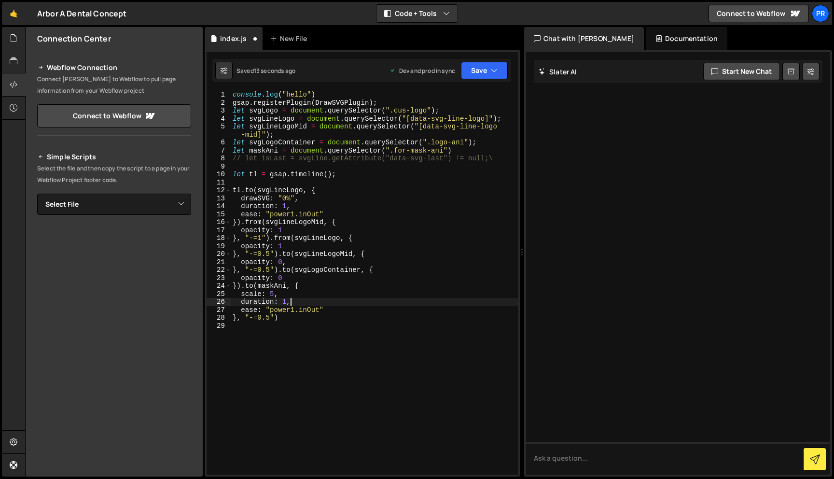
click at [271, 294] on div "console . log ( "hello" ) gsap . registerPlugin ( DrawSVGPlugin ) ; let svgLogo…" at bounding box center [375, 291] width 288 height 400
click at [297, 305] on div "console . log ( "hello" ) gsap . registerPlugin ( DrawSVGPlugin ) ; let svgLogo…" at bounding box center [375, 291] width 288 height 400
click at [288, 316] on div "console . log ( "hello" ) gsap . registerPlugin ( DrawSVGPlugin ) ; let svgLogo…" at bounding box center [375, 291] width 288 height 400
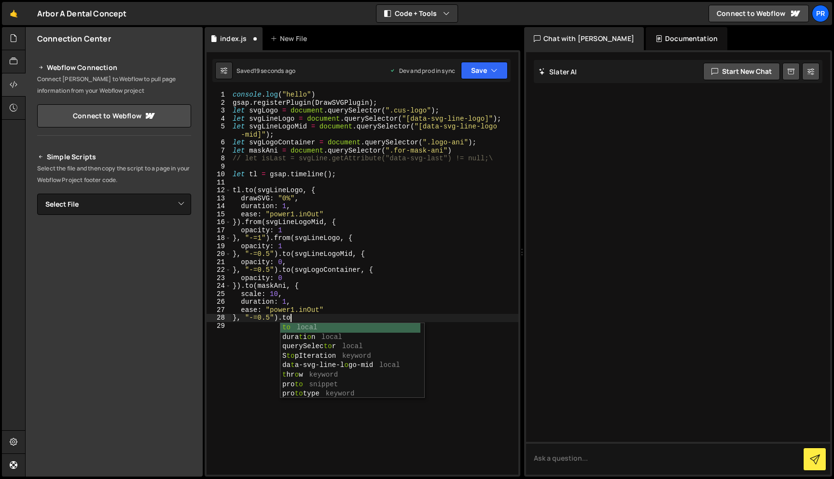
scroll to position [0, 4]
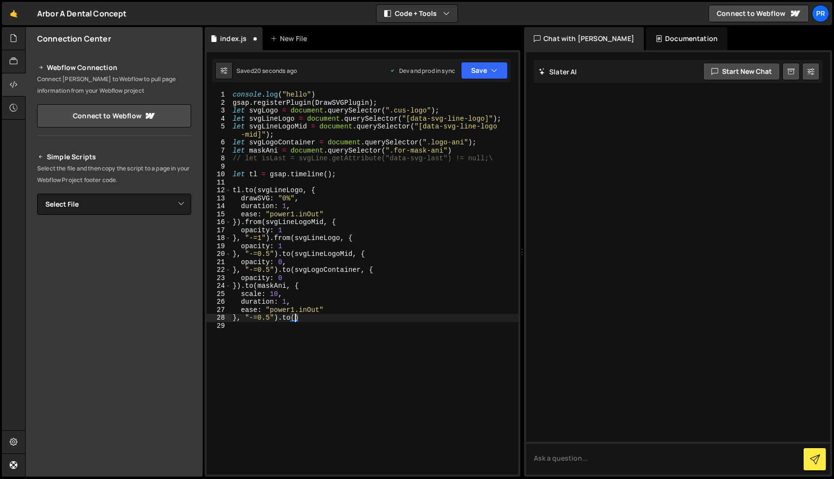
click at [263, 288] on div "console . log ( "hello" ) gsap . registerPlugin ( DrawSVGPlugin ) ; let svgLogo…" at bounding box center [375, 291] width 288 height 400
click at [294, 315] on div "console . log ( "hello" ) gsap . registerPlugin ( DrawSVGPlugin ) ; let svgLogo…" at bounding box center [375, 291] width 288 height 400
paste textarea "maskAni"
type textarea "}, "-=0.5").to(maskAni, {})"
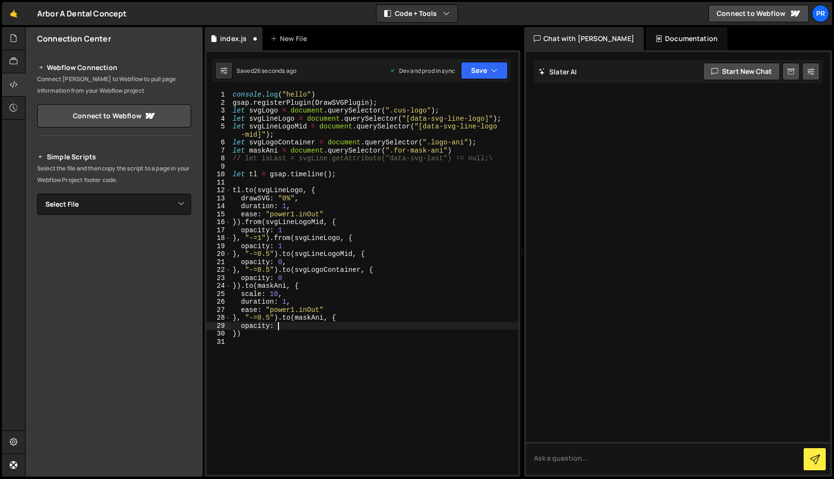
scroll to position [0, 3]
click at [490, 65] on button "Save" at bounding box center [484, 70] width 47 height 17
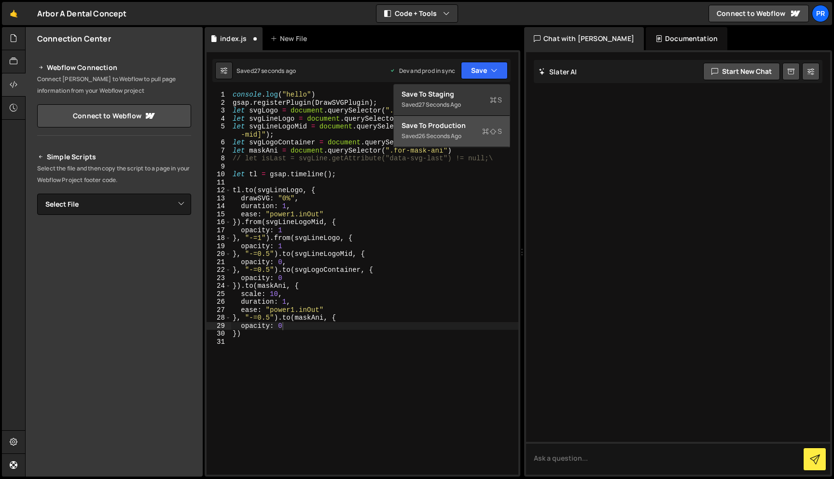
click at [455, 124] on div "Save to Production S" at bounding box center [452, 126] width 100 height 10
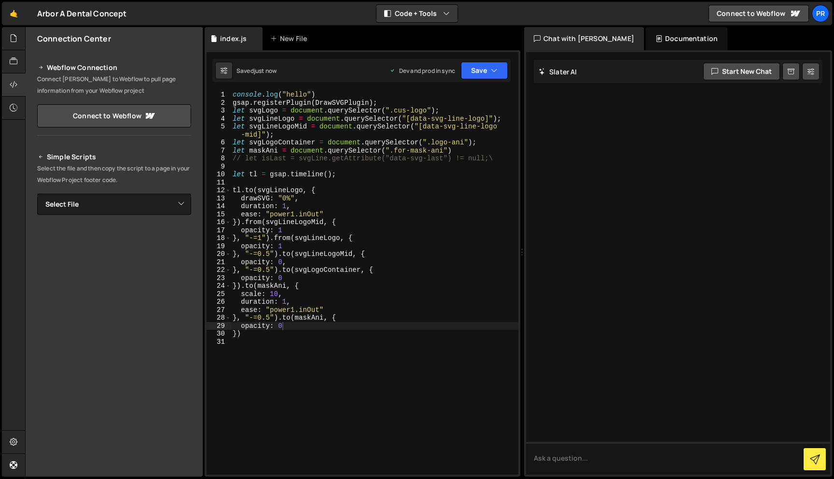
scroll to position [0, 0]
click at [240, 333] on div "console . log ( "hello" ) gsap . registerPlugin ( DrawSVGPlugin ) ; let svgLogo…" at bounding box center [375, 291] width 288 height 400
drag, startPoint x: 276, startPoint y: 318, endPoint x: 236, endPoint y: 318, distance: 39.6
click at [236, 318] on div "console . log ( "hello" ) gsap . registerPlugin ( DrawSVGPlugin ) ; let svgLogo…" at bounding box center [375, 291] width 288 height 400
click at [237, 329] on div "console . log ( "hello" ) gsap . registerPlugin ( DrawSVGPlugin ) ; let svgLogo…" at bounding box center [375, 291] width 288 height 400
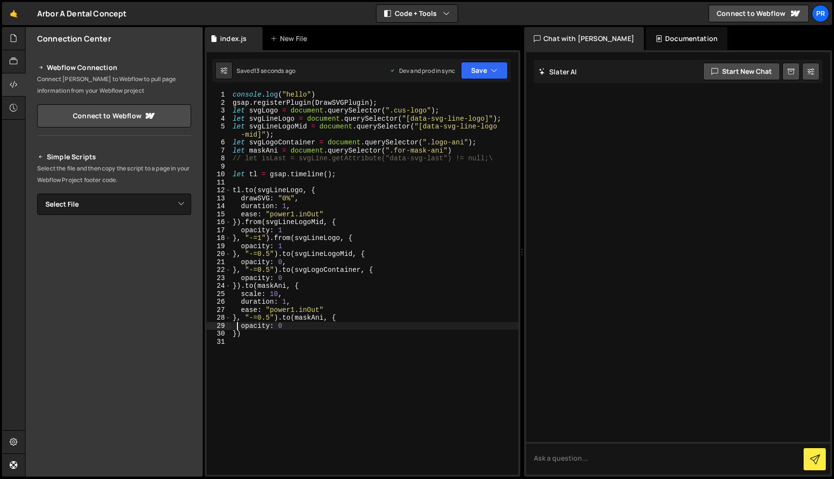
click at [238, 334] on div "console . log ( "hello" ) gsap . registerPlugin ( DrawSVGPlugin ) ; let svgLogo…" at bounding box center [375, 291] width 288 height 400
paste textarea ", "-=0.5""
click at [494, 76] on button "Save" at bounding box center [484, 70] width 47 height 17
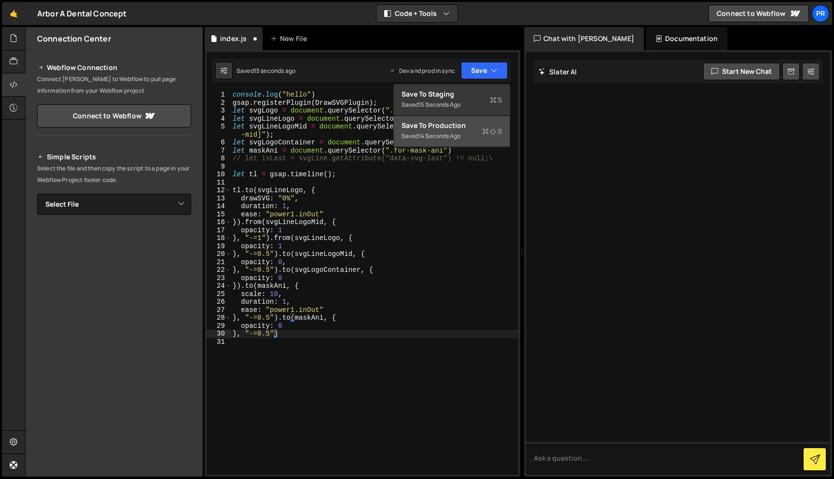
click at [449, 127] on div "Save to Production S" at bounding box center [452, 126] width 100 height 10
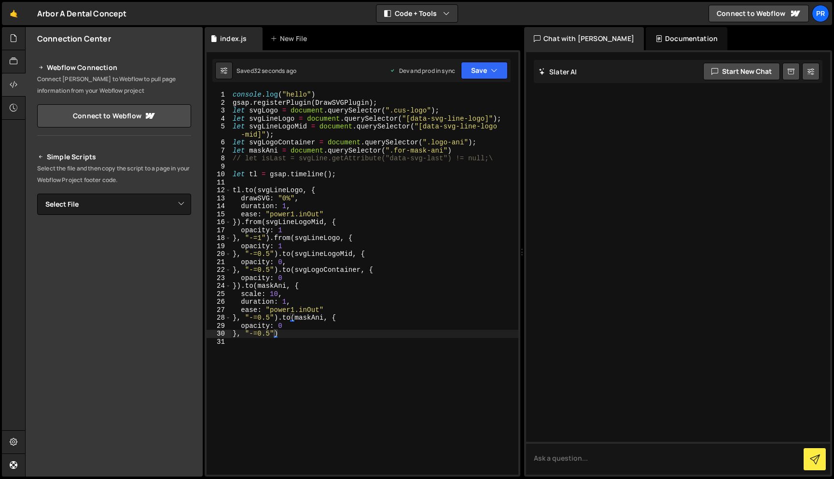
click at [335, 291] on div "console . log ( "hello" ) gsap . registerPlugin ( DrawSVGPlugin ) ; let svgLogo…" at bounding box center [375, 291] width 288 height 400
click at [277, 294] on div "console . log ( "hello" ) gsap . registerPlugin ( DrawSVGPlugin ) ; let svgLogo…" at bounding box center [375, 291] width 288 height 400
click at [483, 73] on button "Save" at bounding box center [484, 70] width 47 height 17
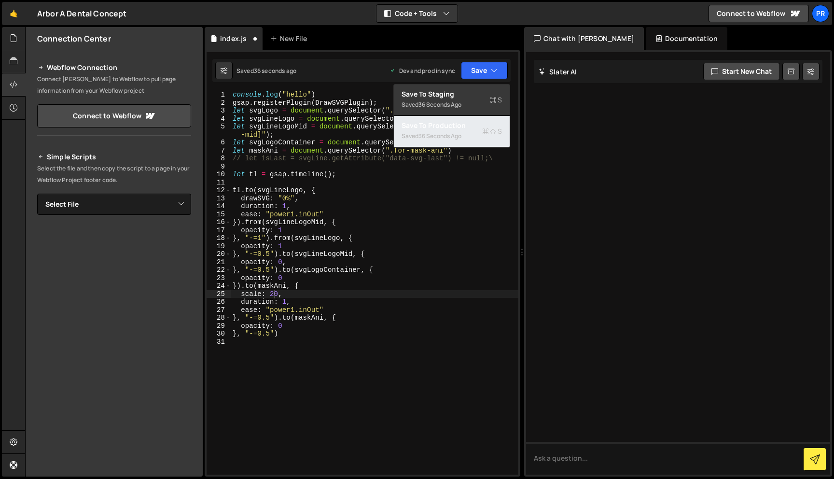
click at [464, 135] on div "Saved 36 seconds ago" at bounding box center [452, 136] width 100 height 12
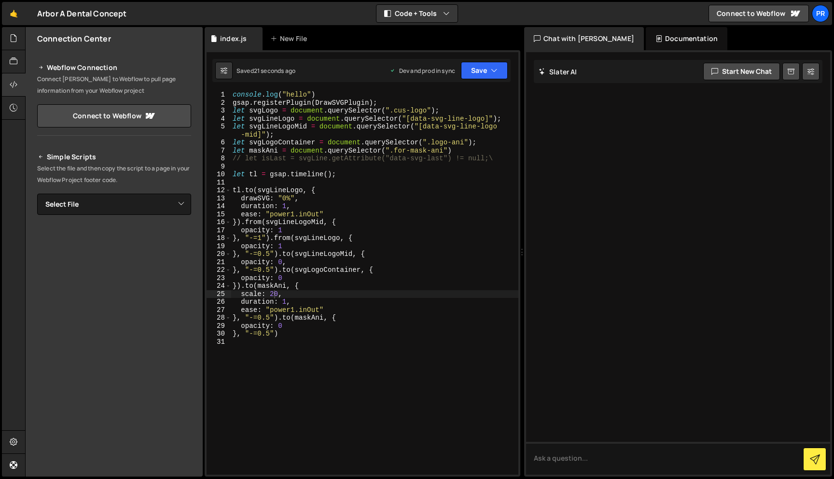
click at [365, 216] on div "console . log ( "hello" ) gsap . registerPlugin ( DrawSVGPlugin ) ; let svgLogo…" at bounding box center [375, 291] width 288 height 400
click at [262, 238] on div "console . log ( "hello" ) gsap . registerPlugin ( DrawSVGPlugin ) ; let svgLogo…" at bounding box center [375, 291] width 288 height 400
click at [481, 75] on button "Save" at bounding box center [484, 70] width 47 height 17
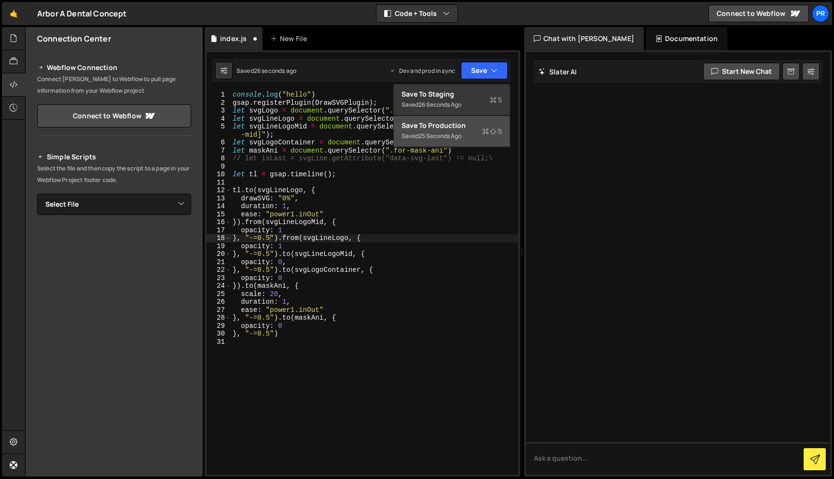
click at [461, 133] on div "25 seconds ago" at bounding box center [440, 136] width 43 height 8
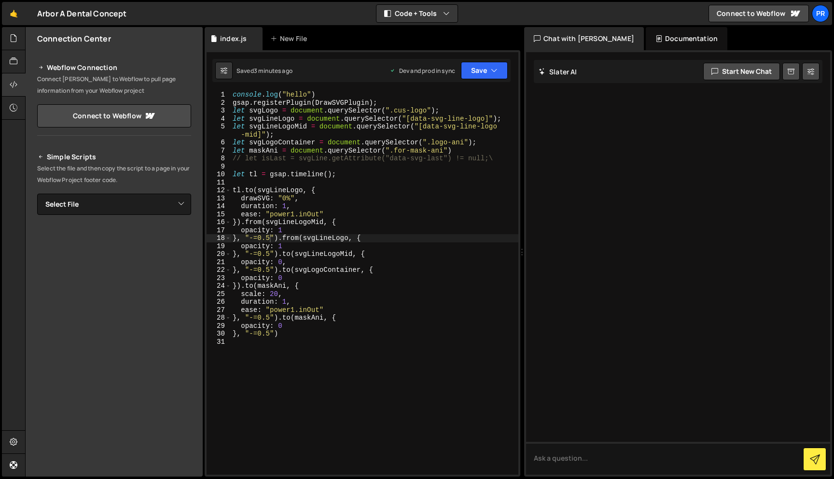
click at [381, 212] on div "console . log ( "hello" ) gsap . registerPlugin ( DrawSVGPlugin ) ; let svgLogo…" at bounding box center [375, 291] width 288 height 400
click at [289, 226] on div "console . log ( "hello" ) gsap . registerPlugin ( DrawSVGPlugin ) ; let svgLogo…" at bounding box center [375, 291] width 288 height 400
click at [297, 208] on div "console . log ( "hello" ) gsap . registerPlugin ( DrawSVGPlugin ) ; let svgLogo…" at bounding box center [375, 291] width 288 height 400
click at [287, 209] on div "console . log ( "hello" ) gsap . registerPlugin ( DrawSVGPlugin ) ; let svgLogo…" at bounding box center [375, 291] width 288 height 400
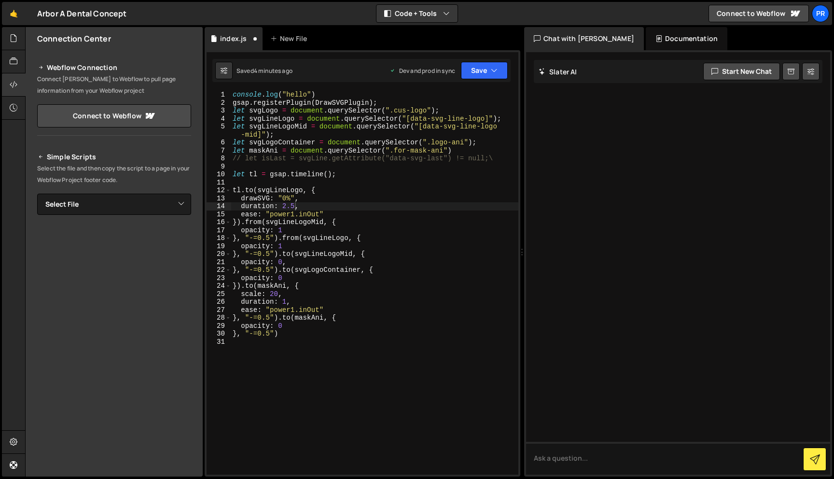
click at [501, 59] on div "Saved 4 minutes ago Dev and prod in sync Upgrade to Edit Save Save to Staging S…" at bounding box center [361, 70] width 298 height 23
click at [484, 72] on button "Save" at bounding box center [484, 70] width 47 height 17
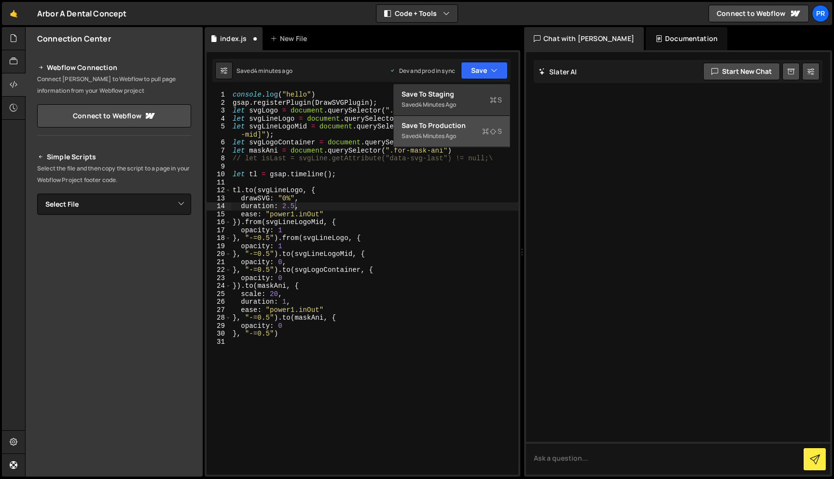
click at [466, 126] on div "Save to Production S" at bounding box center [452, 126] width 100 height 10
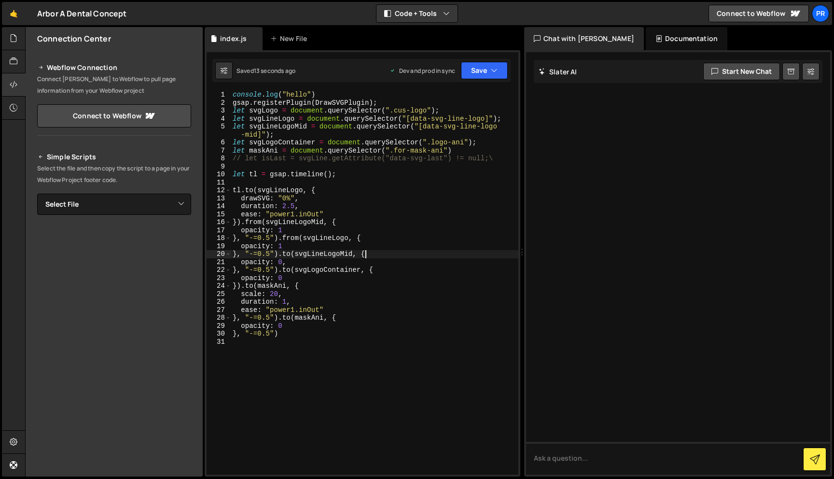
click at [365, 252] on div "console . log ( "hello" ) gsap . registerPlugin ( DrawSVGPlugin ) ; let svgLogo…" at bounding box center [375, 291] width 288 height 400
click at [304, 230] on div "console . log ( "hello" ) gsap . registerPlugin ( DrawSVGPlugin ) ; let svgLogo…" at bounding box center [375, 291] width 288 height 400
type textarea "opacity: 1.5"
click at [486, 68] on button "Save" at bounding box center [484, 70] width 47 height 17
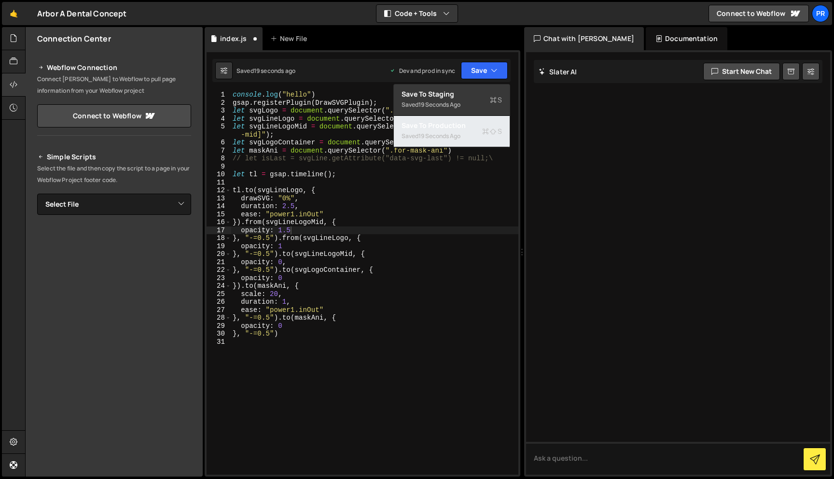
click at [449, 139] on div "19 seconds ago" at bounding box center [440, 136] width 42 height 8
